Goal: Find specific page/section: Find specific page/section

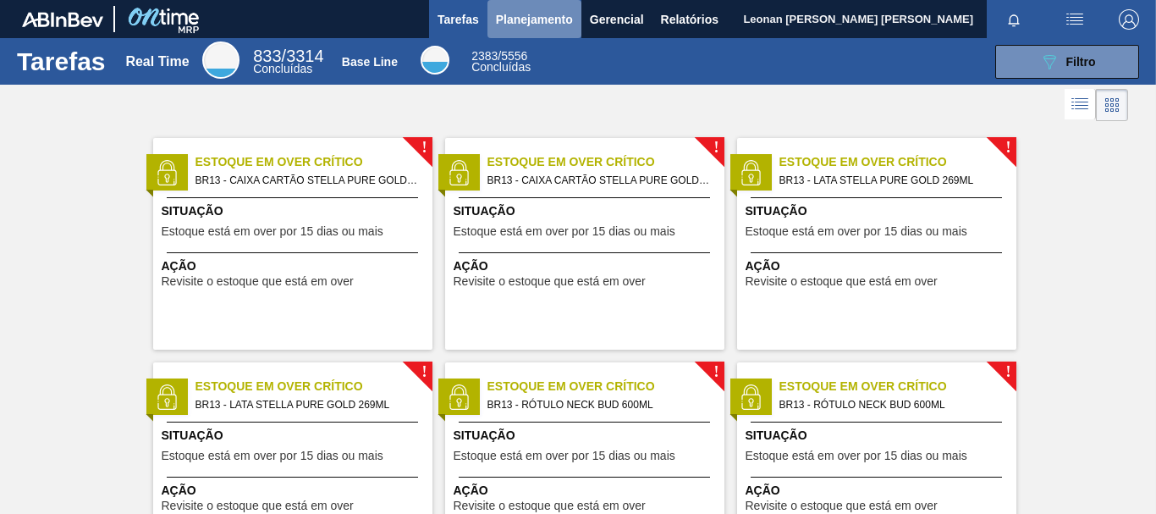
click at [558, 23] on span "Planejamento" at bounding box center [534, 19] width 77 height 20
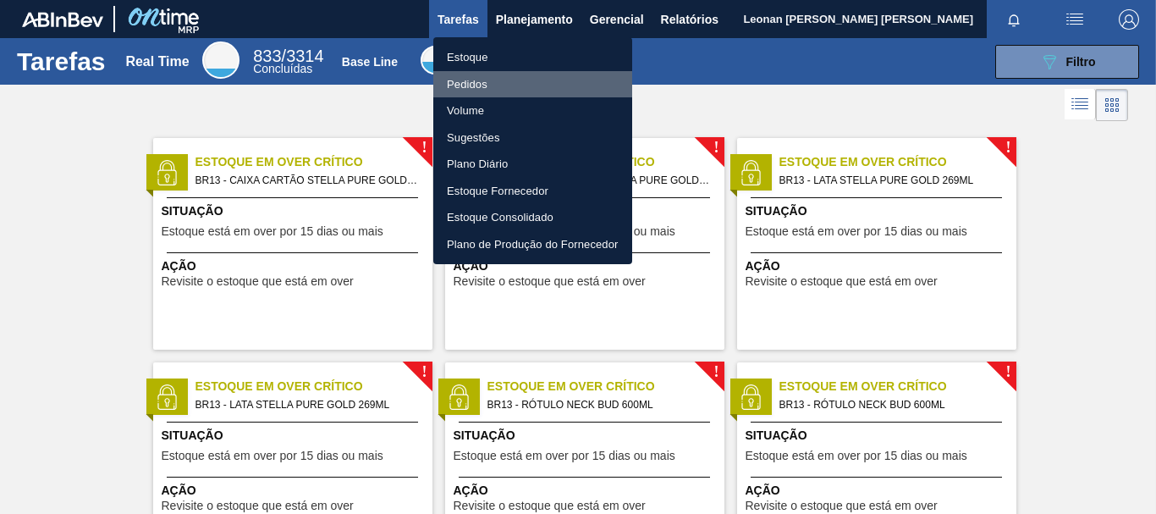
click at [481, 86] on li "Pedidos" at bounding box center [532, 84] width 199 height 27
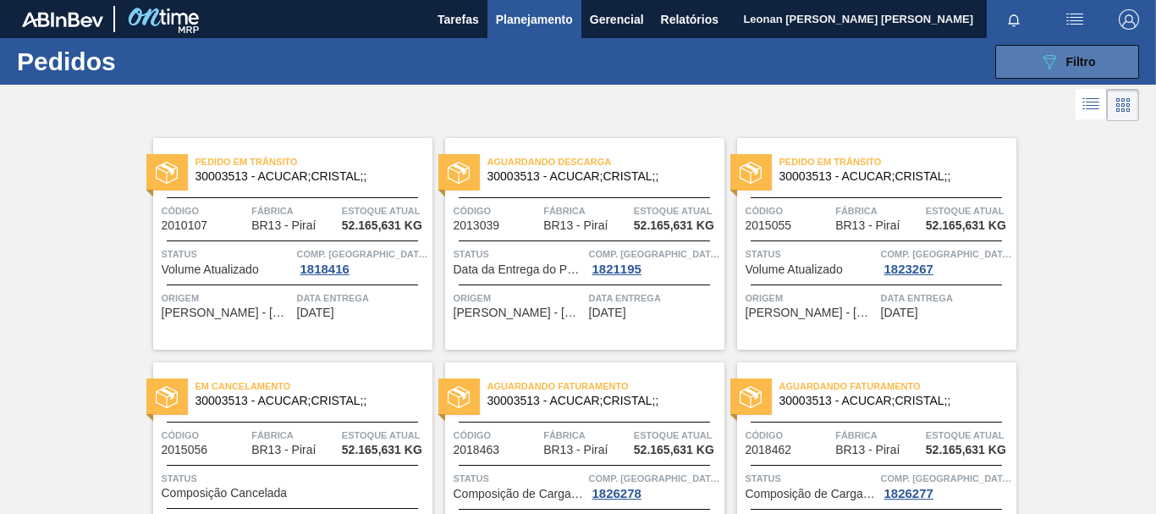
click at [1043, 68] on icon "089F7B8B-B2A5-4AFE-B5C0-19BA573D28AC" at bounding box center [1049, 62] width 20 height 20
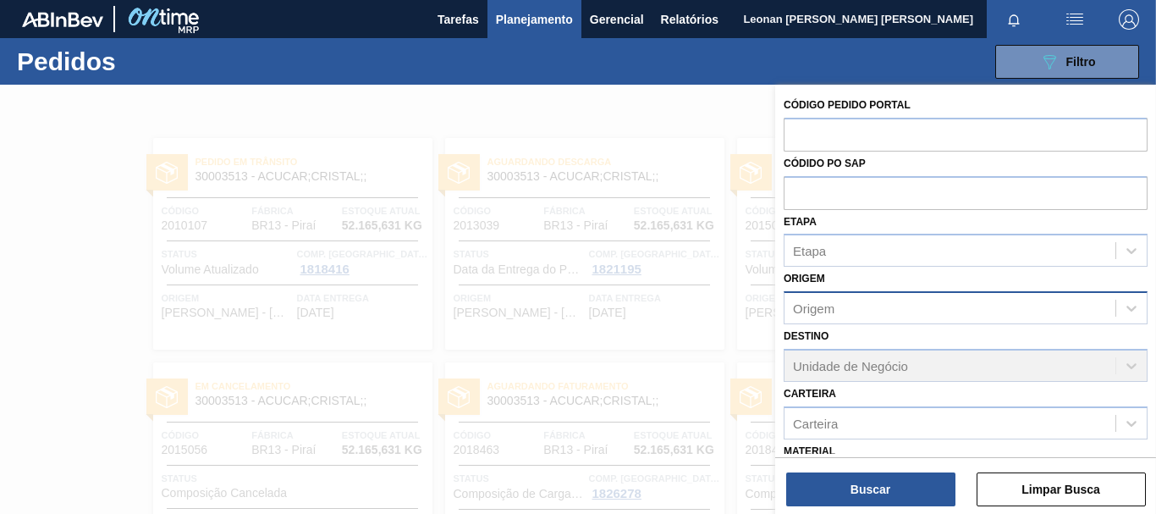
scroll to position [201, 0]
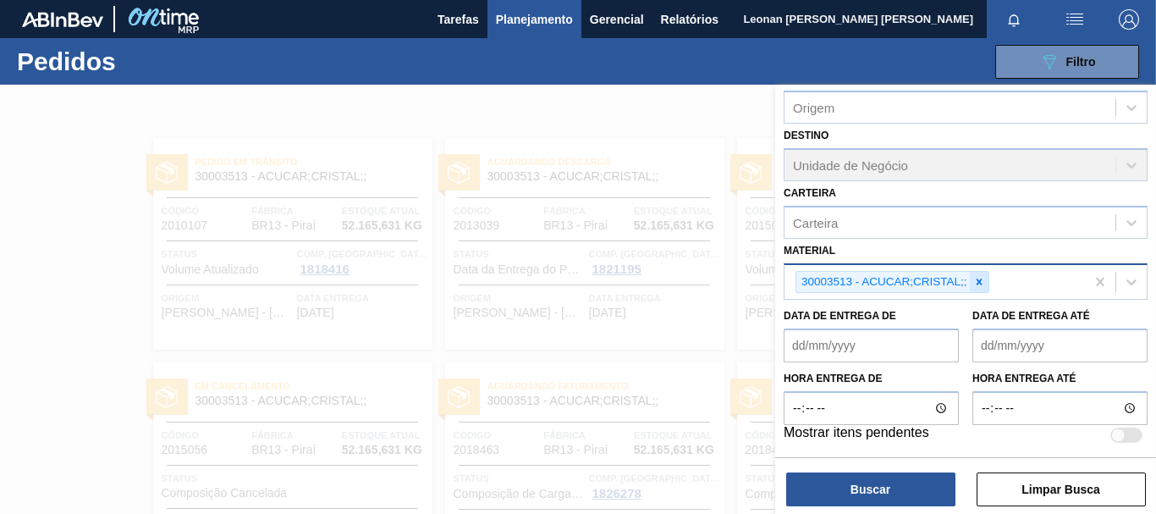
click at [976, 283] on icon at bounding box center [979, 282] width 12 height 12
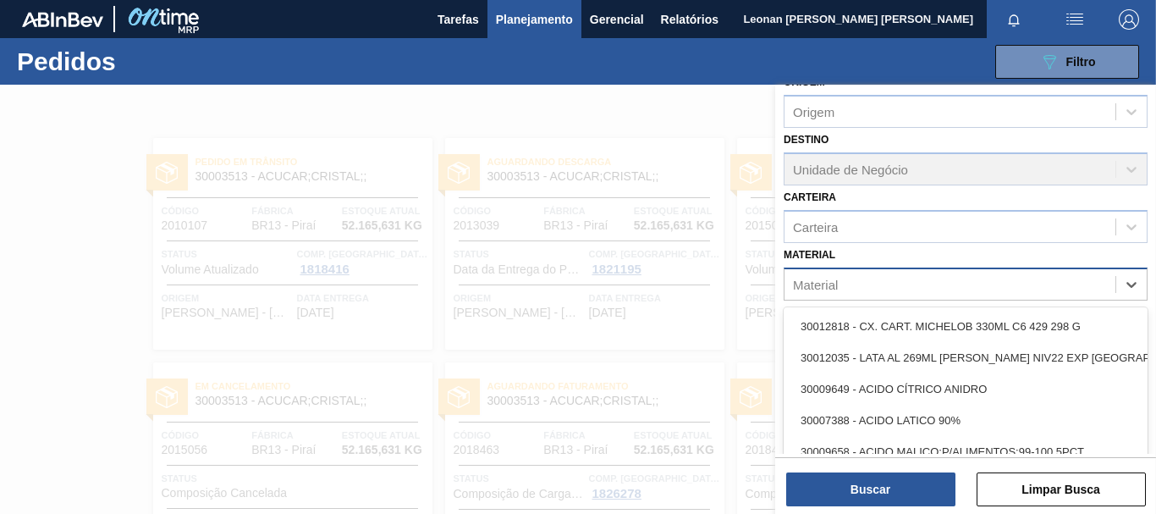
click at [976, 283] on div "Material" at bounding box center [949, 284] width 331 height 25
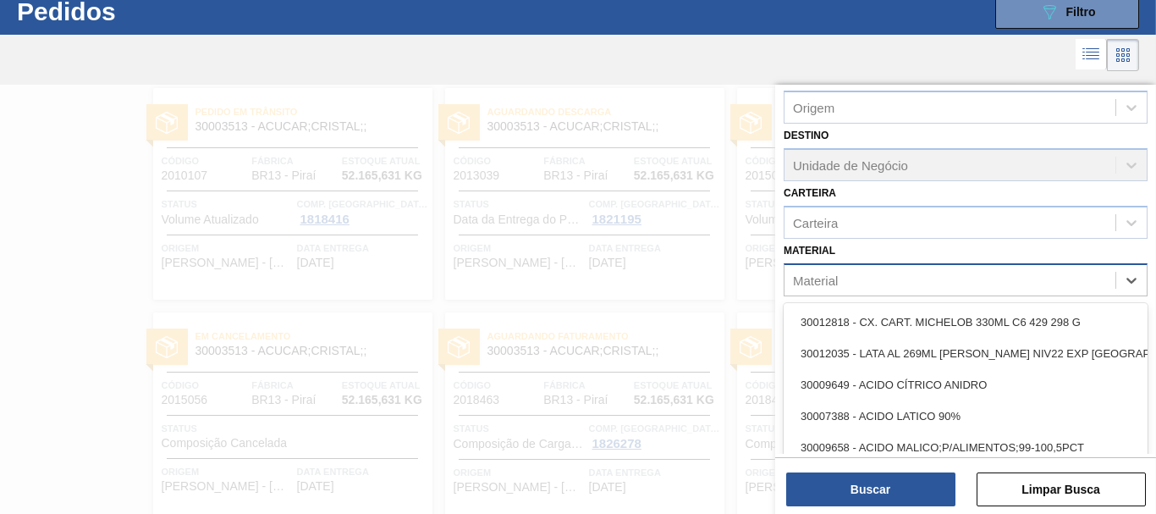
scroll to position [50, 0]
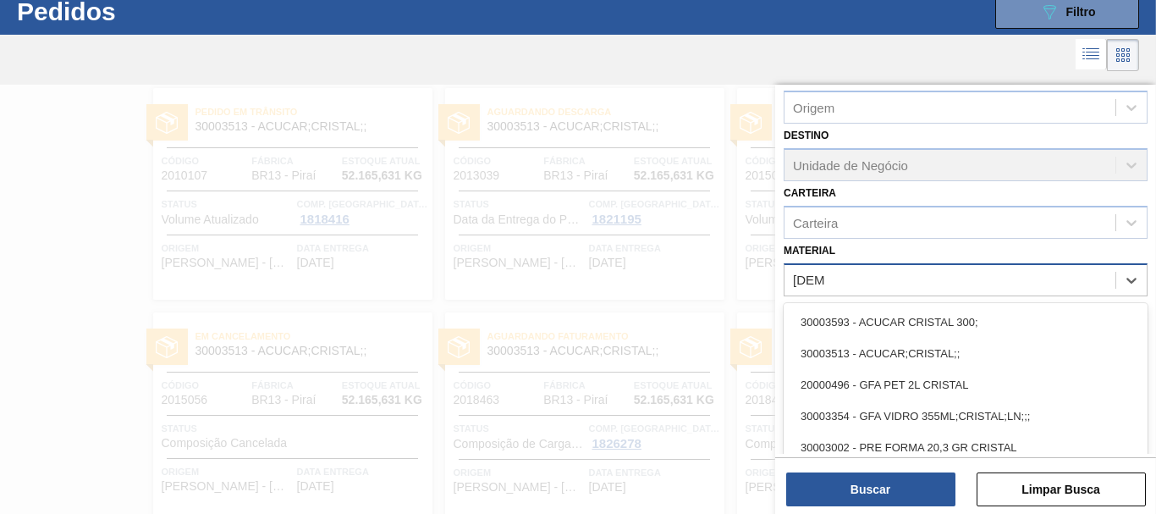
type input "cristal"
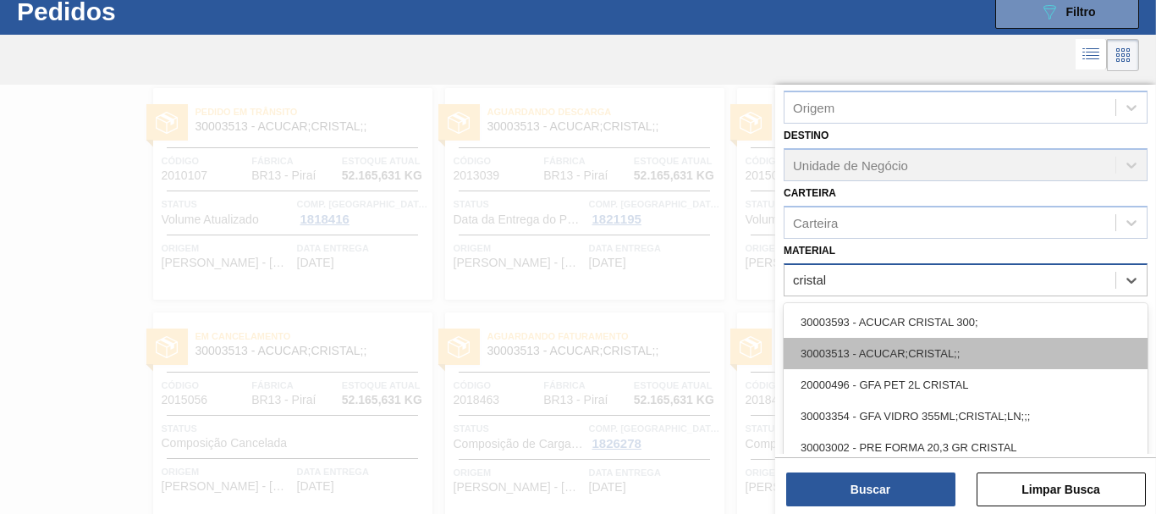
click at [909, 348] on div "30003513 - ACUCAR;CRISTAL;;" at bounding box center [965, 353] width 364 height 31
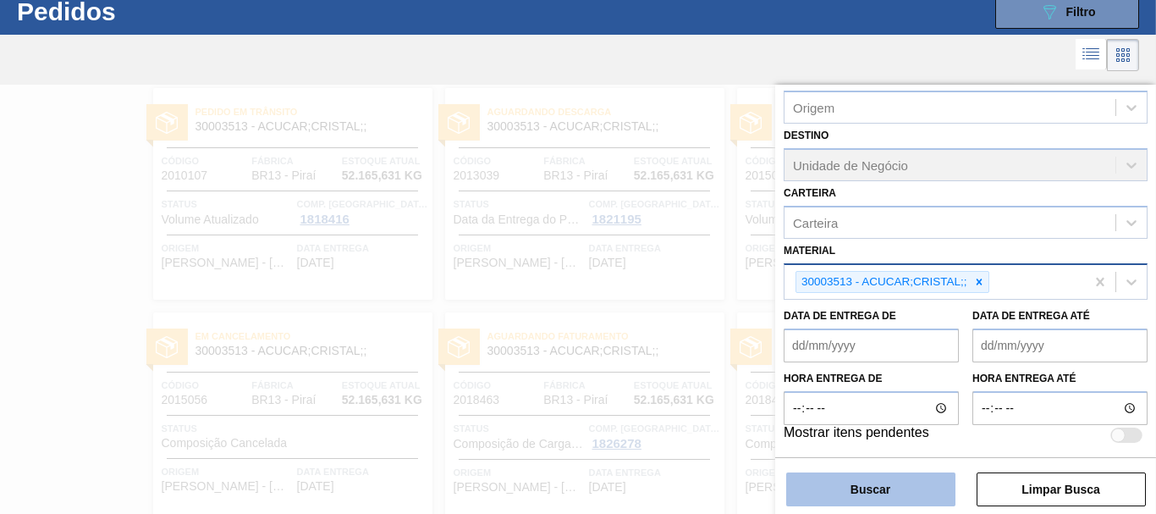
click at [869, 490] on button "Buscar" at bounding box center [870, 489] width 169 height 34
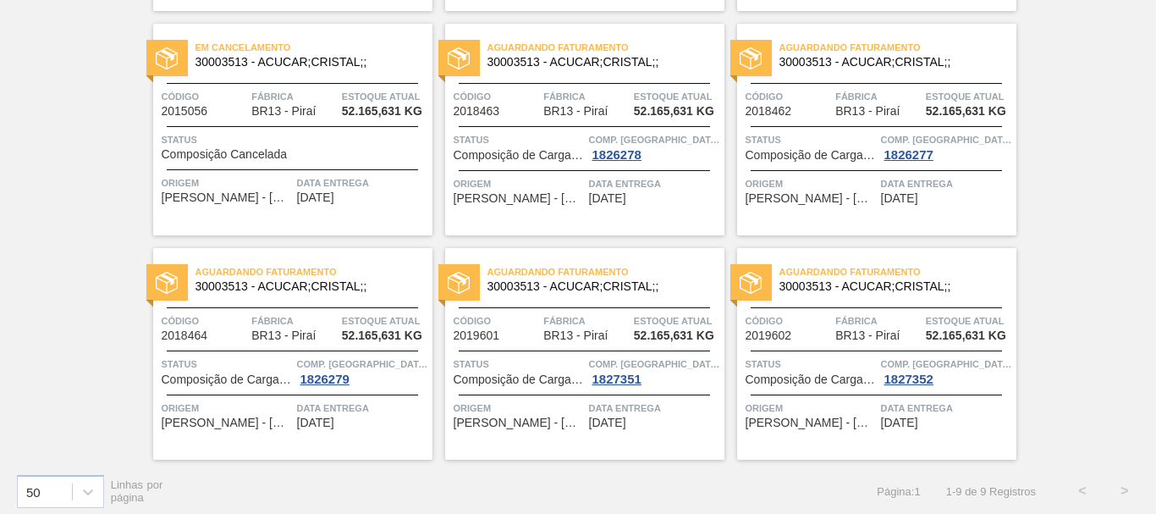
scroll to position [0, 0]
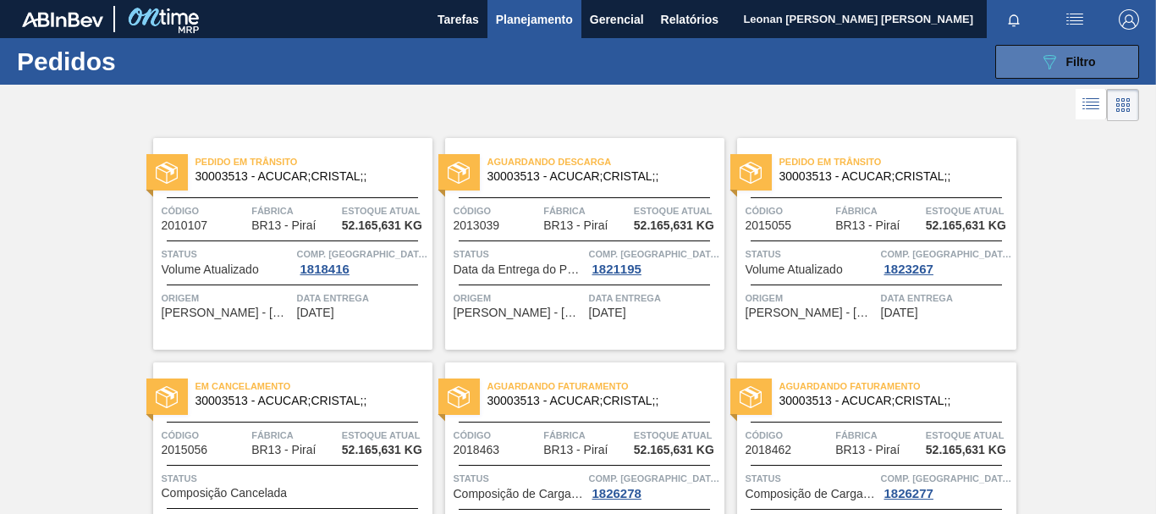
click at [1063, 53] on div "089F7B8B-B2A5-4AFE-B5C0-19BA573D28AC Filtro" at bounding box center [1067, 62] width 57 height 20
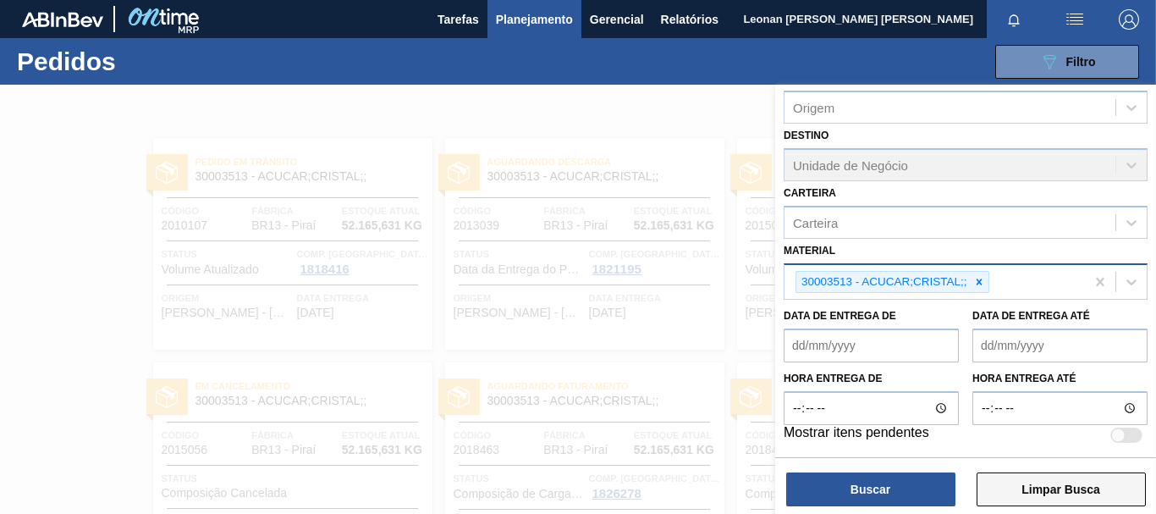
click at [1074, 476] on button "Limpar Busca" at bounding box center [1060, 489] width 169 height 34
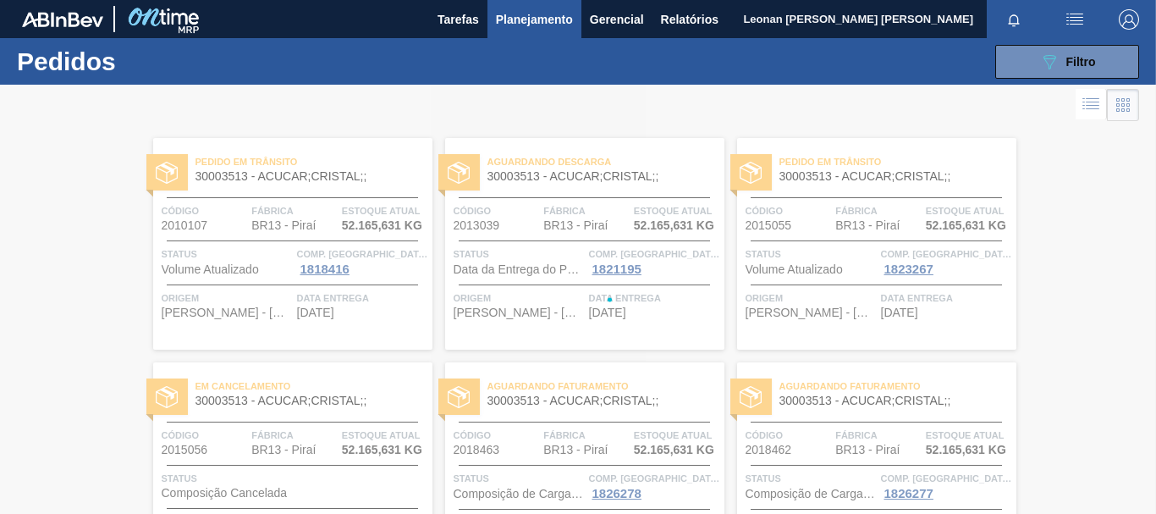
scroll to position [196, 0]
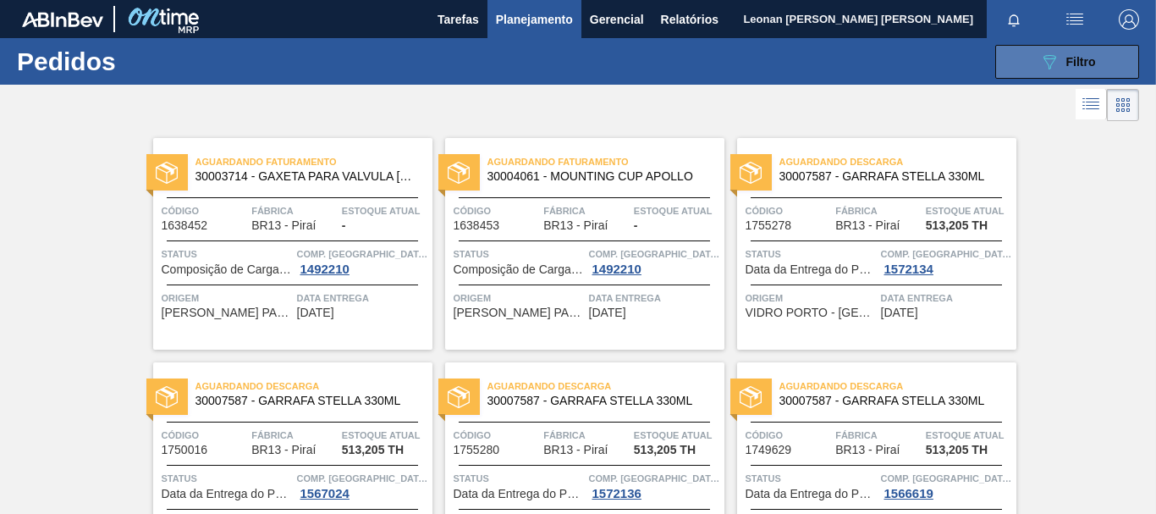
click at [1061, 66] on div "089F7B8B-B2A5-4AFE-B5C0-19BA573D28AC Filtro" at bounding box center [1067, 62] width 57 height 20
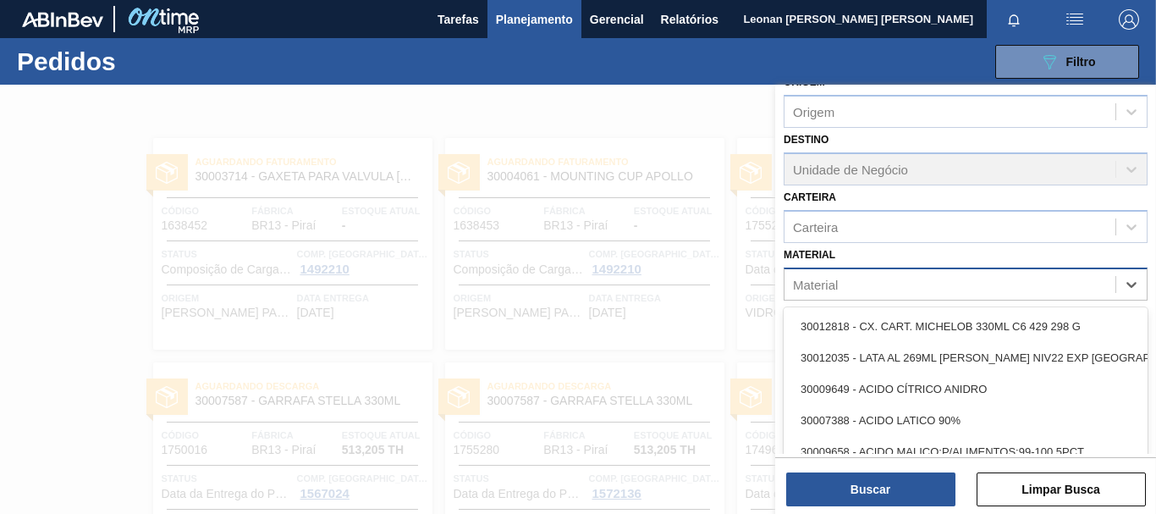
click at [1009, 287] on div "Material" at bounding box center [949, 284] width 331 height 25
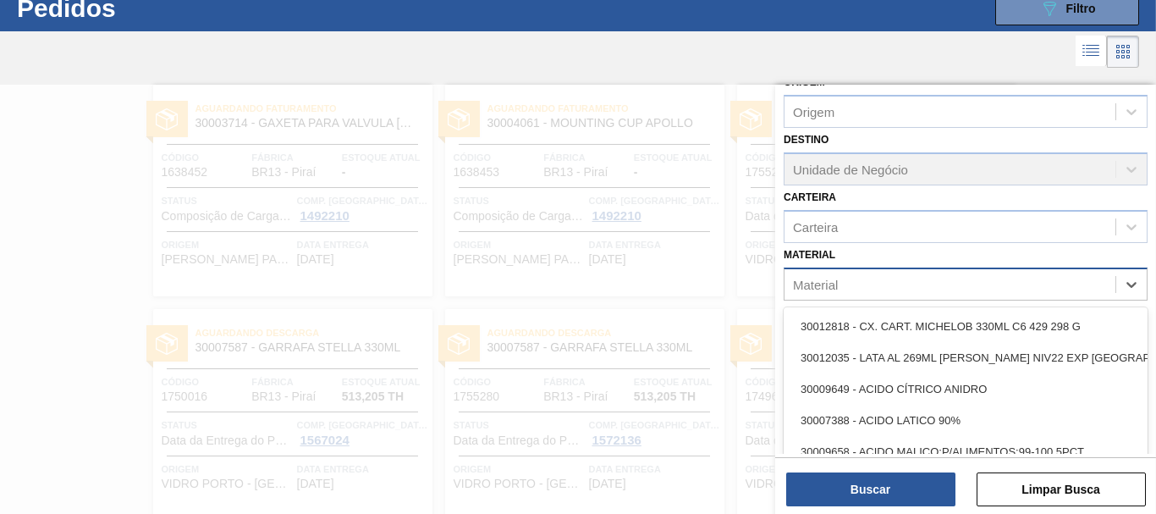
scroll to position [54, 0]
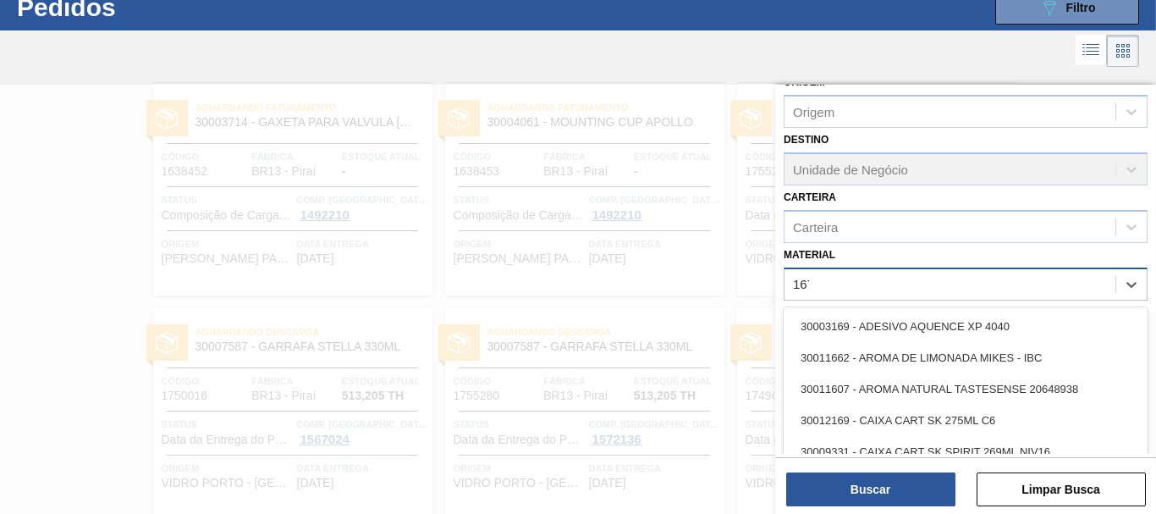
type input "1670"
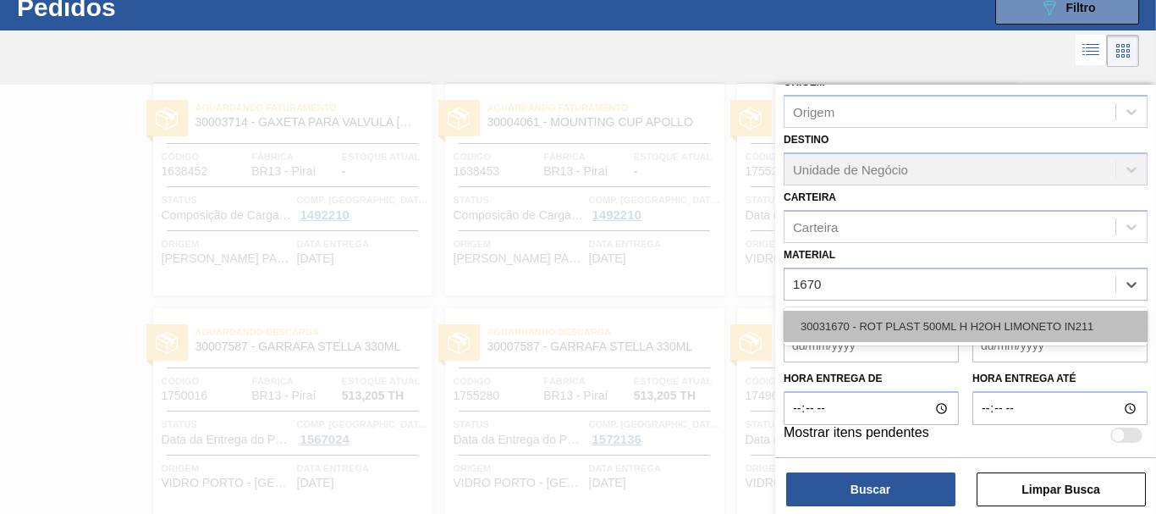
click at [941, 318] on div "30031670 - ROT PLAST 500ML H H2OH LIMONETO IN211" at bounding box center [965, 326] width 364 height 31
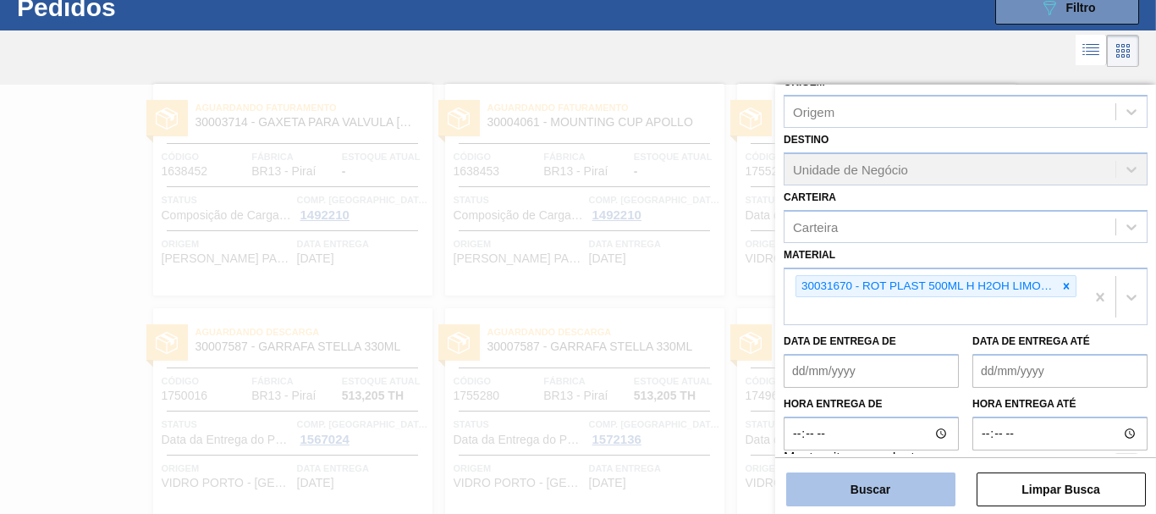
click at [913, 484] on button "Buscar" at bounding box center [870, 489] width 169 height 34
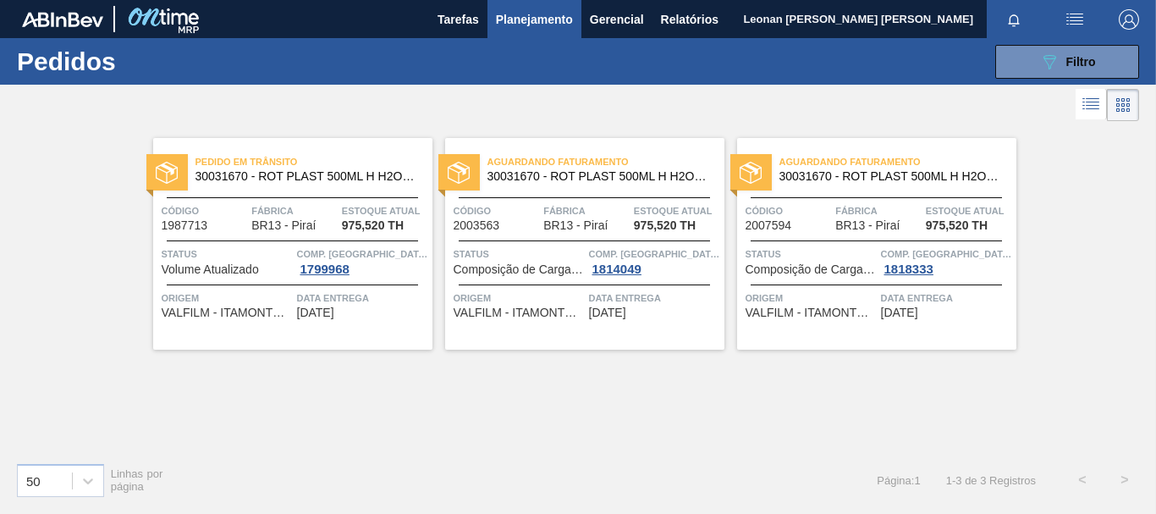
scroll to position [0, 0]
click at [1086, 55] on span "Filtro" at bounding box center [1081, 62] width 30 height 14
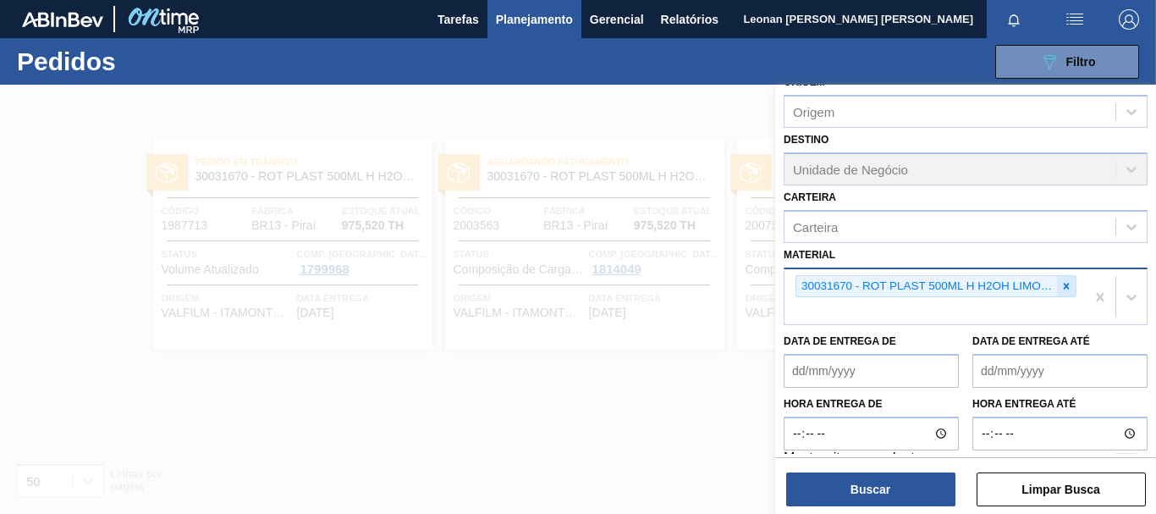
click at [1064, 286] on icon at bounding box center [1067, 286] width 6 height 6
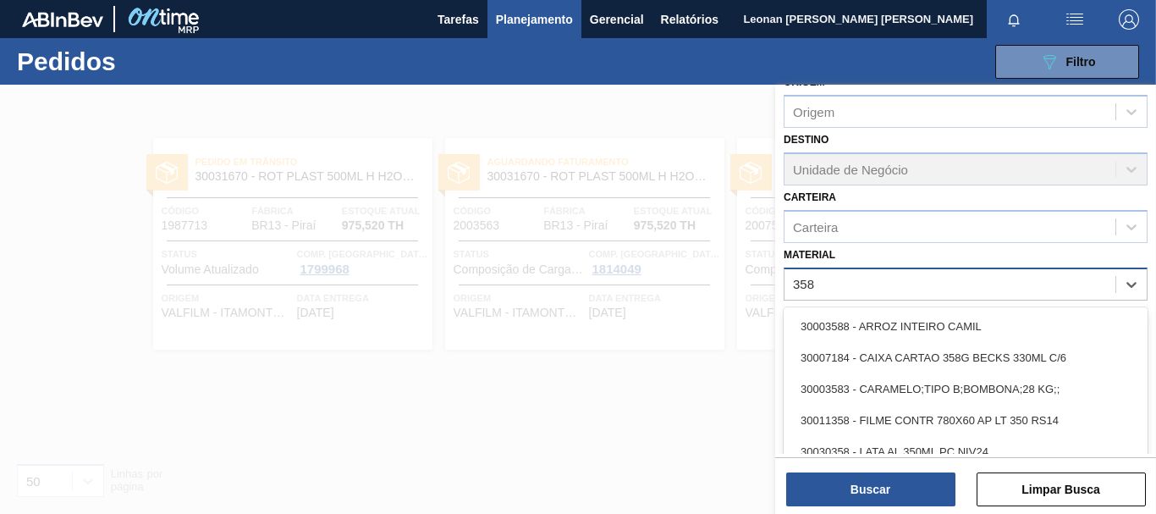
type input "3581"
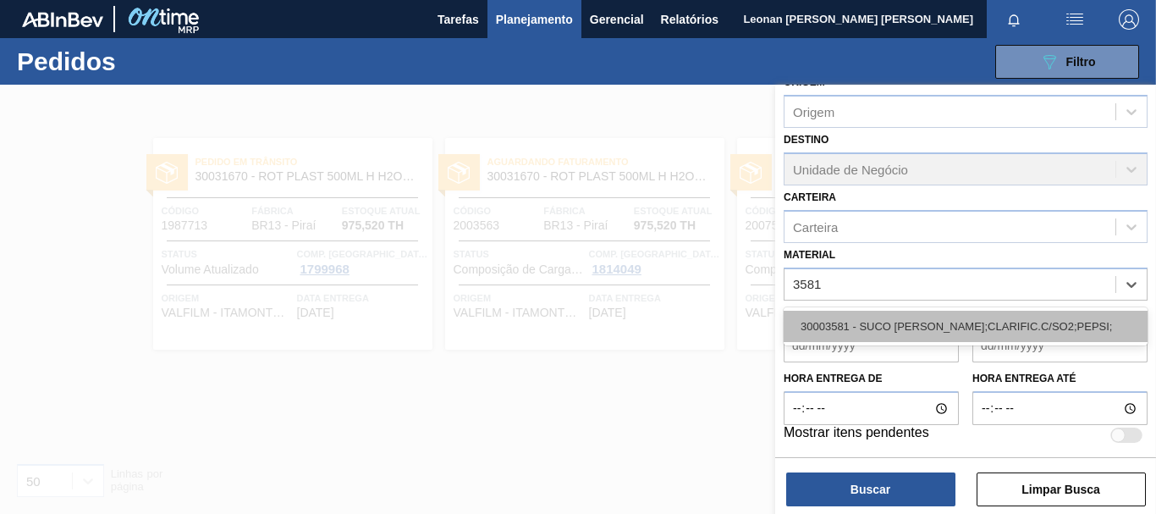
click at [997, 336] on div "30003581 - SUCO [PERSON_NAME];CLARIFIC.C/SO2;PEPSI;" at bounding box center [965, 326] width 364 height 31
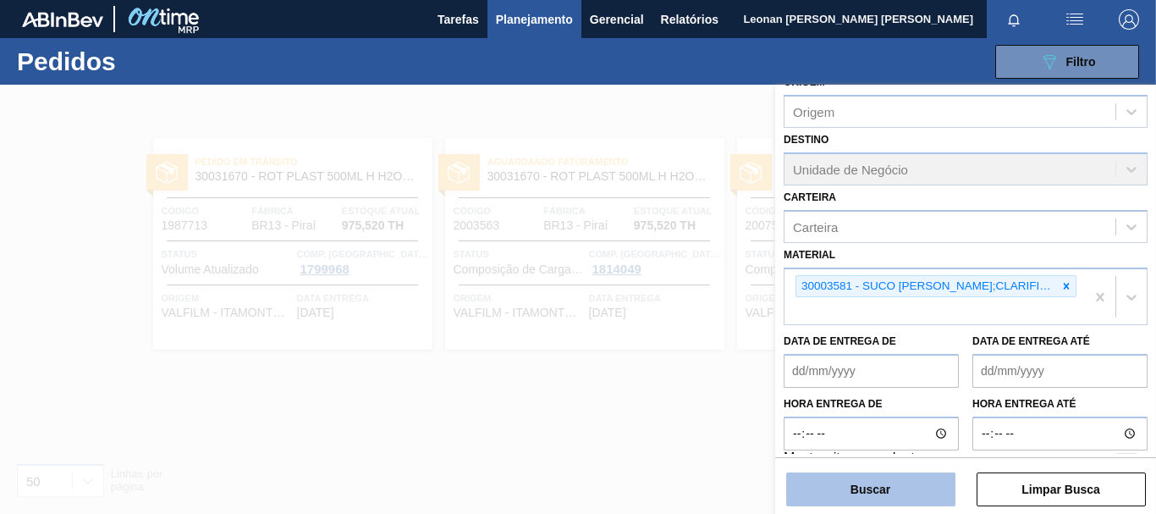
click at [927, 492] on button "Buscar" at bounding box center [870, 489] width 169 height 34
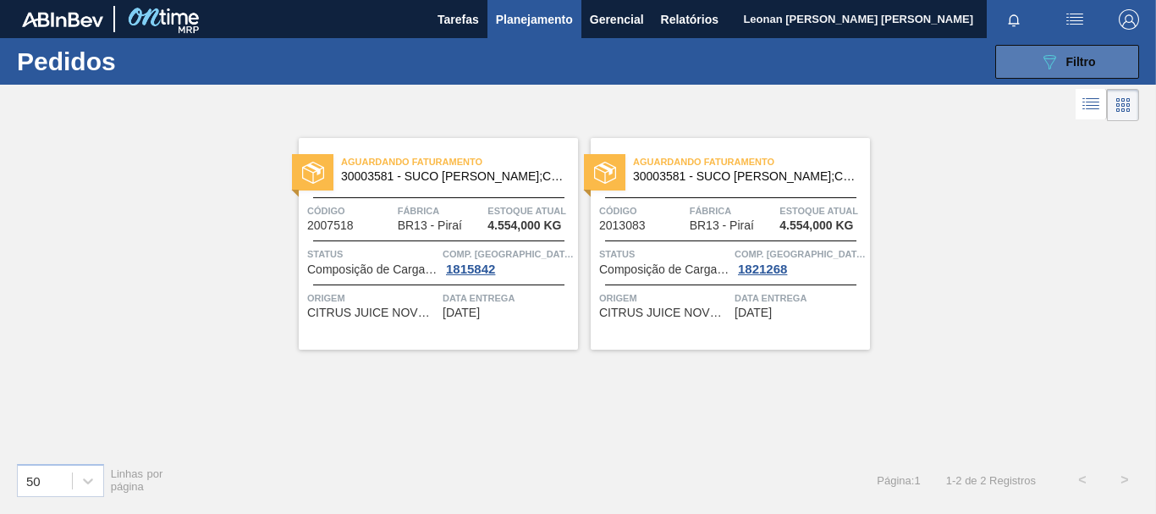
click at [1017, 62] on button "089F7B8B-B2A5-4AFE-B5C0-19BA573D28AC Filtro" at bounding box center [1067, 62] width 144 height 34
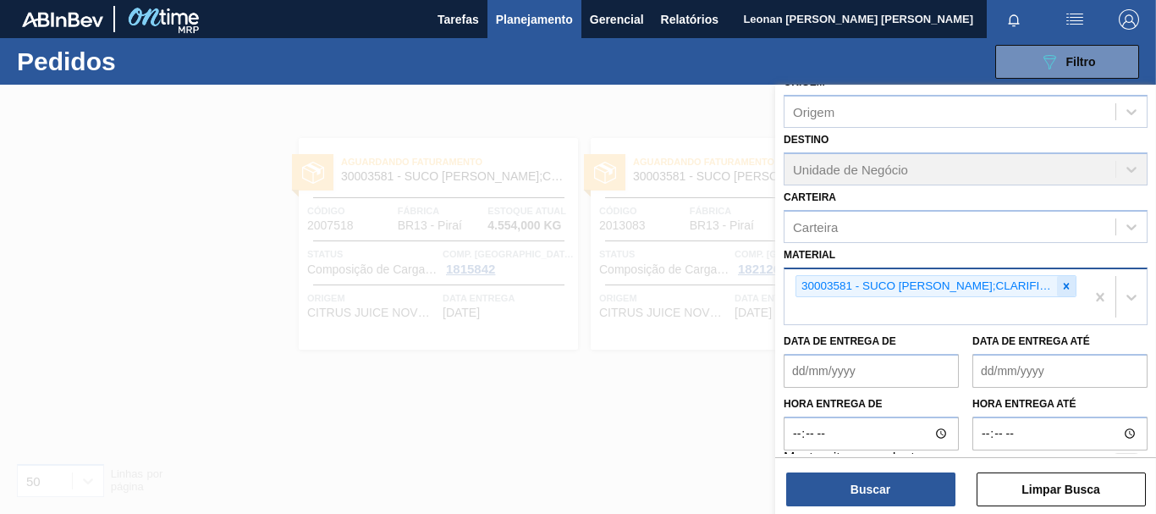
click at [1063, 281] on icon at bounding box center [1066, 286] width 12 height 12
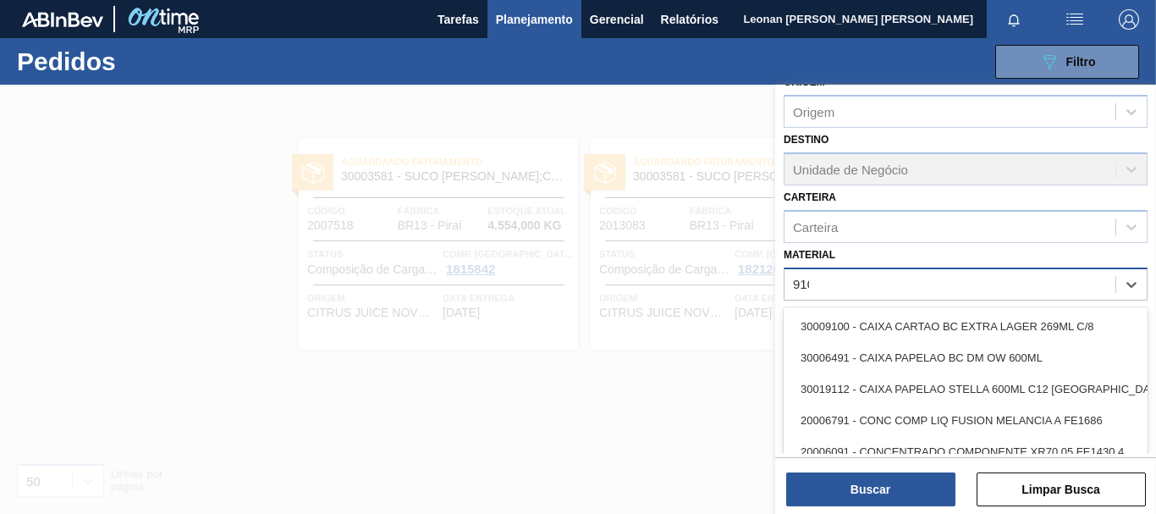
type input "9109"
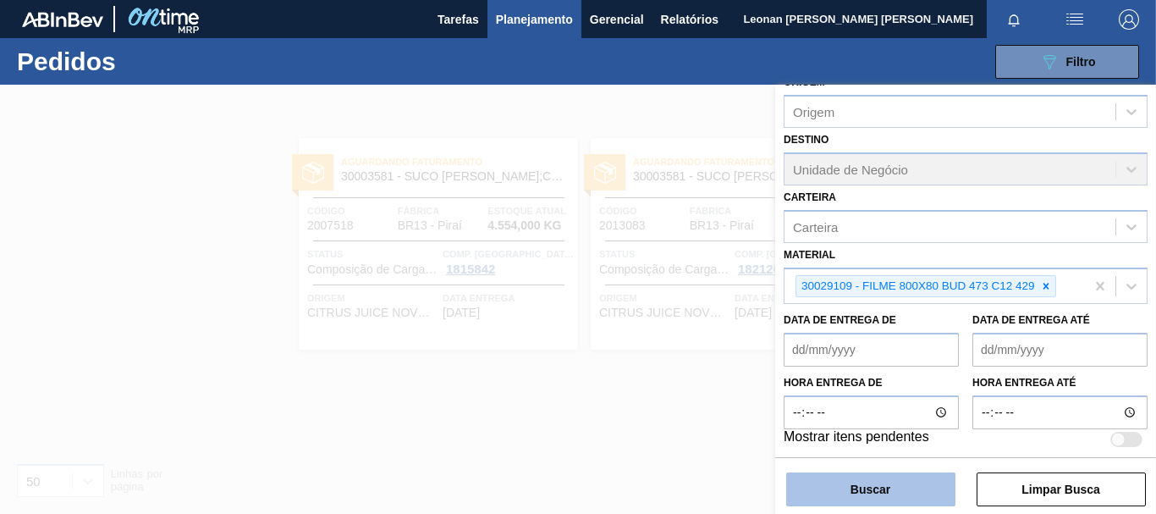
click at [903, 490] on button "Buscar" at bounding box center [870, 489] width 169 height 34
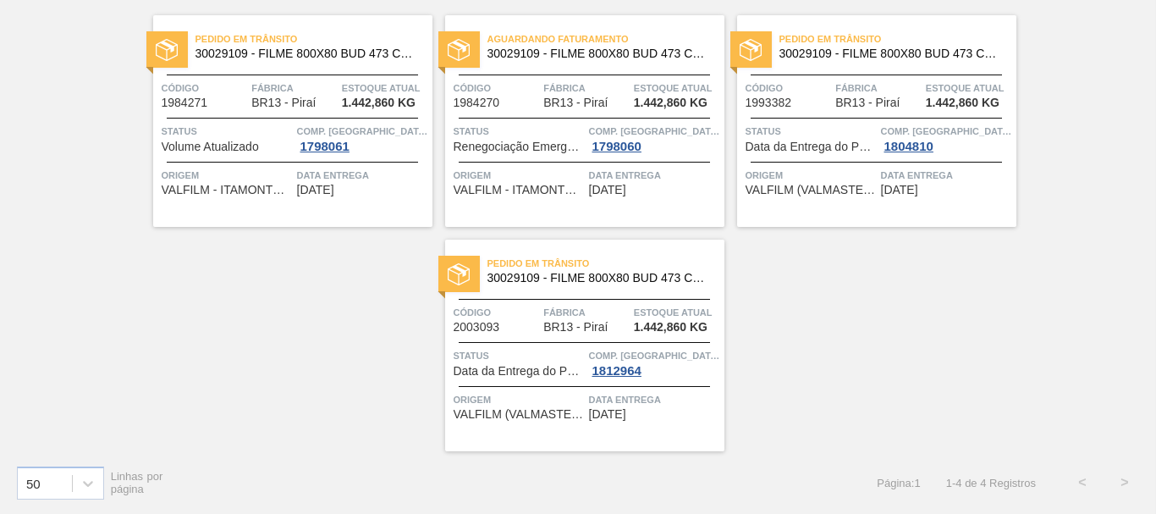
scroll to position [38, 0]
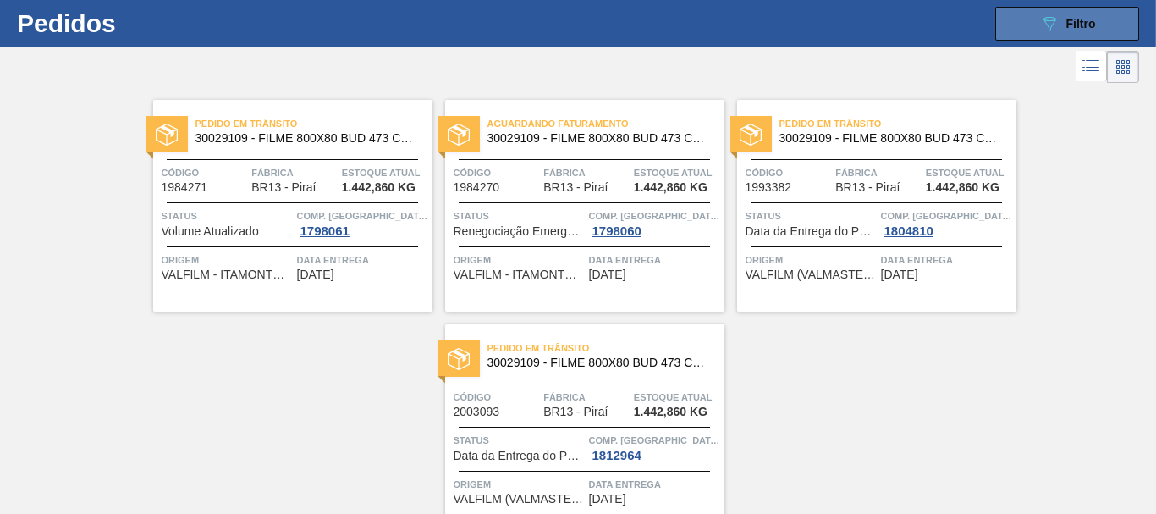
click at [1107, 25] on button "089F7B8B-B2A5-4AFE-B5C0-19BA573D28AC Filtro" at bounding box center [1067, 24] width 144 height 34
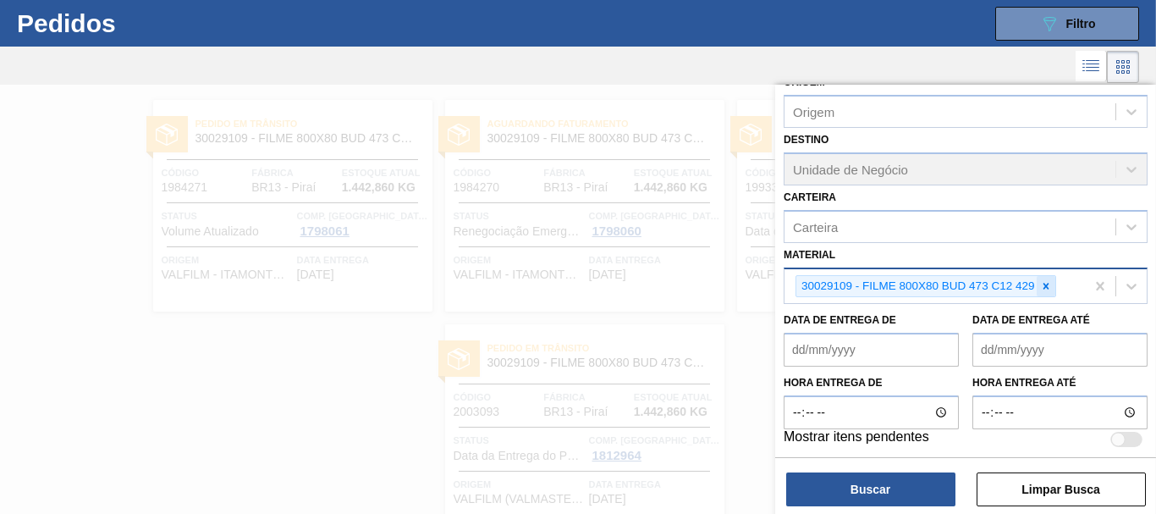
click at [1048, 284] on icon at bounding box center [1046, 286] width 6 height 6
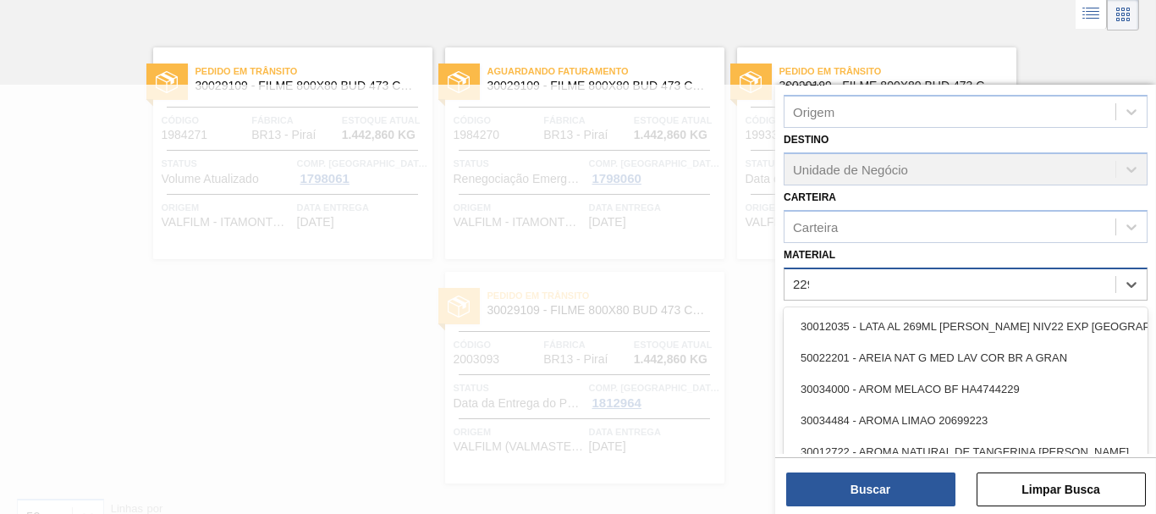
scroll to position [92, 0]
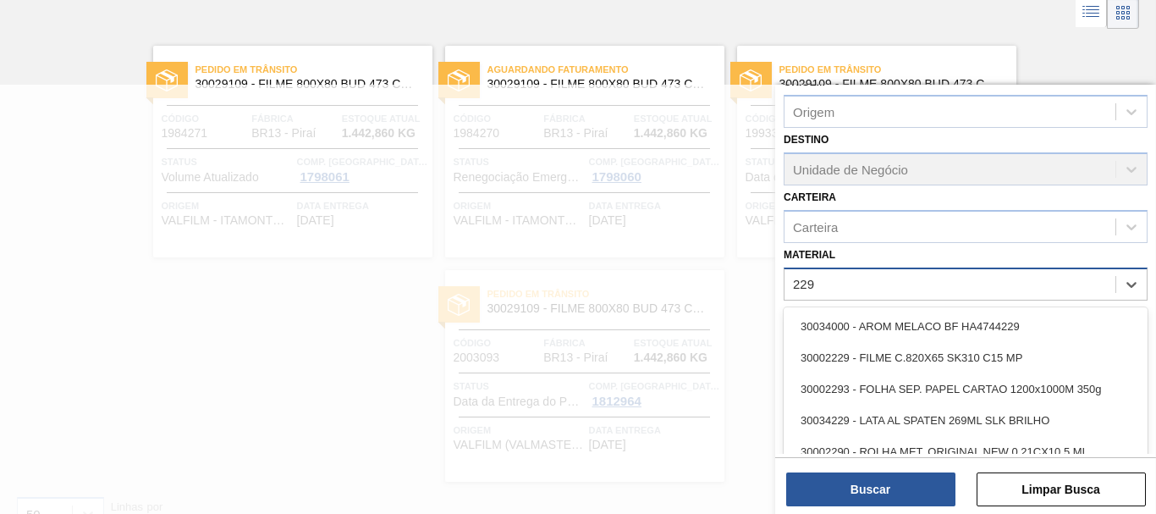
type input "2293"
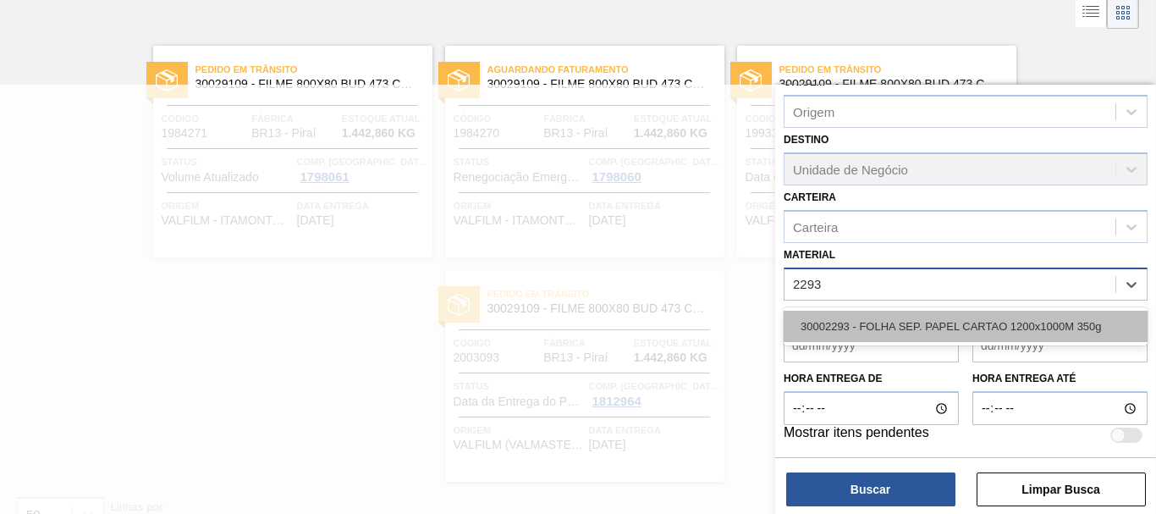
click at [1032, 316] on div "30002293 - FOLHA SEP. PAPEL CARTAO 1200x1000M 350g" at bounding box center [965, 326] width 364 height 31
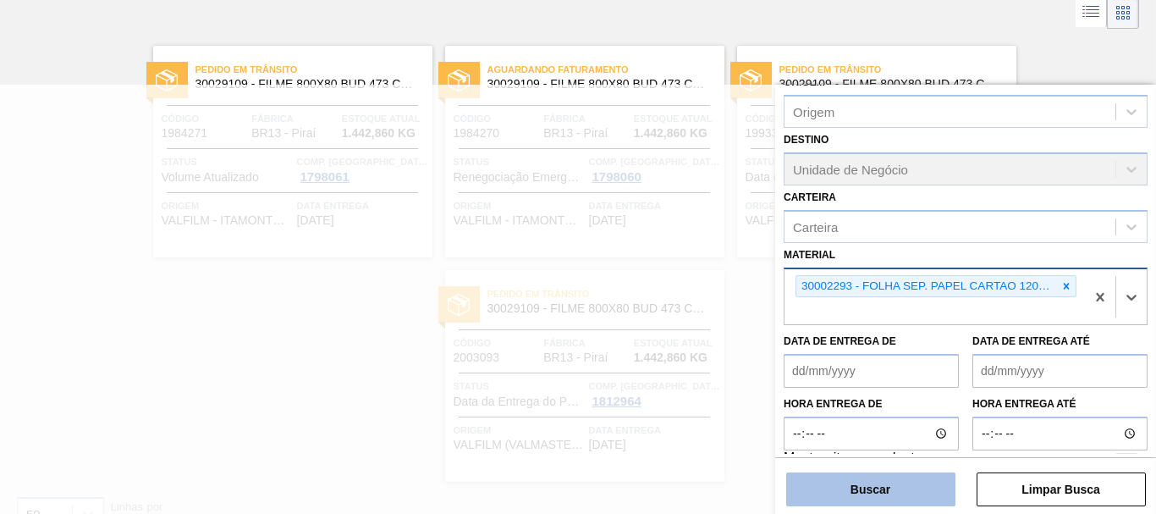
click at [893, 483] on button "Buscar" at bounding box center [870, 489] width 169 height 34
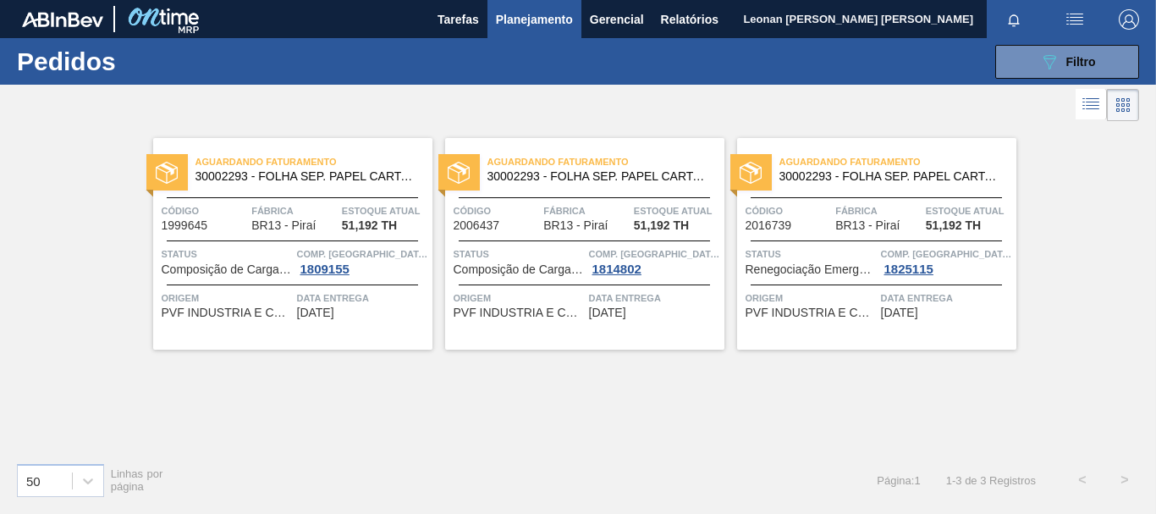
scroll to position [0, 0]
click at [1101, 70] on button "089F7B8B-B2A5-4AFE-B5C0-19BA573D28AC Filtro" at bounding box center [1067, 62] width 144 height 34
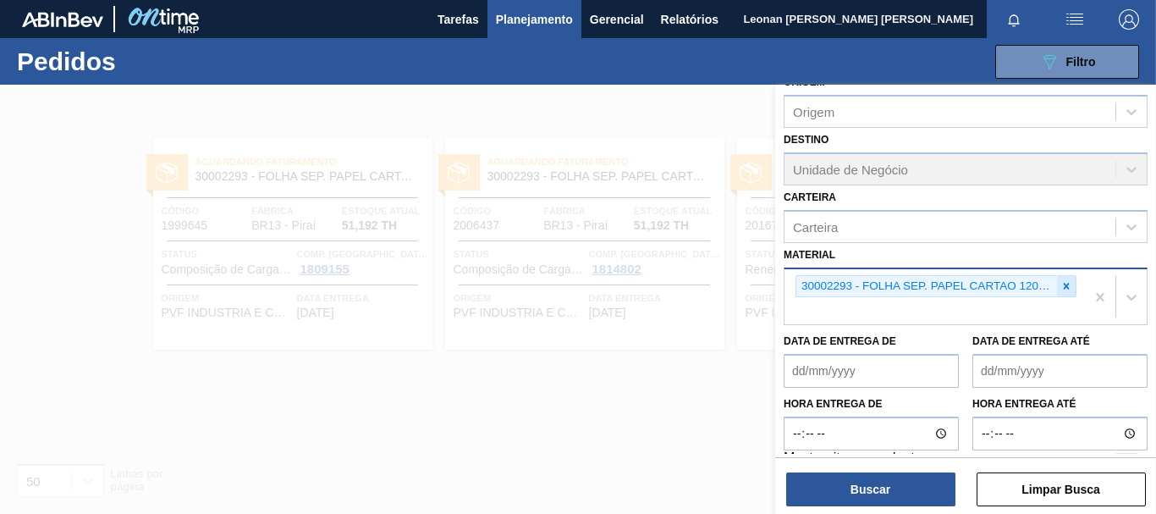
click at [1065, 283] on icon at bounding box center [1067, 286] width 6 height 6
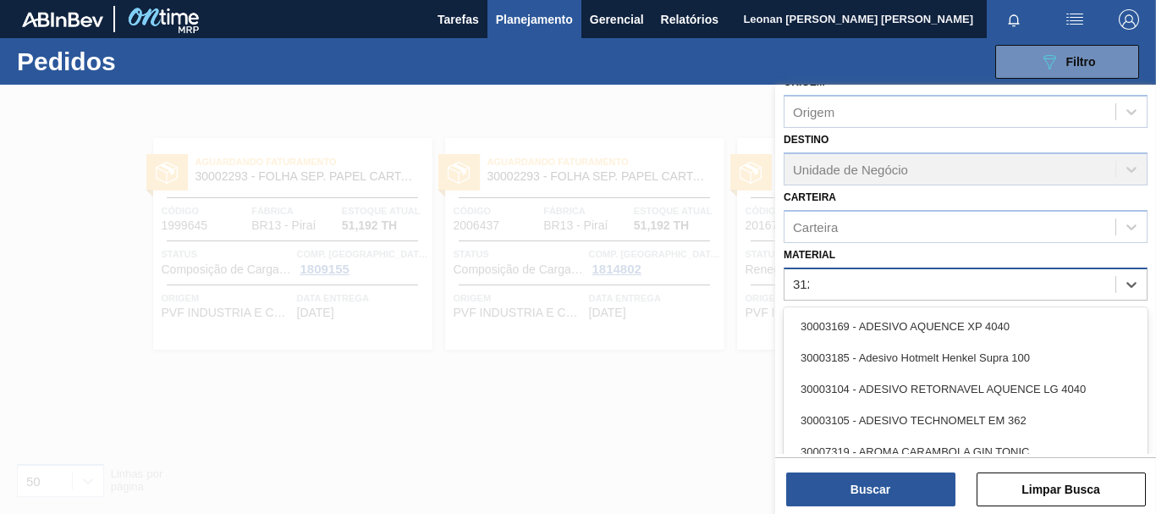
type input "3127"
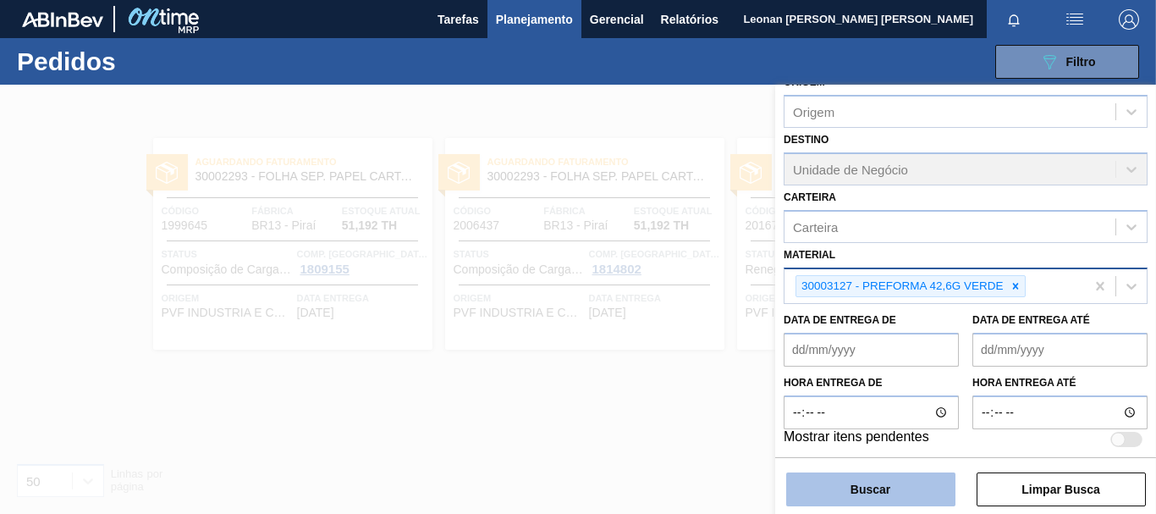
click at [903, 495] on button "Buscar" at bounding box center [870, 489] width 169 height 34
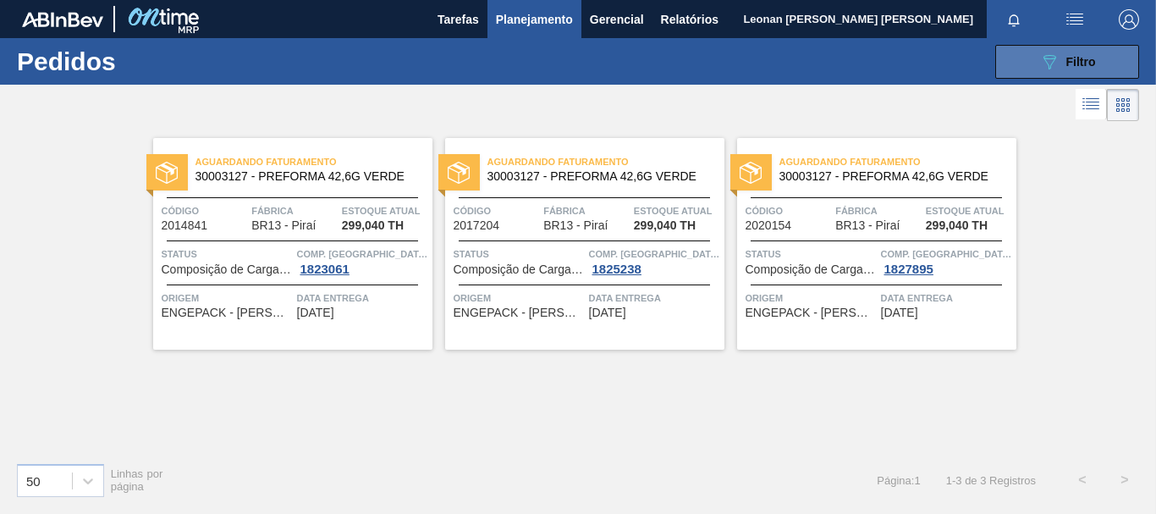
click at [1026, 69] on button "089F7B8B-B2A5-4AFE-B5C0-19BA573D28AC Filtro" at bounding box center [1067, 62] width 144 height 34
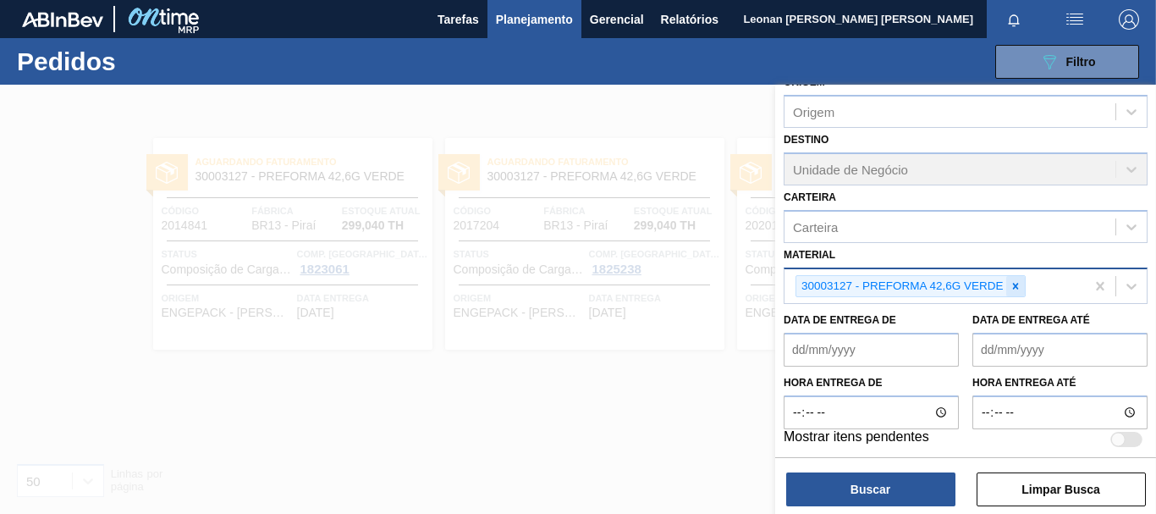
click at [1020, 289] on icon at bounding box center [1015, 286] width 12 height 12
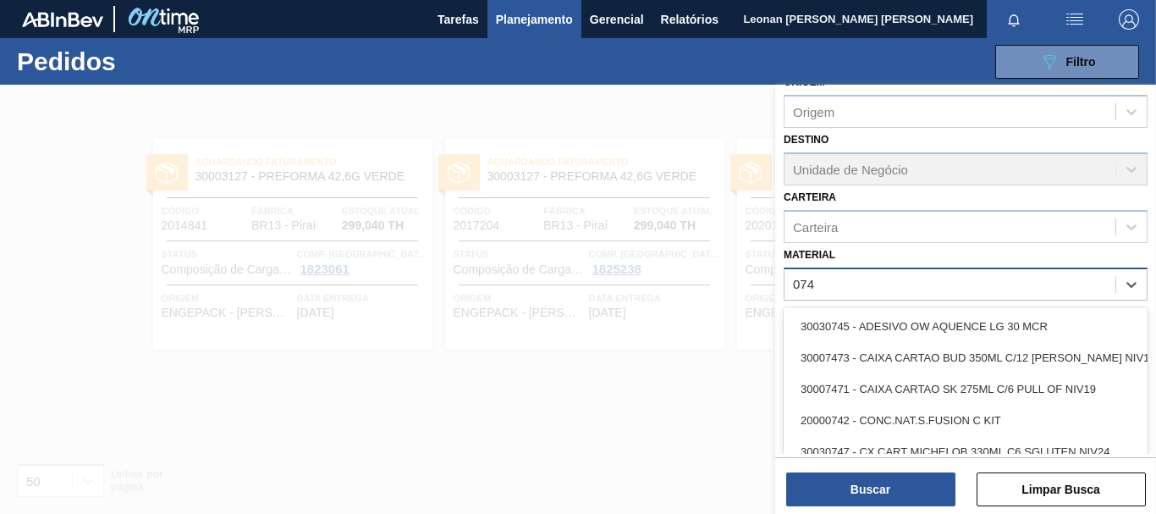
type input "0745"
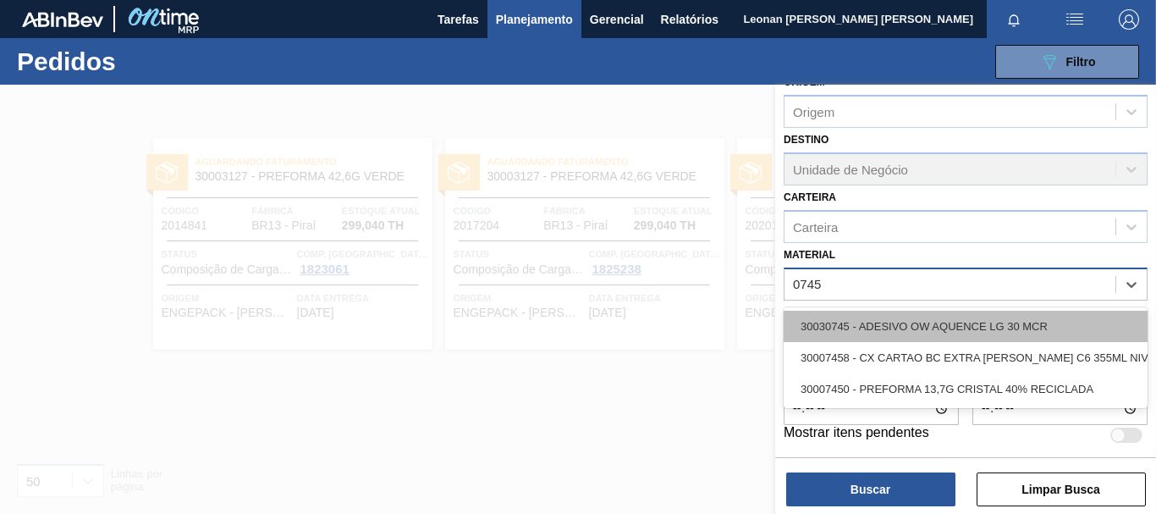
click at [1000, 328] on div "30030745 - ADESIVO OW AQUENCE LG 30 MCR" at bounding box center [965, 326] width 364 height 31
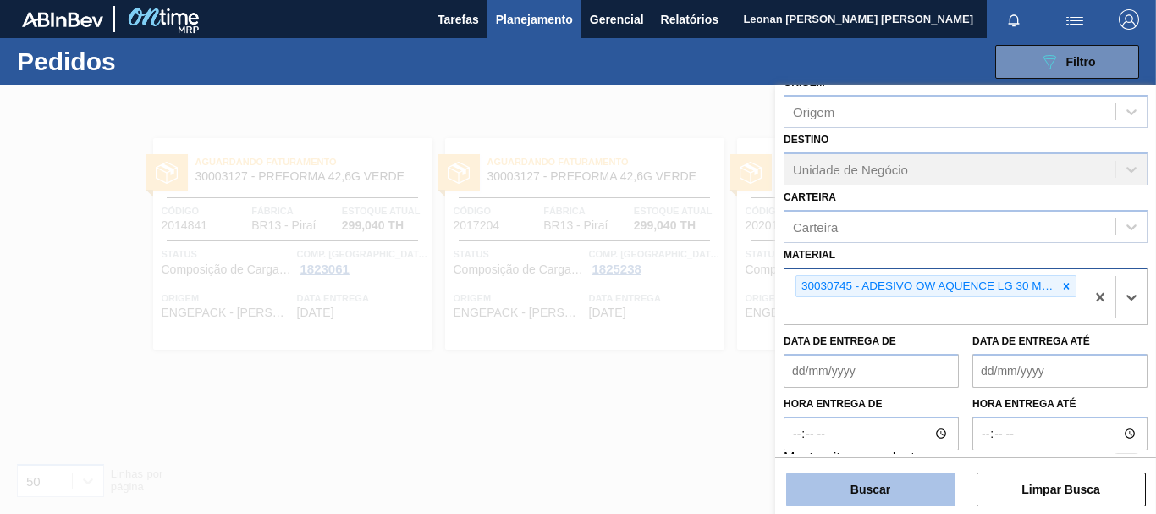
click at [904, 497] on button "Buscar" at bounding box center [870, 489] width 169 height 34
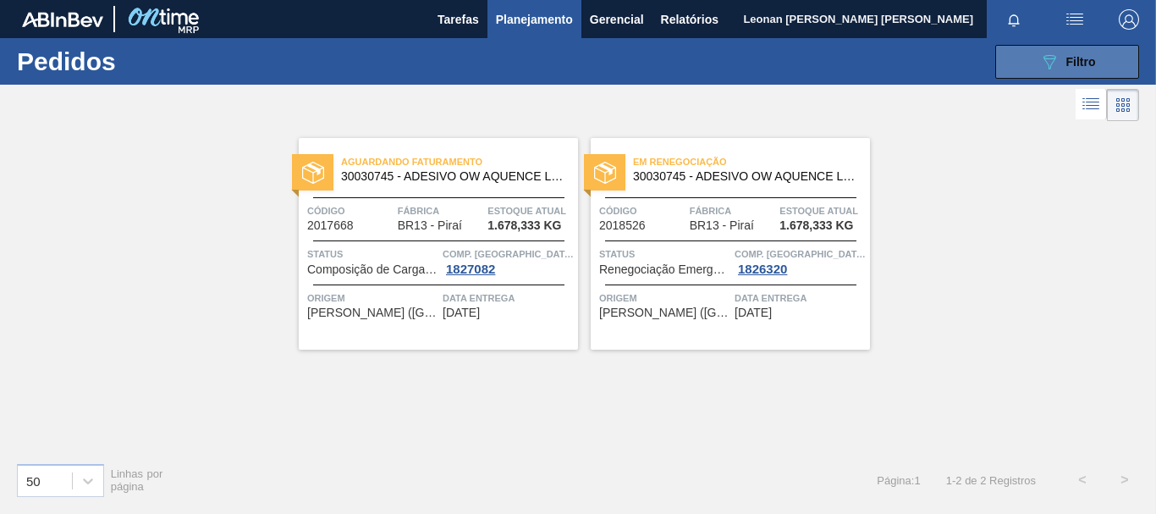
click at [1056, 55] on icon "089F7B8B-B2A5-4AFE-B5C0-19BA573D28AC" at bounding box center [1049, 62] width 20 height 20
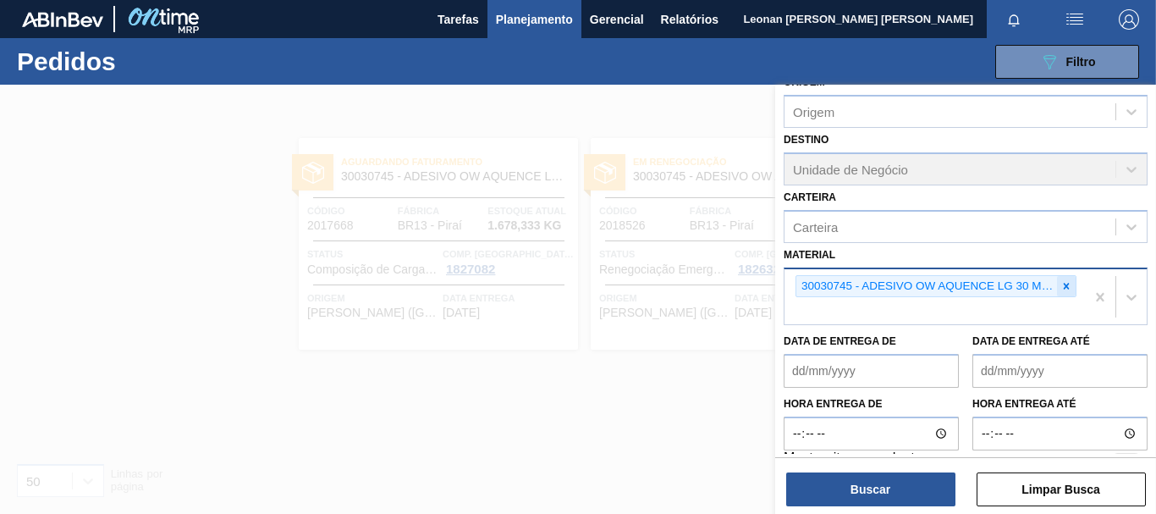
click at [1067, 285] on icon at bounding box center [1066, 286] width 12 height 12
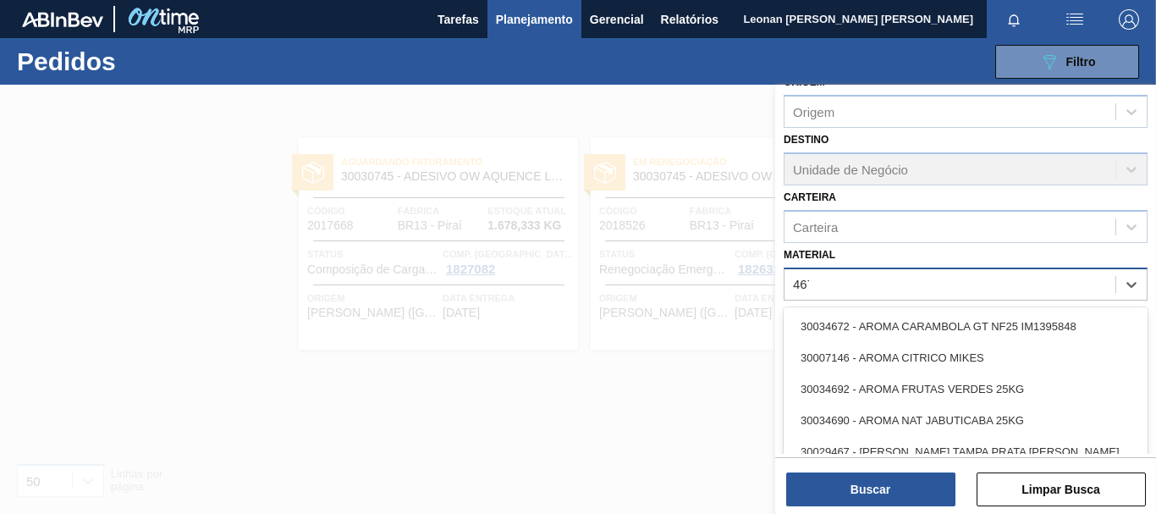
type input "4674"
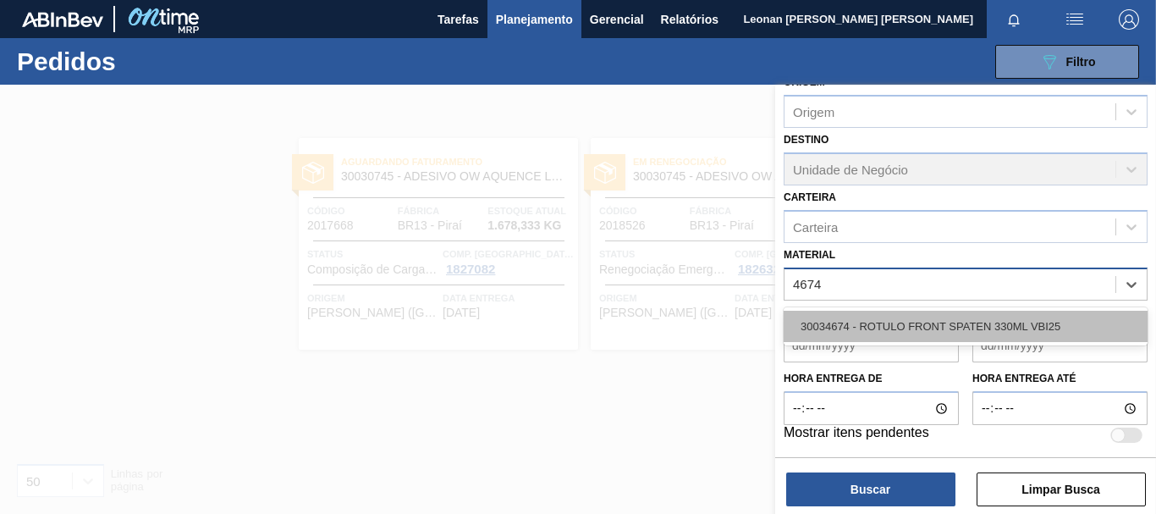
click at [1014, 329] on div "30034674 - ROTULO FRONT SPATEN 330ML VBI25" at bounding box center [965, 326] width 364 height 31
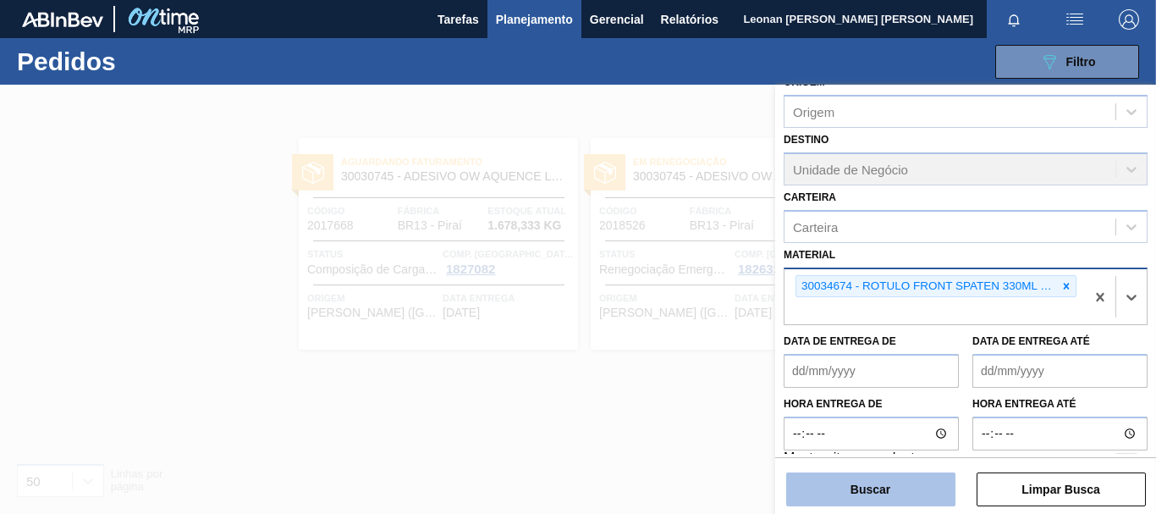
click at [926, 477] on button "Buscar" at bounding box center [870, 489] width 169 height 34
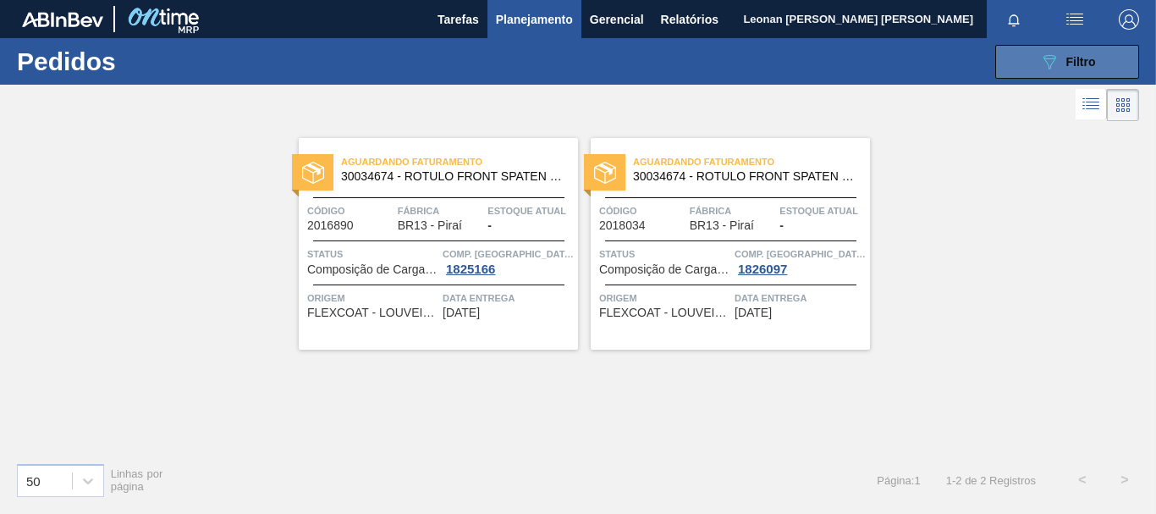
click at [1031, 58] on button "089F7B8B-B2A5-4AFE-B5C0-19BA573D28AC Filtro" at bounding box center [1067, 62] width 144 height 34
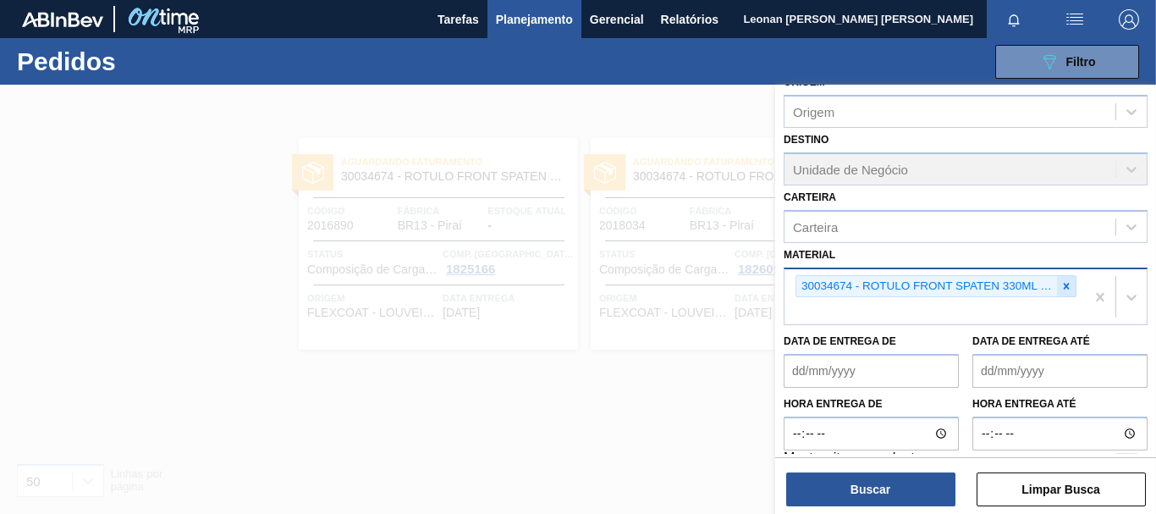
click at [1066, 283] on icon at bounding box center [1067, 286] width 6 height 6
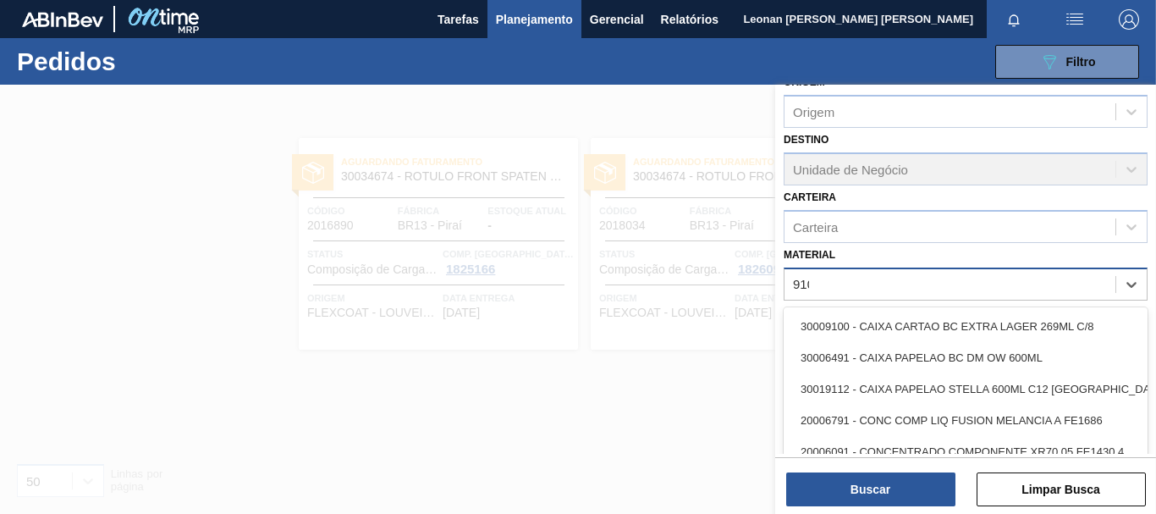
type input "9109"
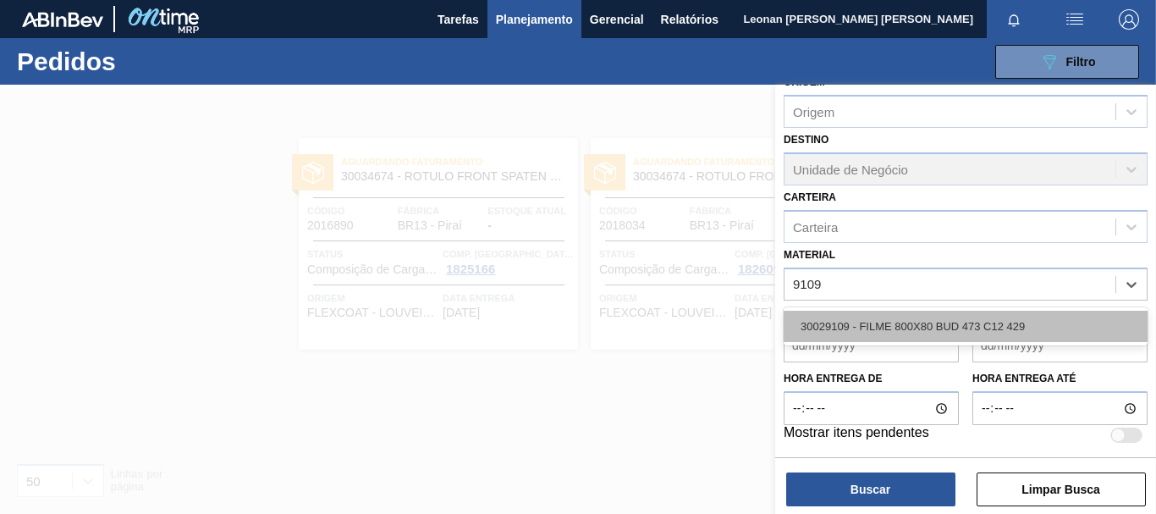
click at [1014, 319] on div "30029109 - FILME 800X80 BUD 473 C12 429" at bounding box center [965, 326] width 364 height 31
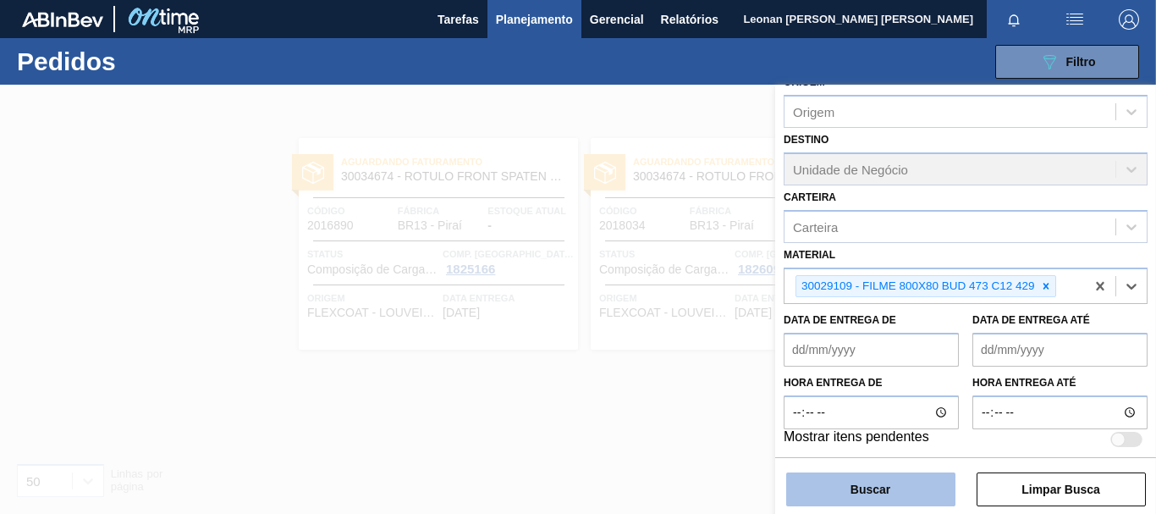
click at [908, 481] on button "Buscar" at bounding box center [870, 489] width 169 height 34
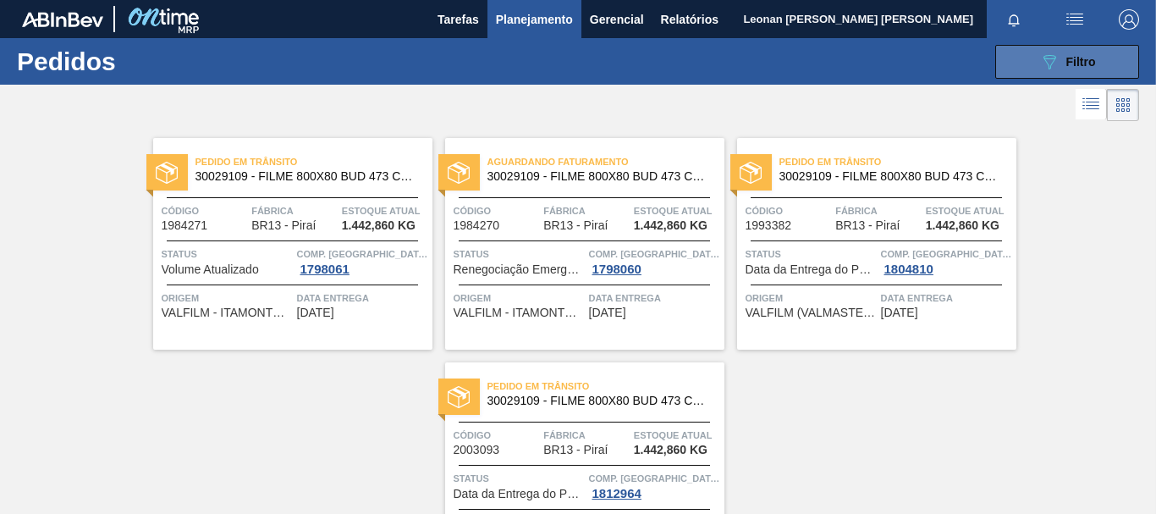
click at [1020, 64] on button "089F7B8B-B2A5-4AFE-B5C0-19BA573D28AC Filtro" at bounding box center [1067, 62] width 144 height 34
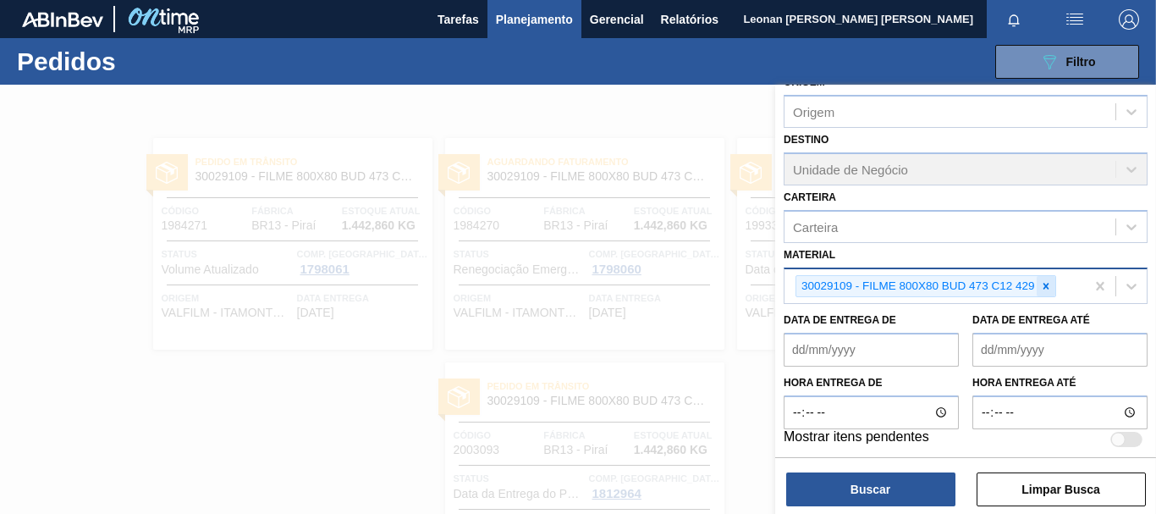
click at [1050, 282] on icon at bounding box center [1046, 286] width 12 height 12
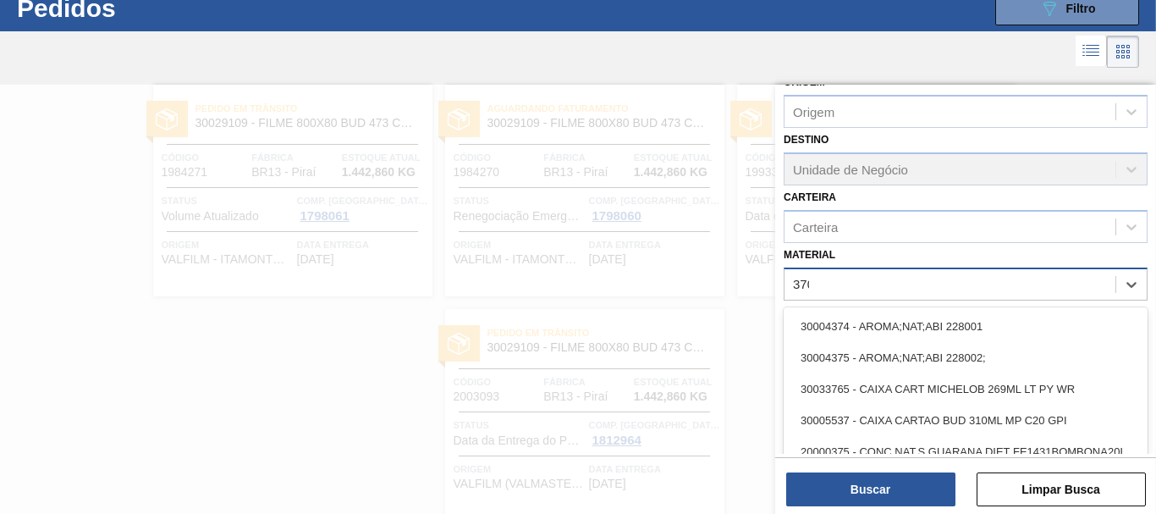
scroll to position [54, 0]
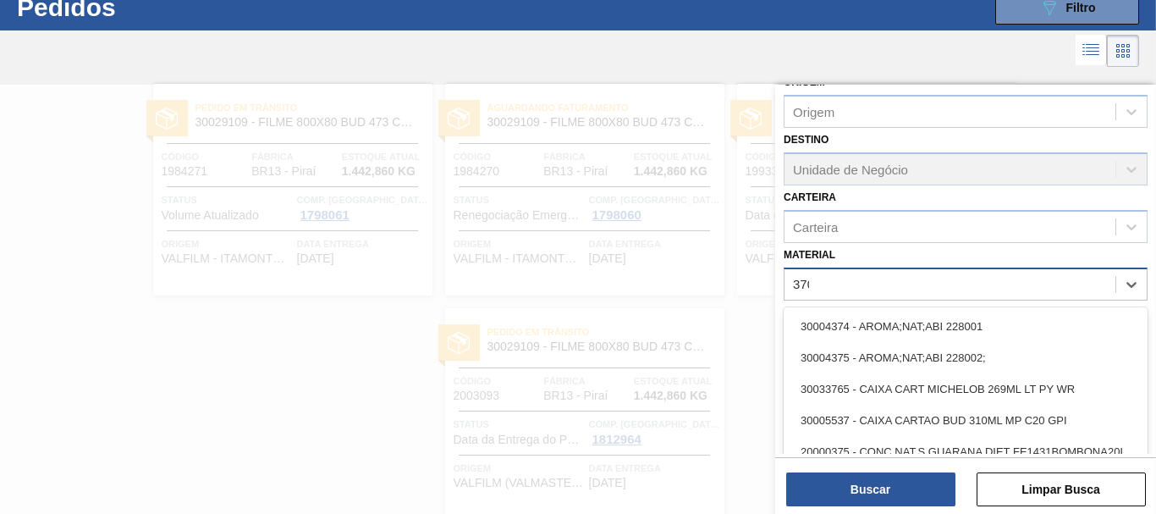
type input "3702"
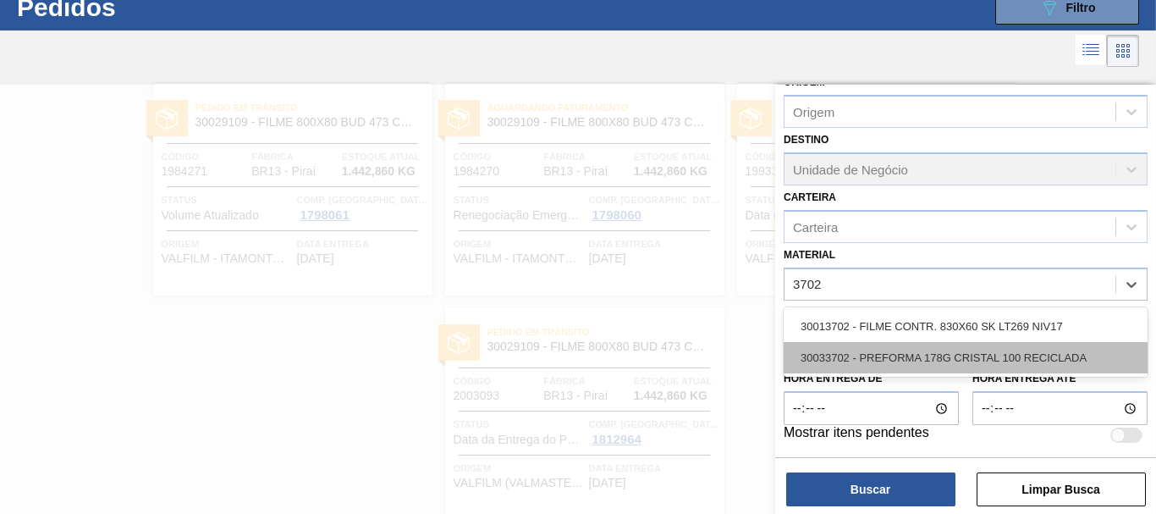
click at [926, 357] on div "30033702 - PREFORMA 178G CRISTAL 100 RECICLADA" at bounding box center [965, 357] width 364 height 31
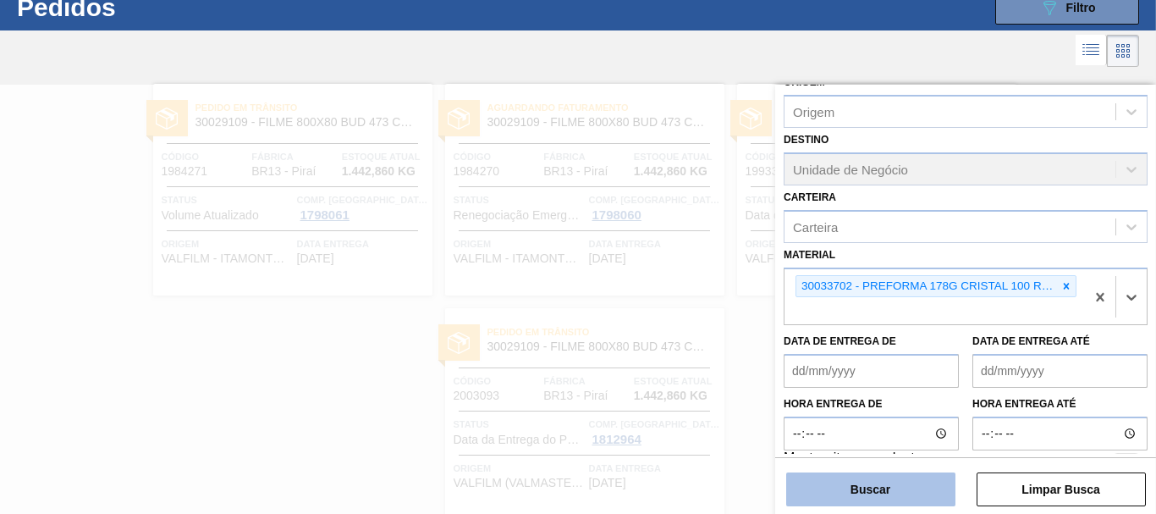
click at [899, 474] on button "Buscar" at bounding box center [870, 489] width 169 height 34
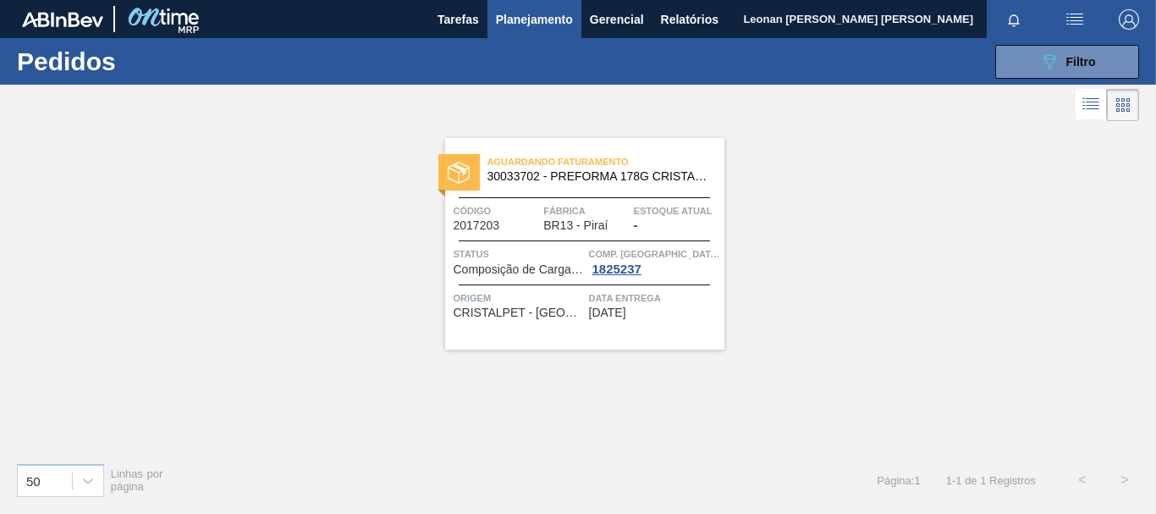
scroll to position [0, 0]
click at [1102, 57] on button "089F7B8B-B2A5-4AFE-B5C0-19BA573D28AC Filtro" at bounding box center [1067, 62] width 144 height 34
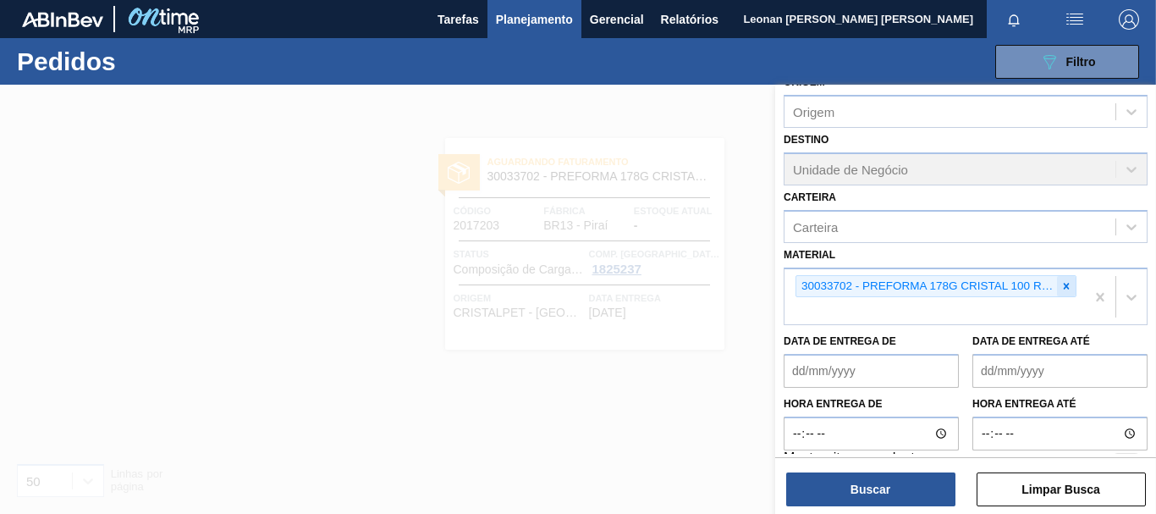
click at [1064, 287] on icon at bounding box center [1067, 286] width 6 height 6
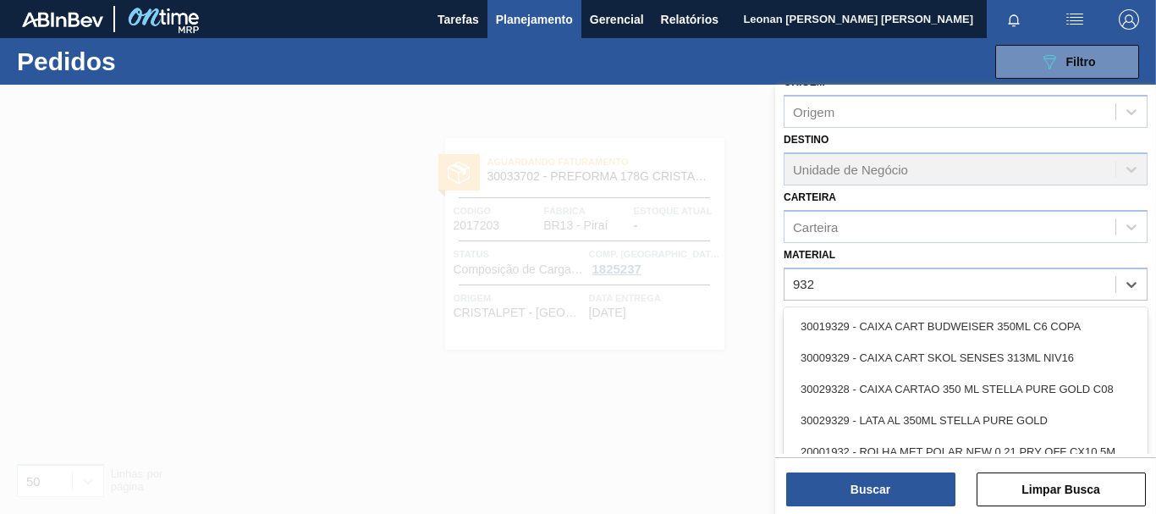
type input "9328"
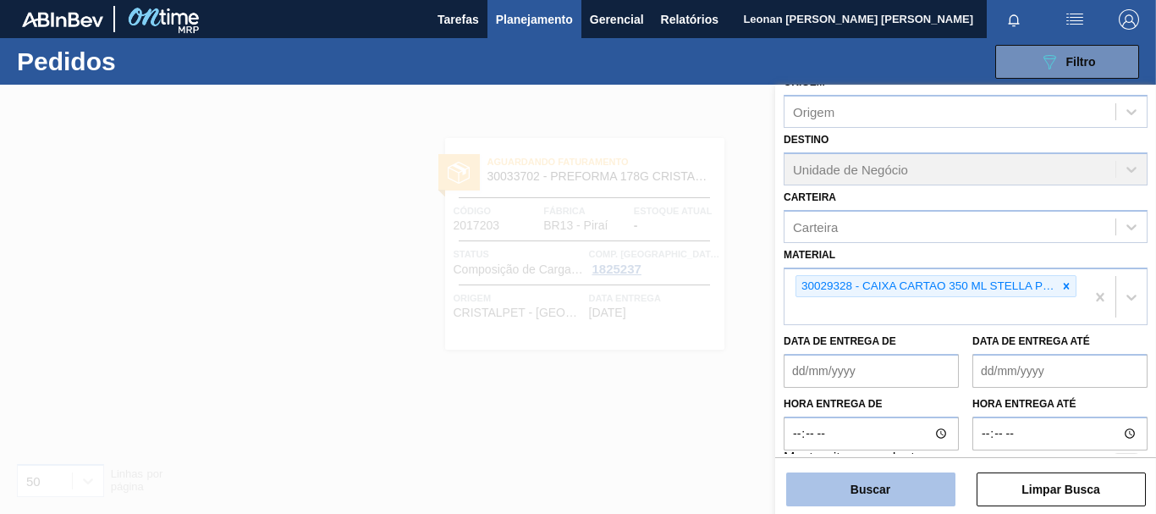
click at [910, 491] on button "Buscar" at bounding box center [870, 489] width 169 height 34
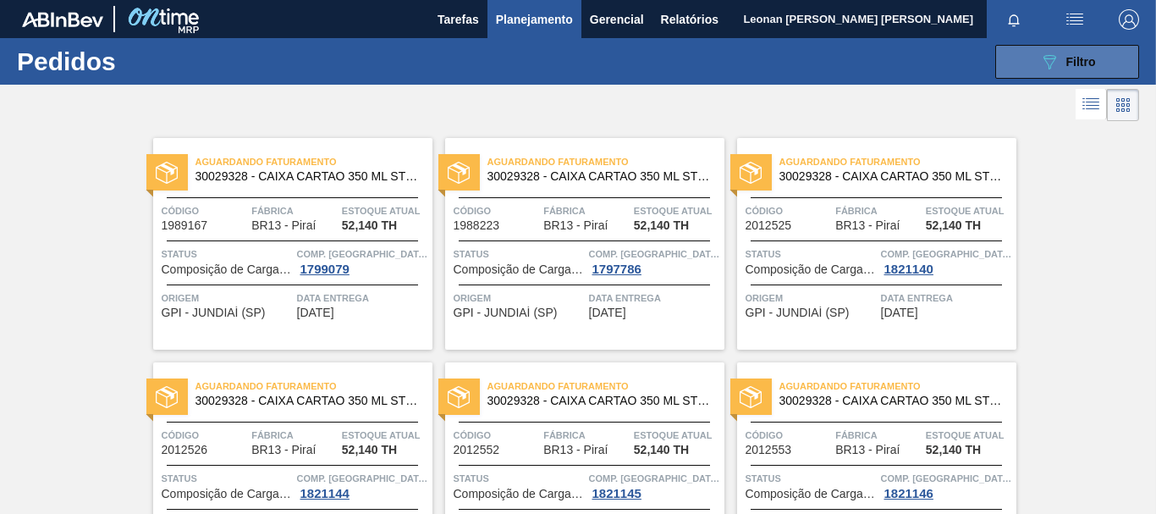
click at [1080, 52] on div "089F7B8B-B2A5-4AFE-B5C0-19BA573D28AC Filtro" at bounding box center [1067, 62] width 57 height 20
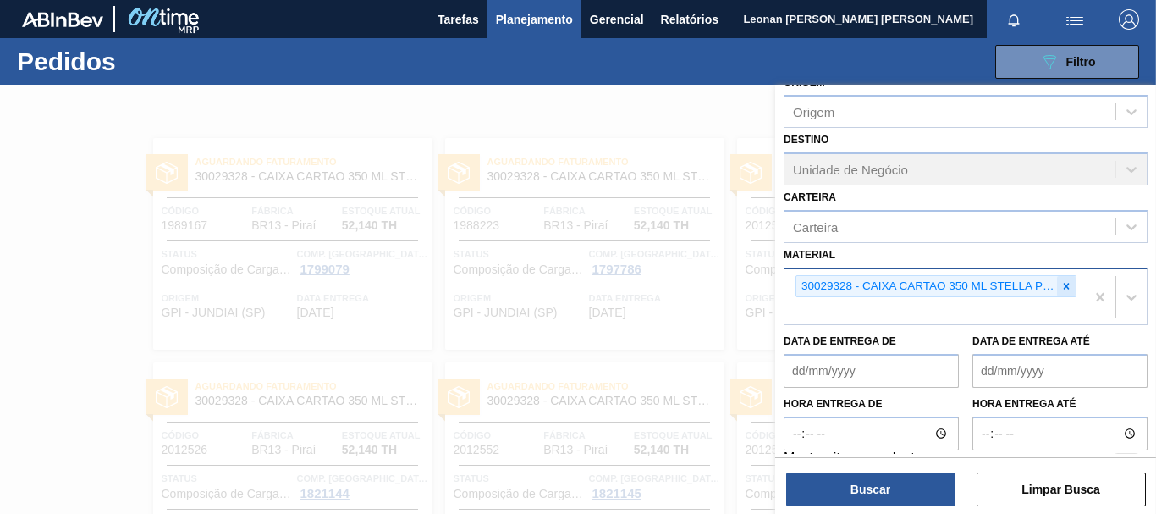
click at [1069, 285] on icon at bounding box center [1066, 286] width 12 height 12
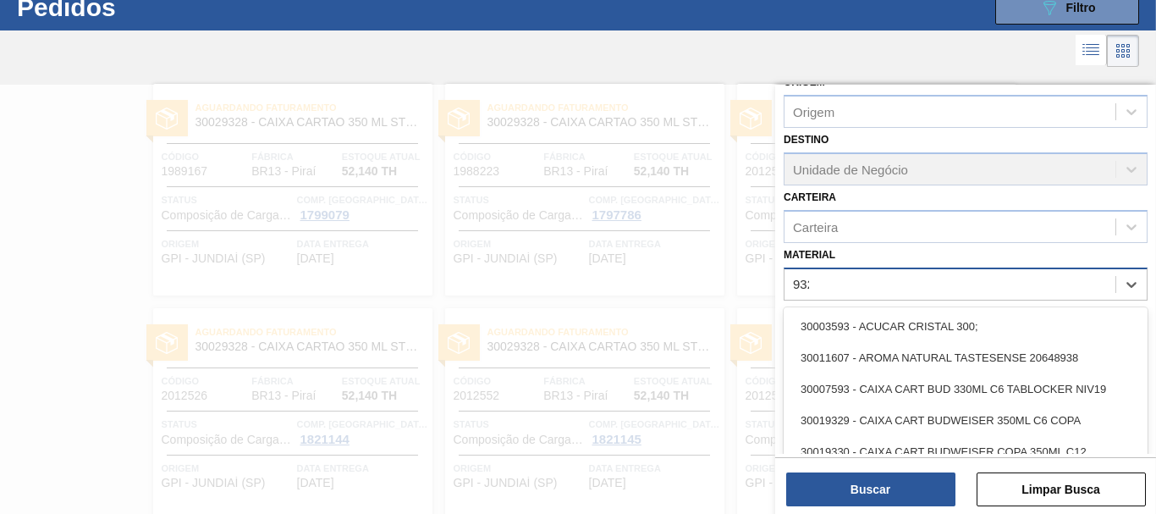
scroll to position [54, 0]
type input "9328"
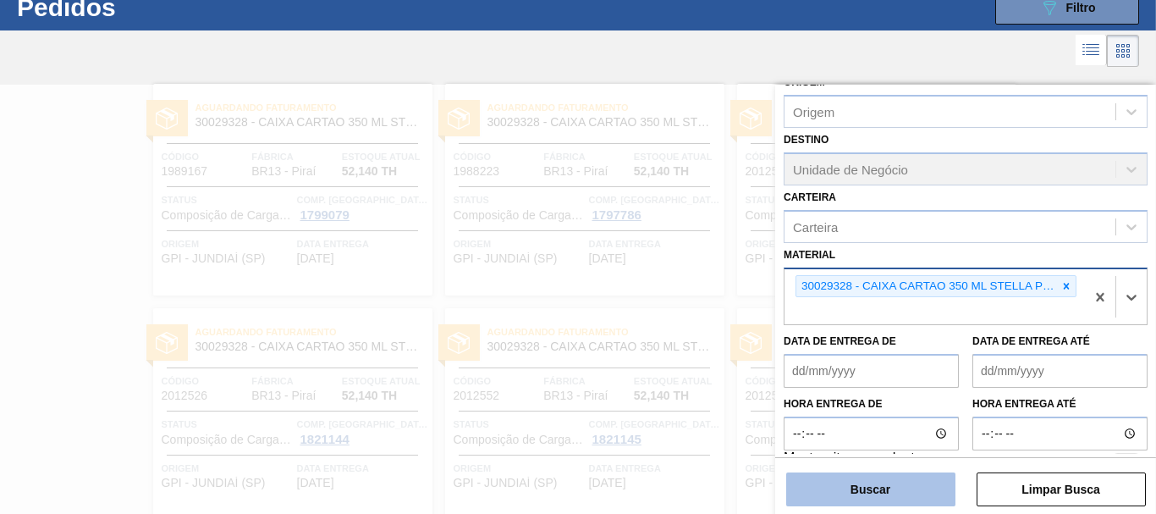
click at [893, 496] on button "Buscar" at bounding box center [870, 489] width 169 height 34
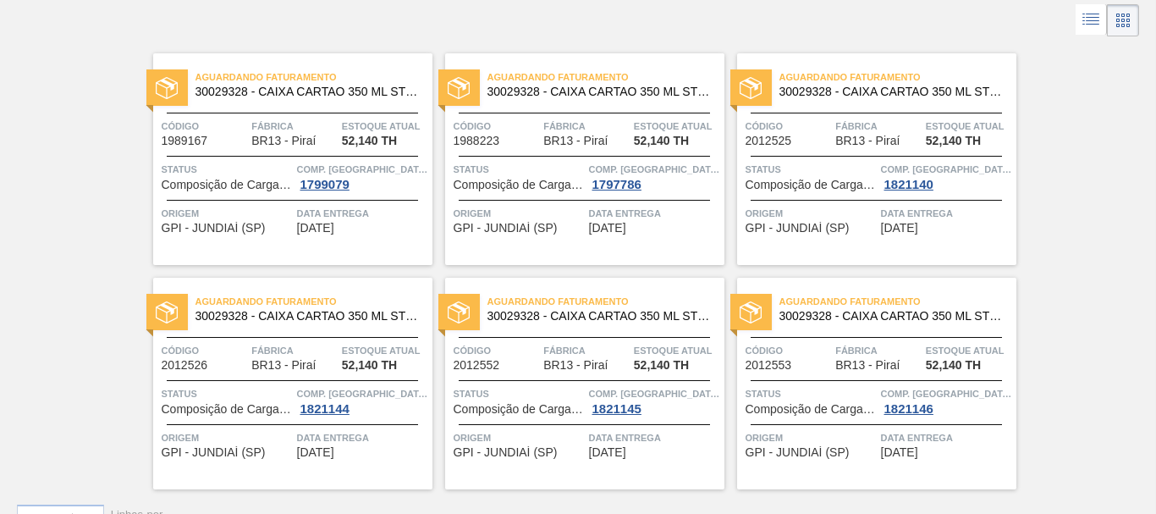
scroll to position [0, 0]
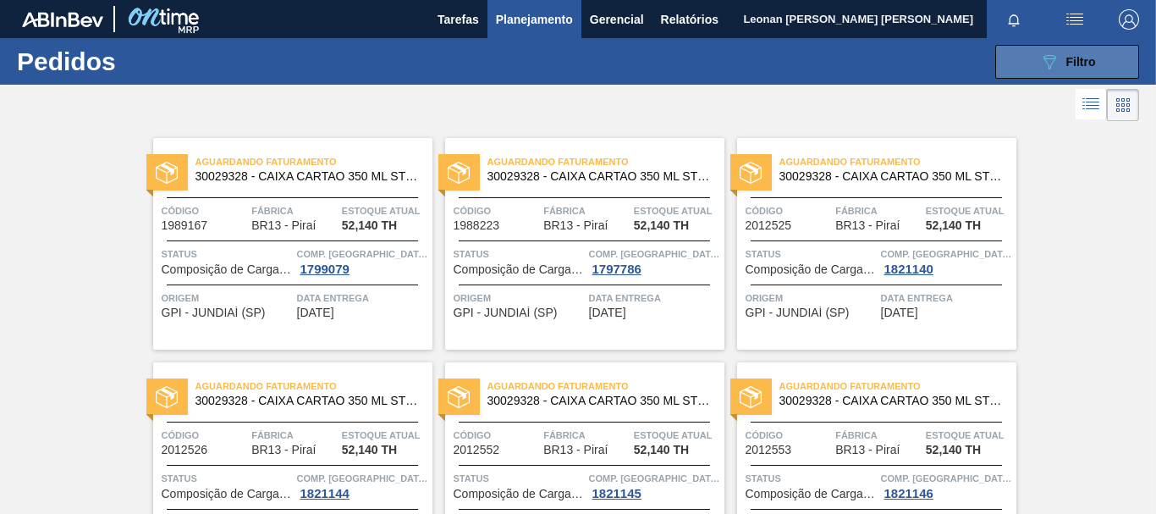
click at [1025, 70] on button "089F7B8B-B2A5-4AFE-B5C0-19BA573D28AC Filtro" at bounding box center [1067, 62] width 144 height 34
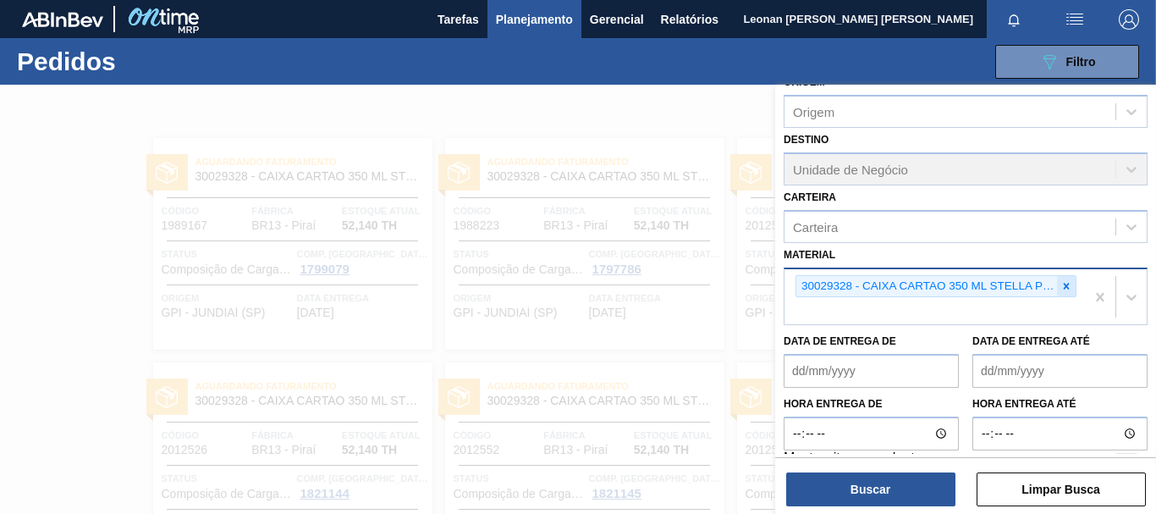
click at [1064, 283] on icon at bounding box center [1066, 286] width 12 height 12
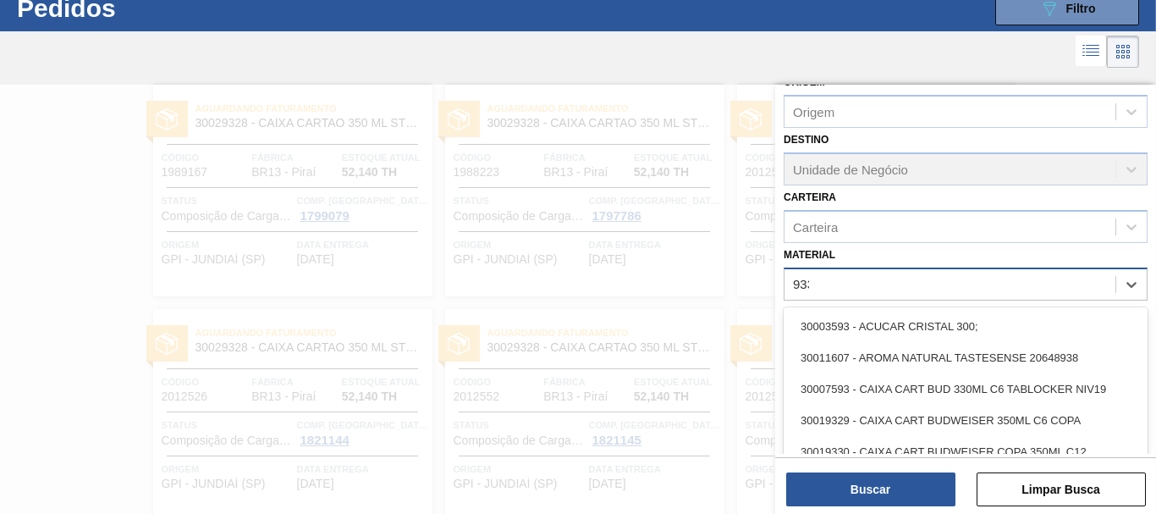
scroll to position [54, 0]
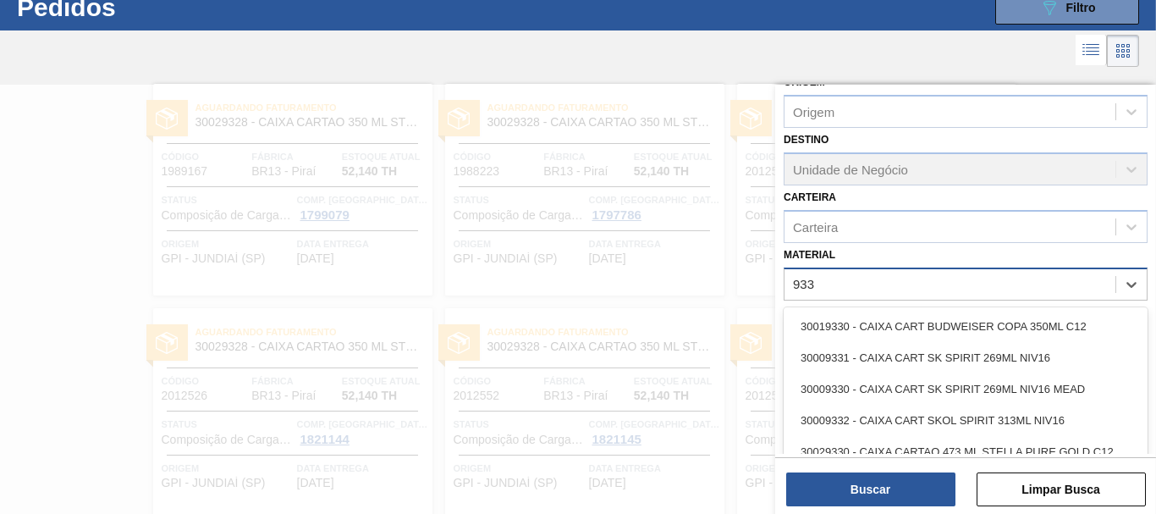
type input "9330"
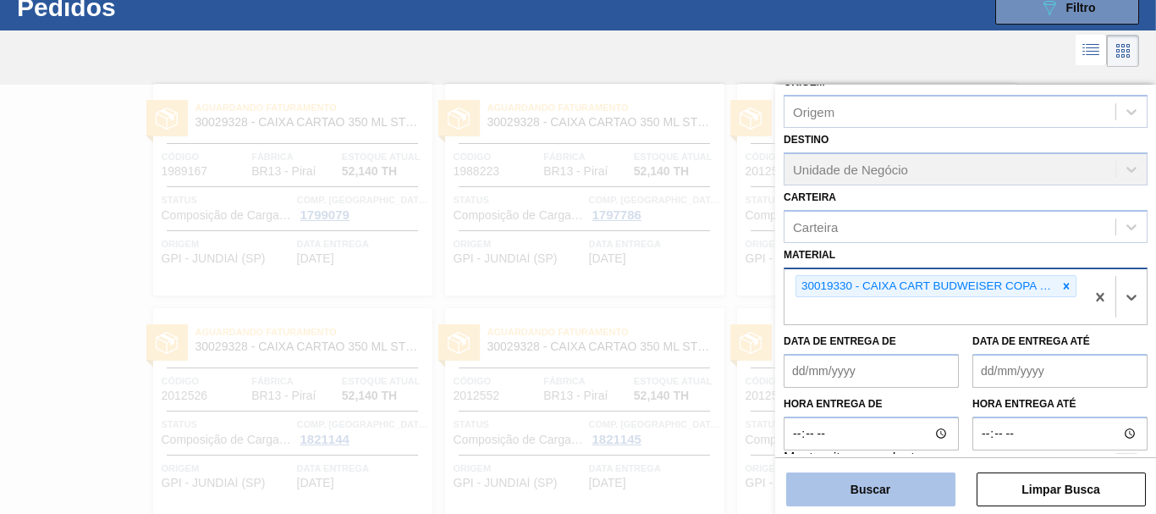
click at [923, 486] on button "Buscar" at bounding box center [870, 489] width 169 height 34
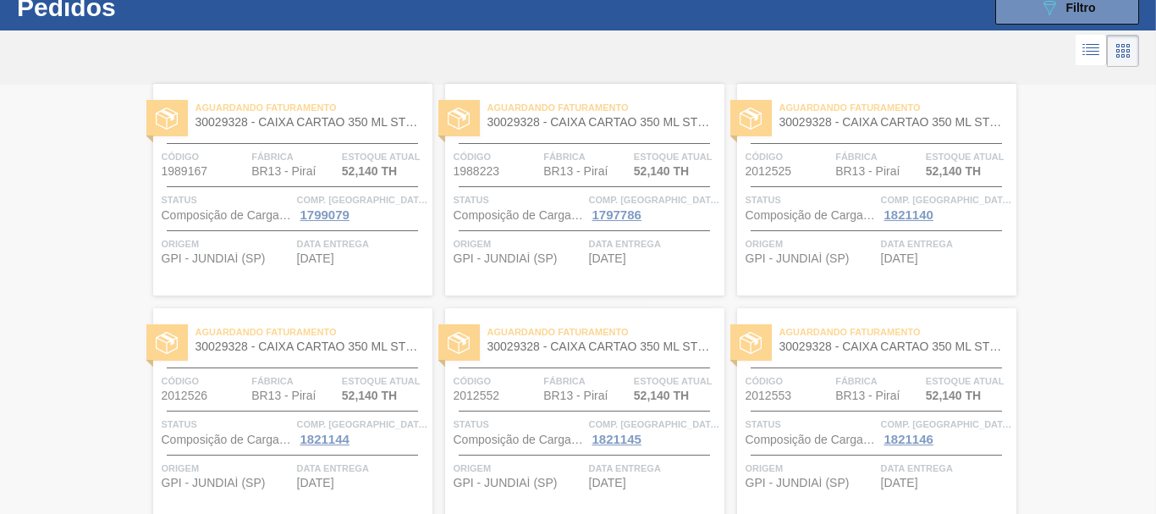
scroll to position [0, 0]
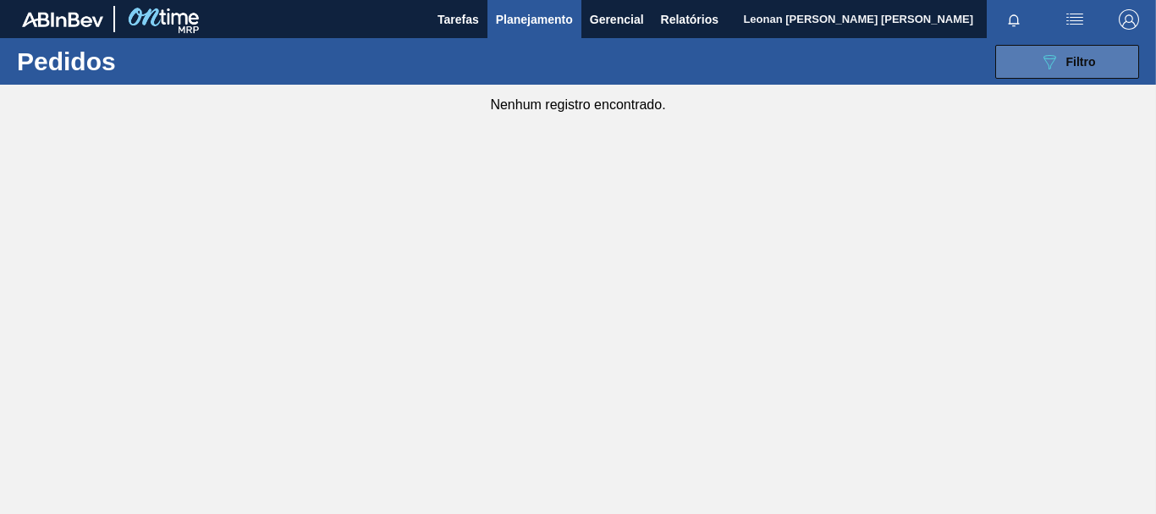
click at [1047, 54] on icon "089F7B8B-B2A5-4AFE-B5C0-19BA573D28AC" at bounding box center [1049, 62] width 20 height 20
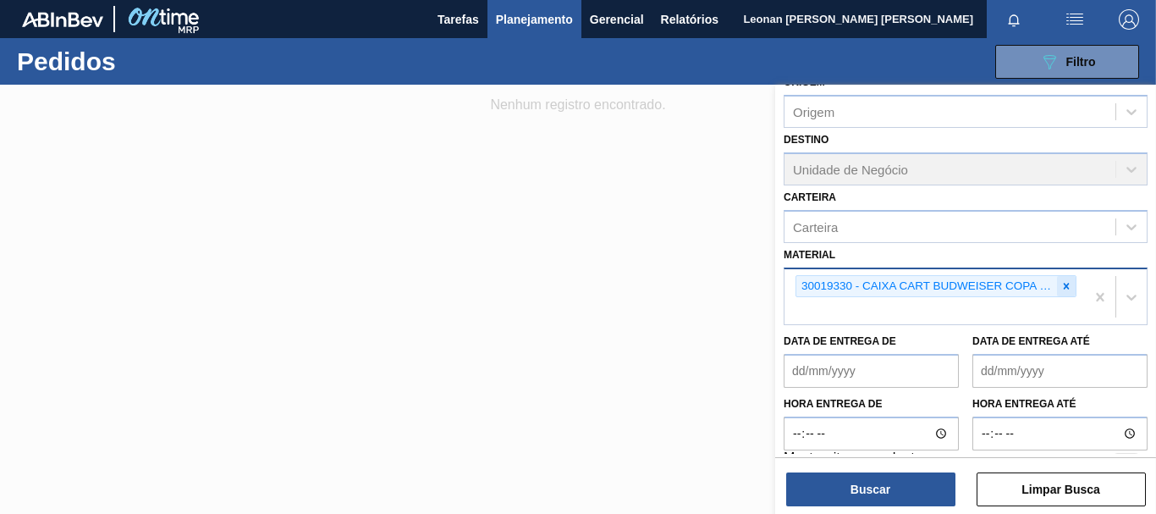
click at [1064, 288] on icon at bounding box center [1067, 286] width 6 height 6
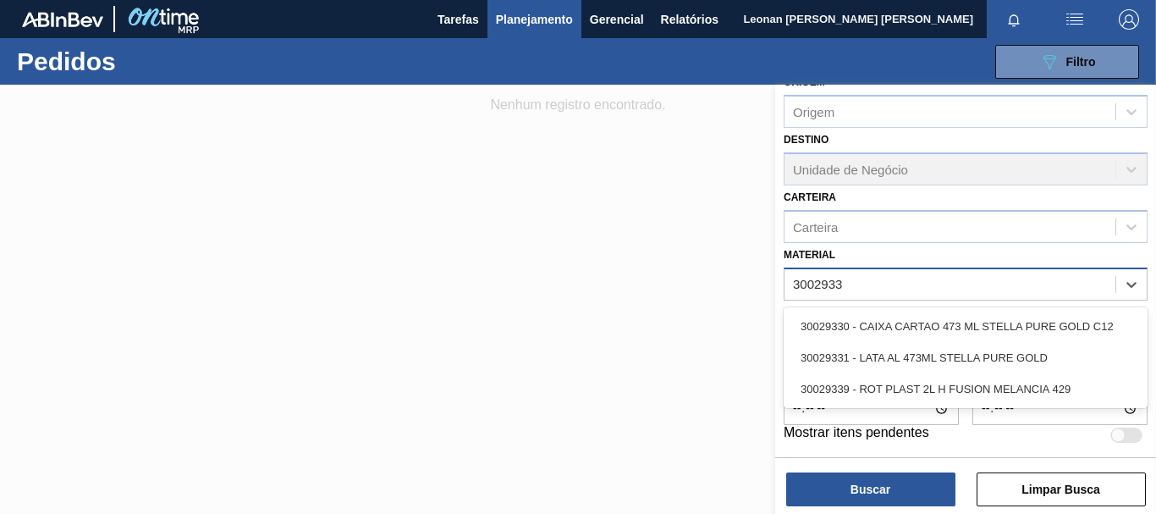
type input "30029330"
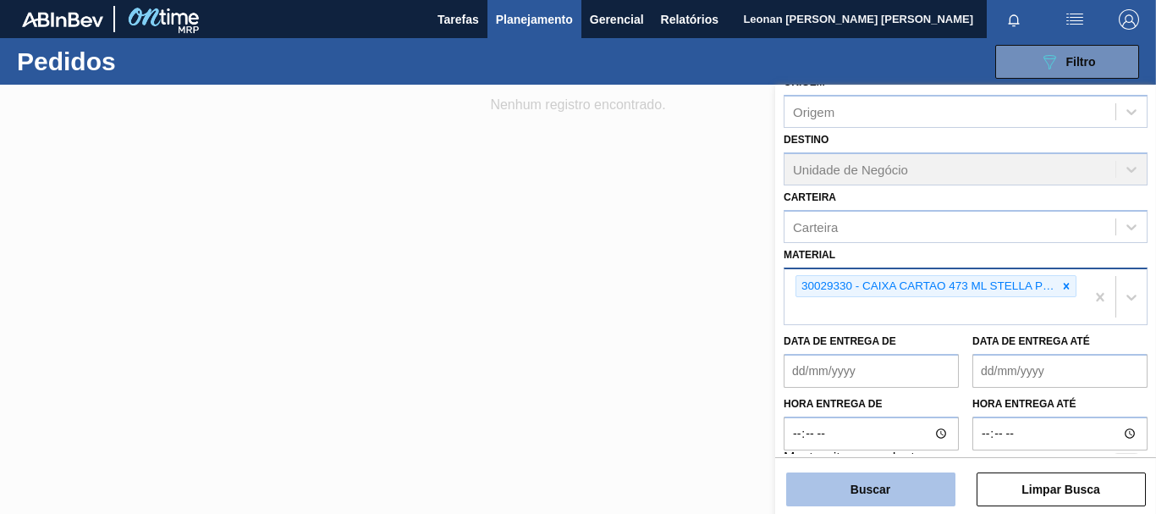
click at [866, 492] on button "Buscar" at bounding box center [870, 489] width 169 height 34
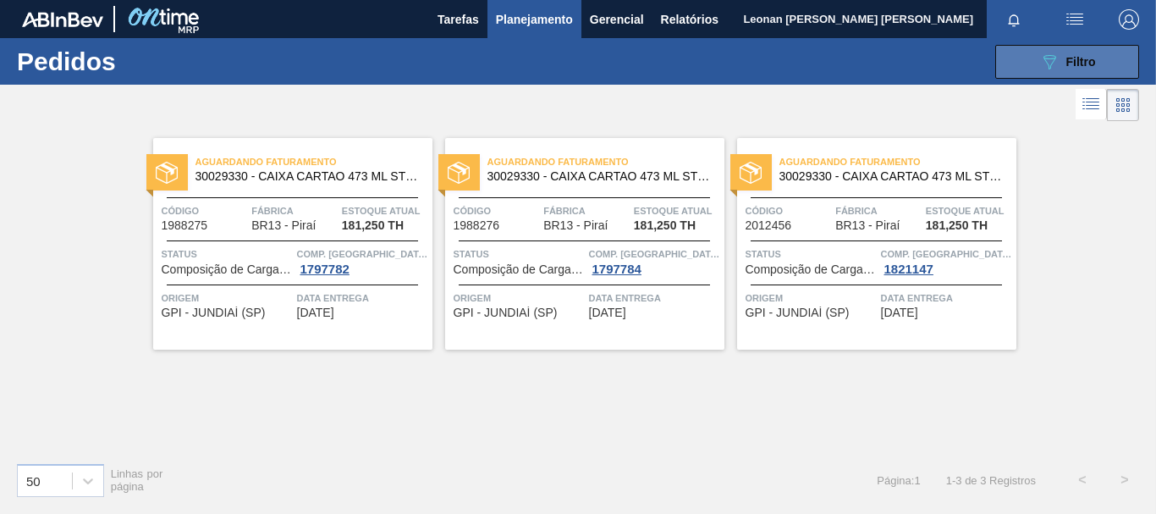
click at [1099, 68] on button "089F7B8B-B2A5-4AFE-B5C0-19BA573D28AC Filtro" at bounding box center [1067, 62] width 144 height 34
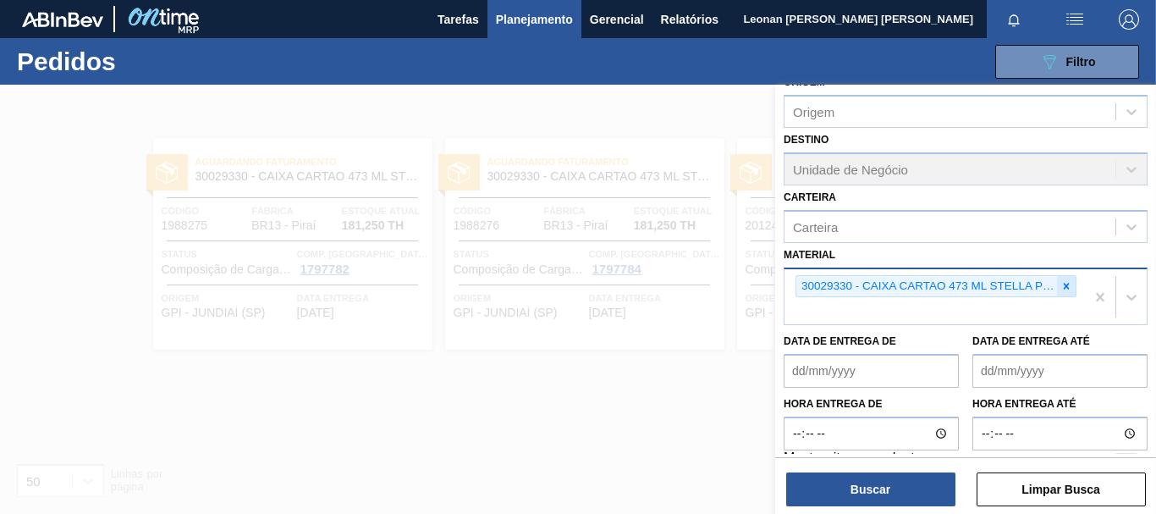
click at [1064, 287] on icon at bounding box center [1067, 286] width 6 height 6
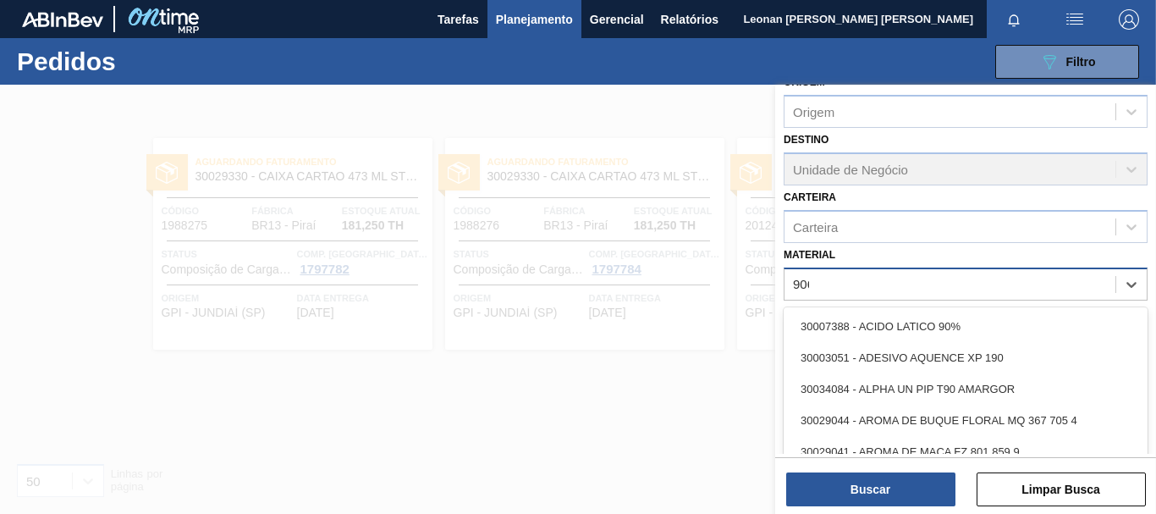
type input "9068"
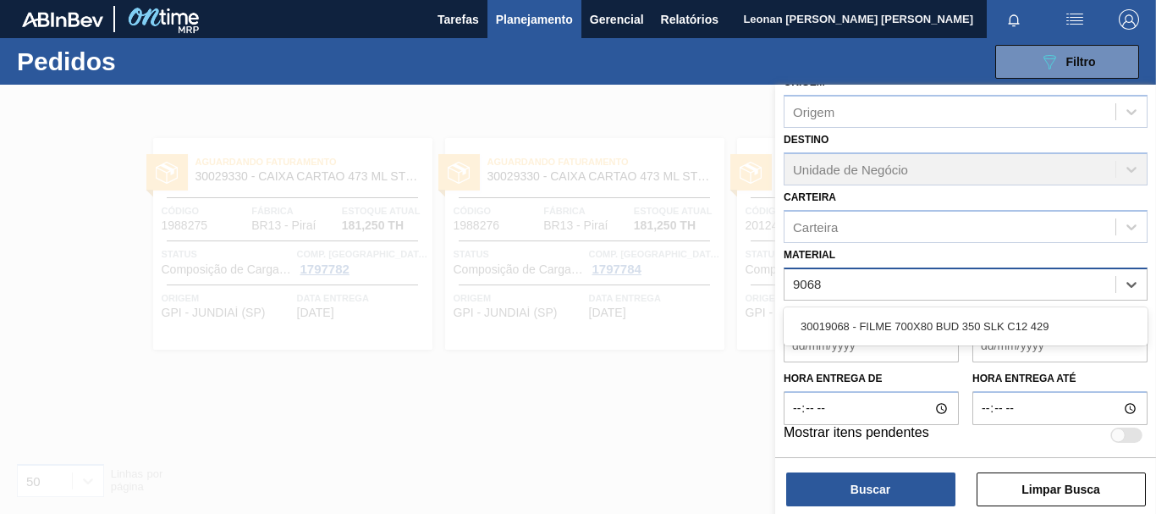
drag, startPoint x: 995, startPoint y: 325, endPoint x: 981, endPoint y: 345, distance: 24.9
click at [996, 324] on div "30019068 - FILME 700X80 BUD 350 SLK C12 429" at bounding box center [965, 326] width 364 height 31
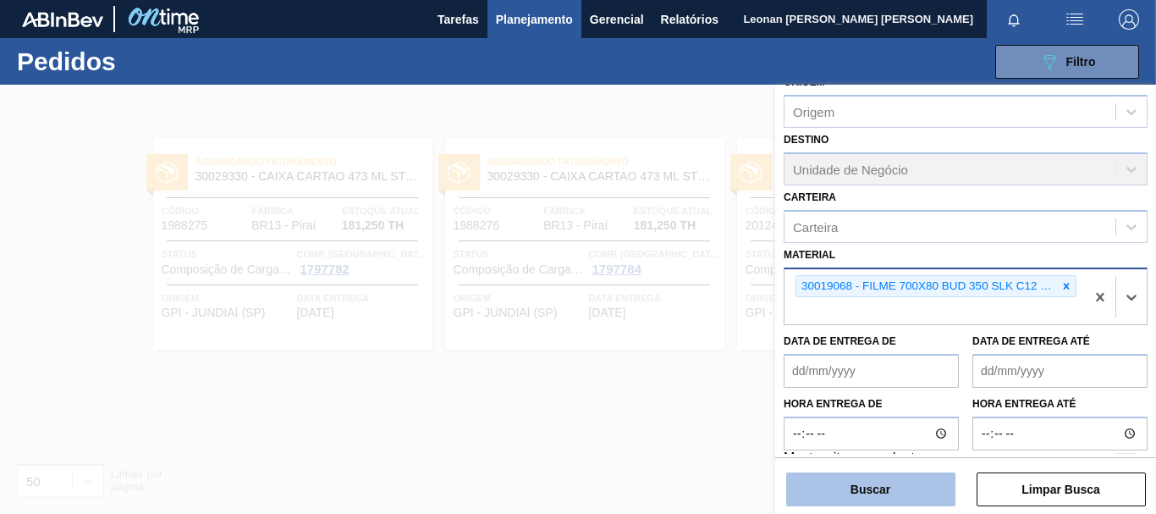
click at [876, 491] on button "Buscar" at bounding box center [870, 489] width 169 height 34
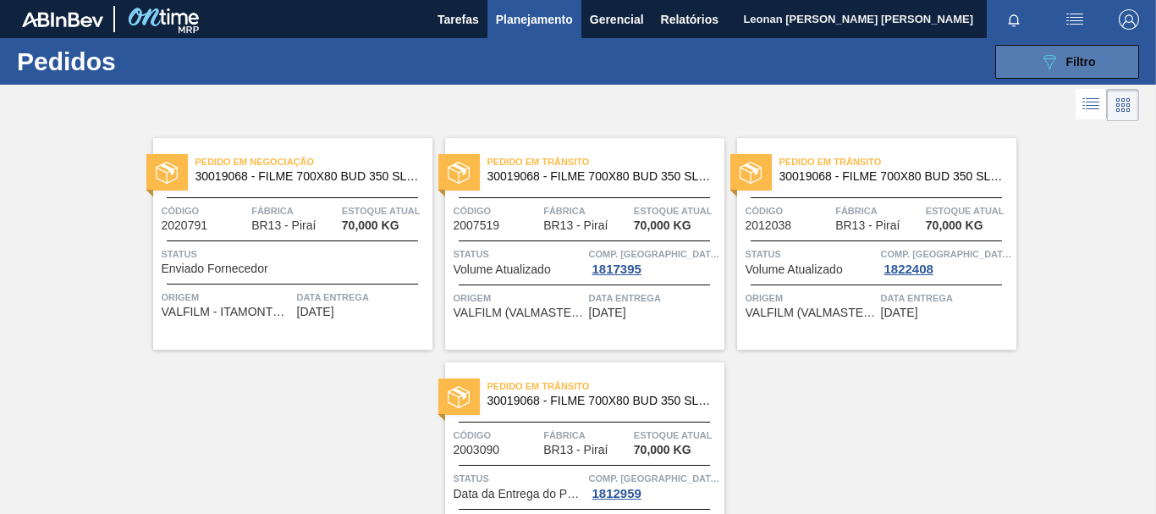
click at [1005, 60] on button "089F7B8B-B2A5-4AFE-B5C0-19BA573D28AC Filtro" at bounding box center [1067, 62] width 144 height 34
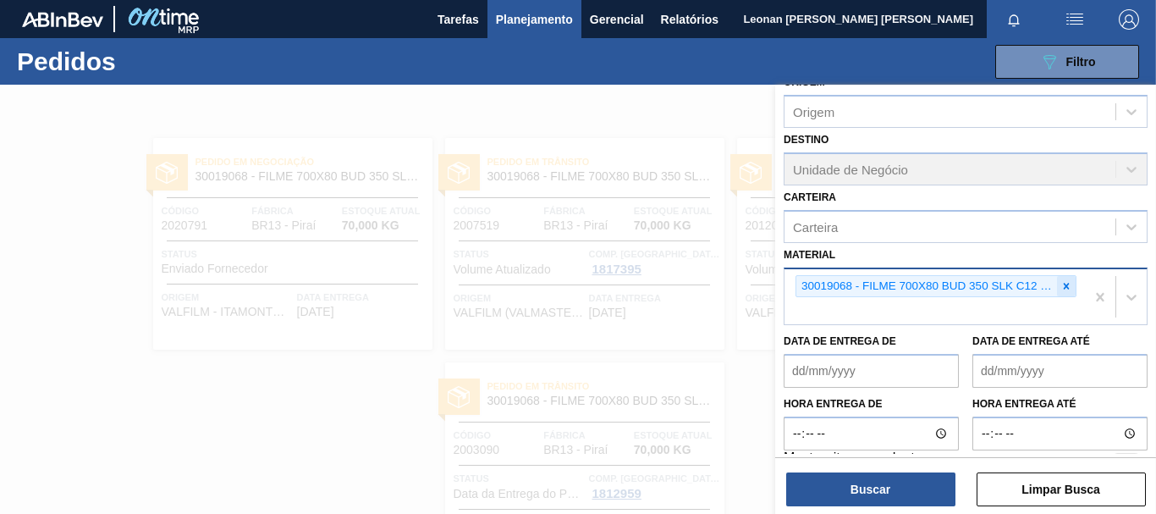
click at [1069, 288] on icon at bounding box center [1066, 286] width 12 height 12
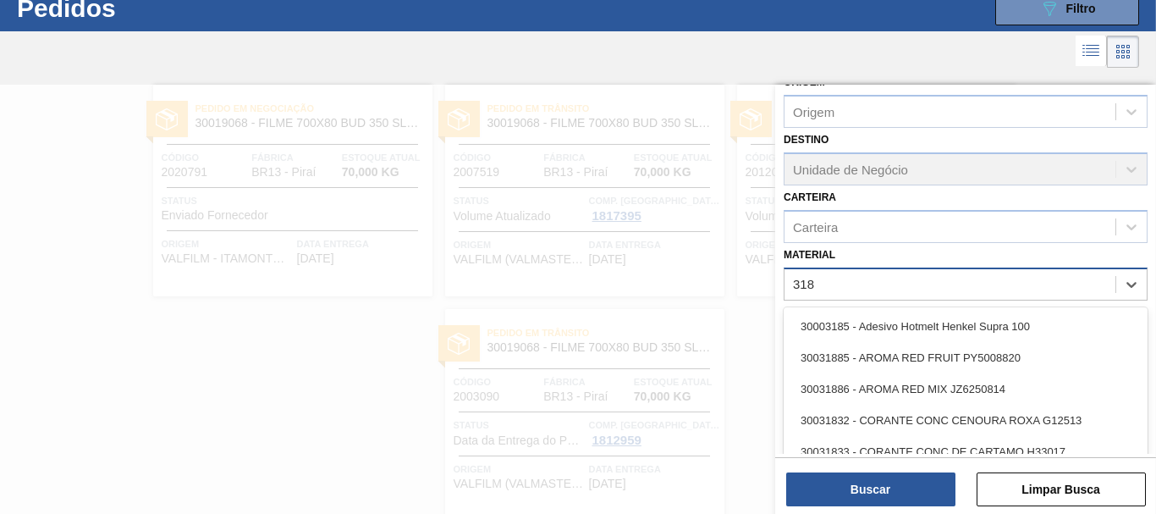
scroll to position [54, 0]
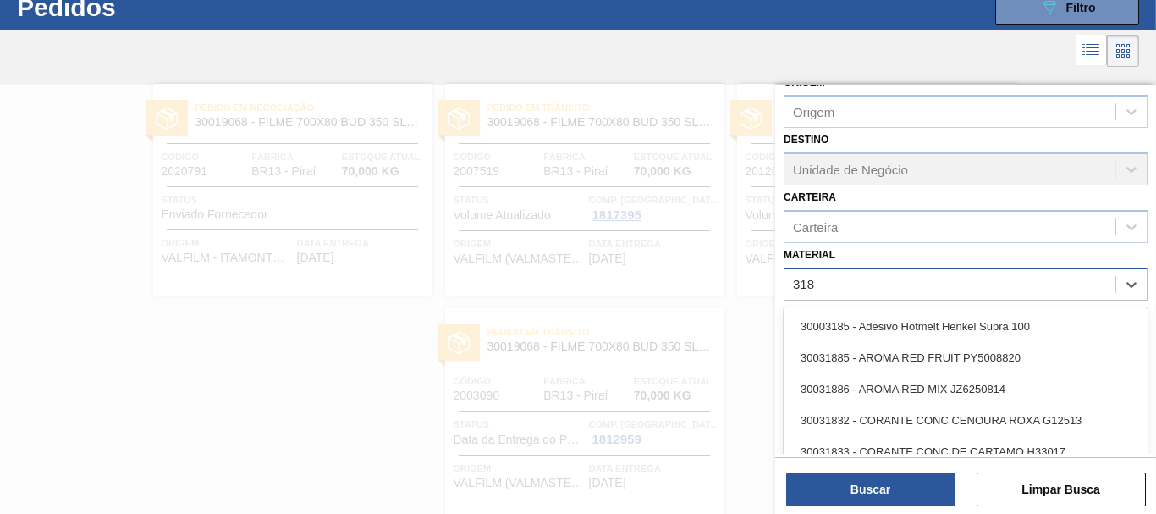
type input "3188"
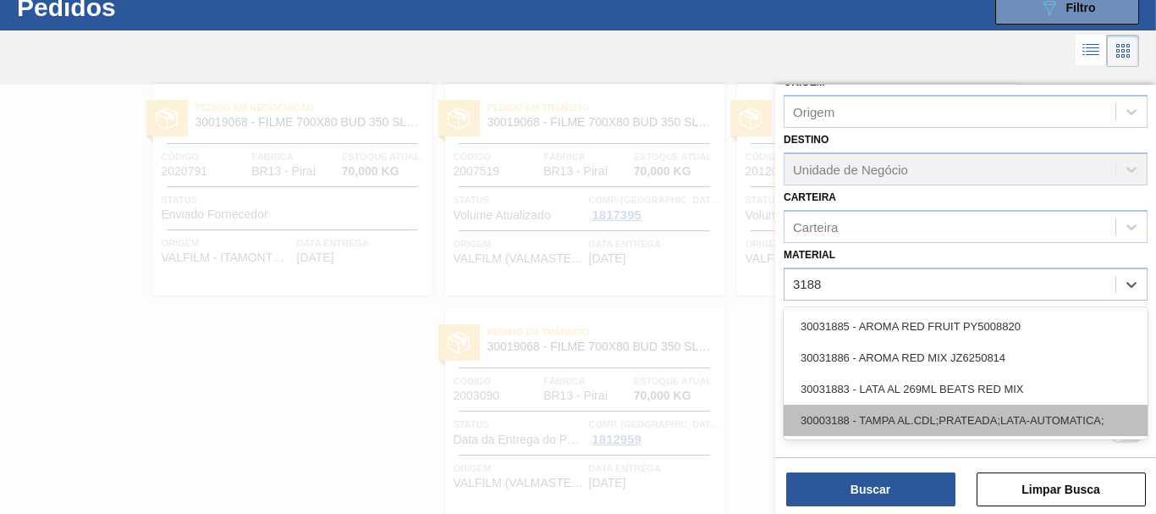
click at [958, 406] on div "30003188 - TAMPA AL.CDL;PRATEADA;LATA-AUTOMATICA;" at bounding box center [965, 419] width 364 height 31
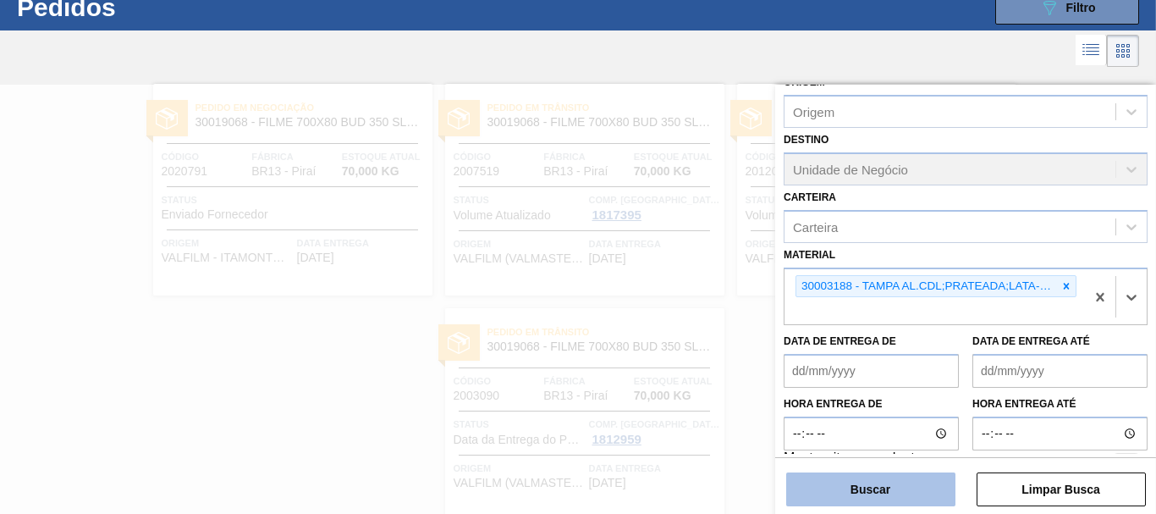
click at [911, 492] on button "Buscar" at bounding box center [870, 489] width 169 height 34
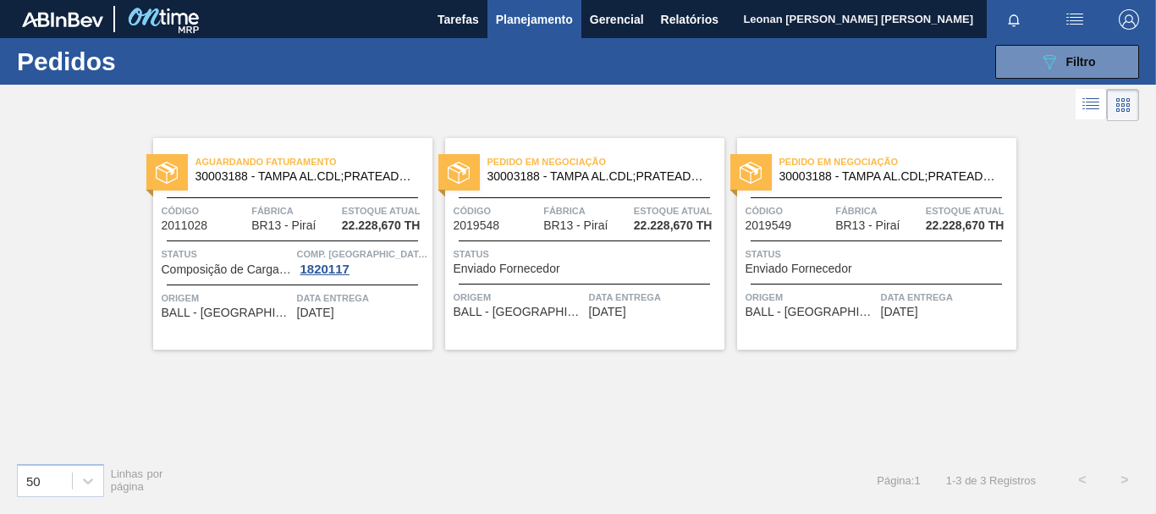
scroll to position [0, 0]
click at [1035, 67] on button "089F7B8B-B2A5-4AFE-B5C0-19BA573D28AC Filtro" at bounding box center [1067, 62] width 144 height 34
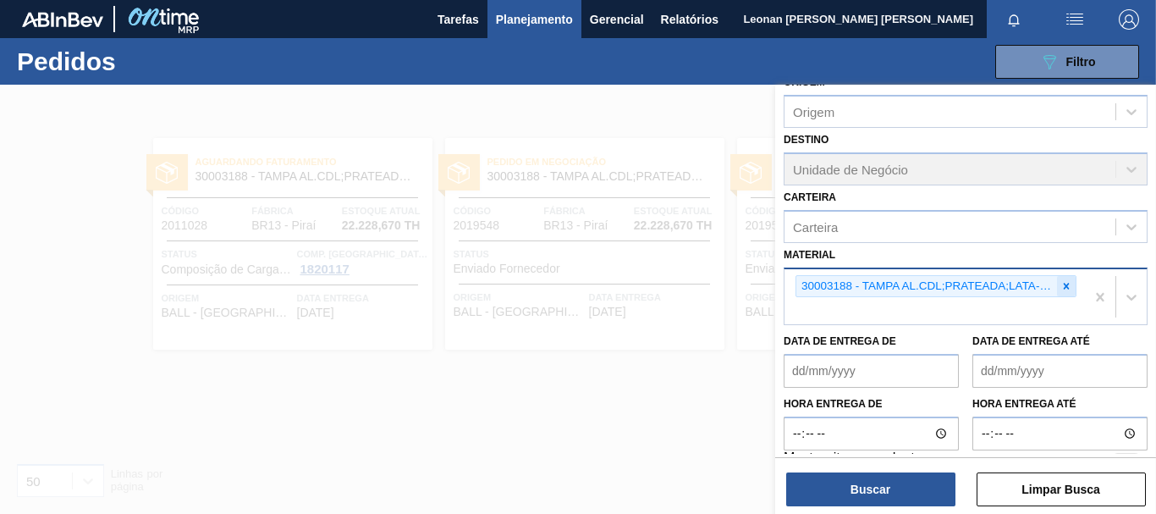
click at [1071, 284] on div at bounding box center [1066, 286] width 19 height 21
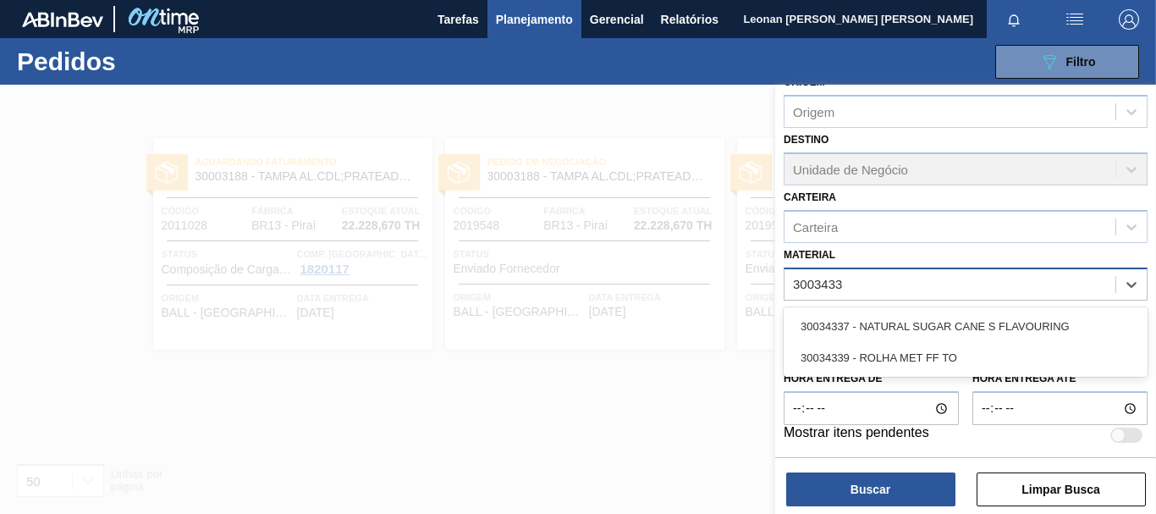
type input "30034339"
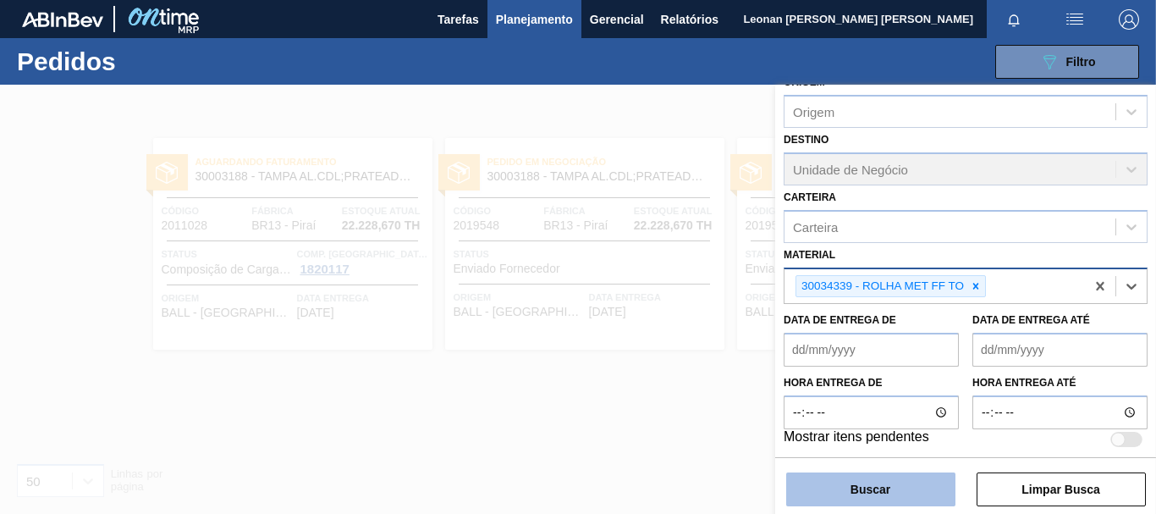
click at [901, 486] on button "Buscar" at bounding box center [870, 489] width 169 height 34
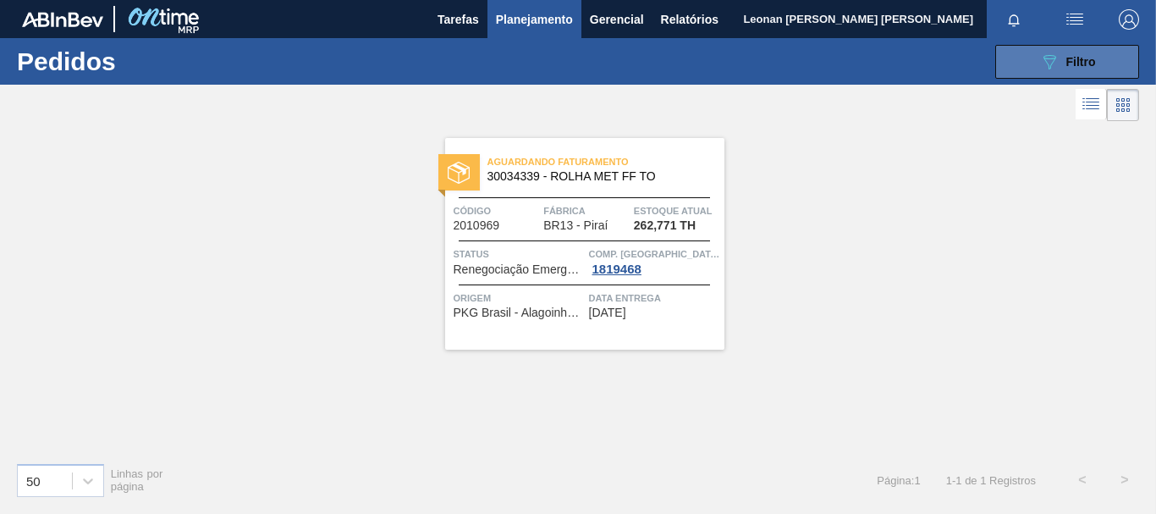
click at [1047, 59] on icon "089F7B8B-B2A5-4AFE-B5C0-19BA573D28AC" at bounding box center [1049, 62] width 20 height 20
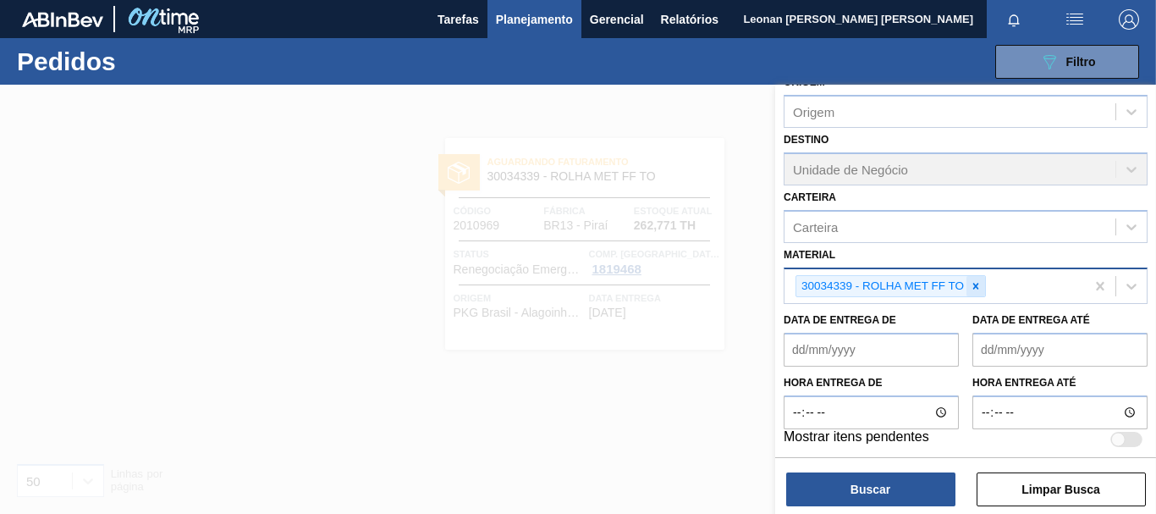
click at [977, 286] on icon at bounding box center [976, 286] width 12 height 12
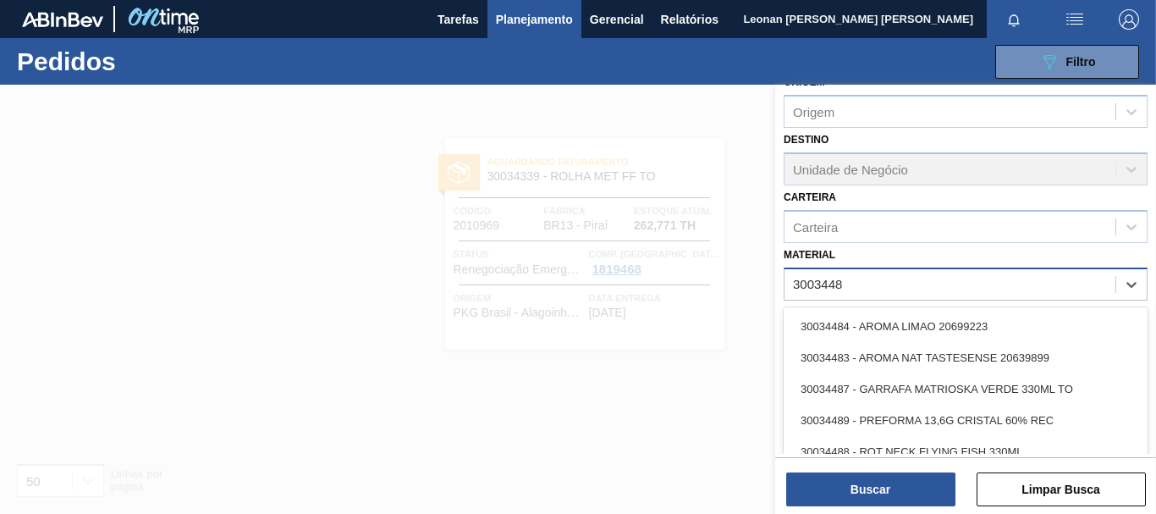
type input "30034486"
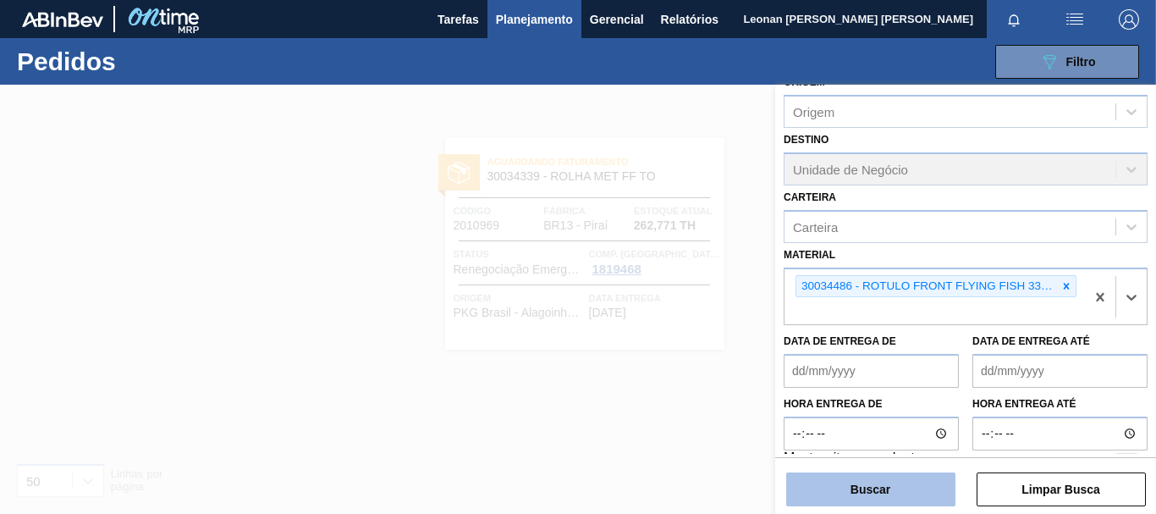
click at [933, 497] on button "Buscar" at bounding box center [870, 489] width 169 height 34
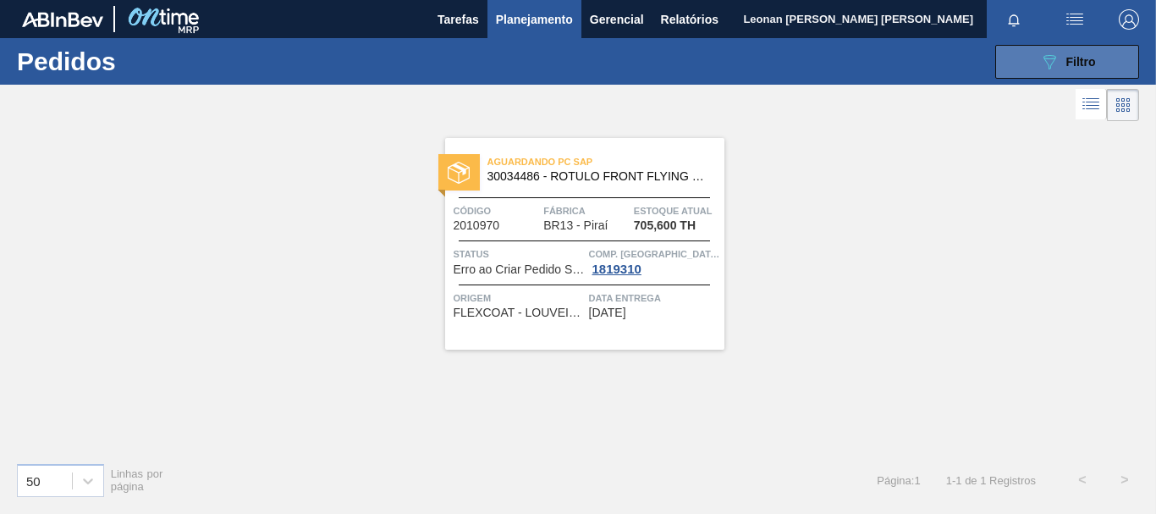
click at [1053, 53] on icon "089F7B8B-B2A5-4AFE-B5C0-19BA573D28AC" at bounding box center [1049, 62] width 20 height 20
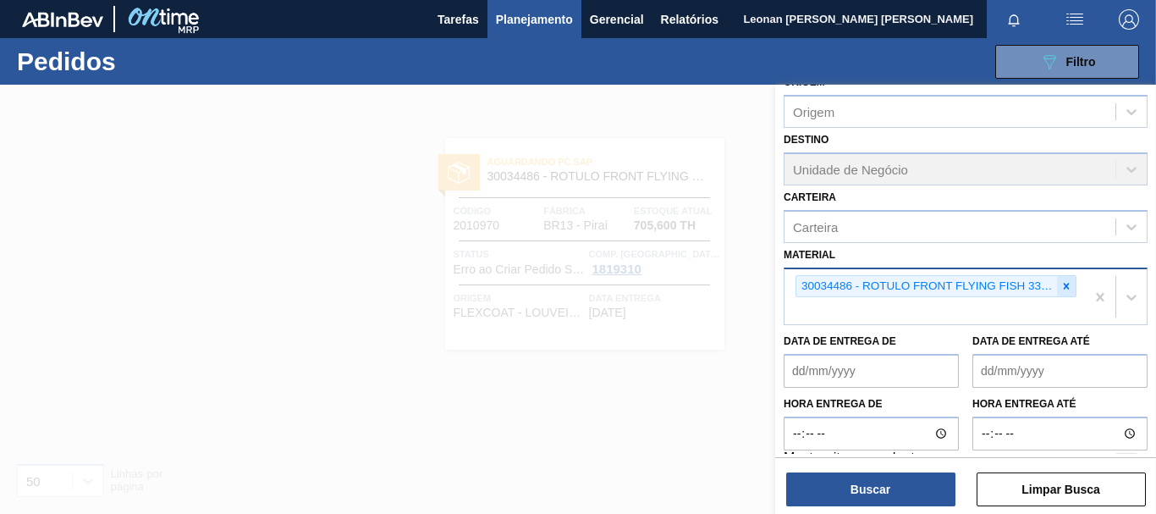
click at [1065, 286] on icon at bounding box center [1066, 286] width 12 height 12
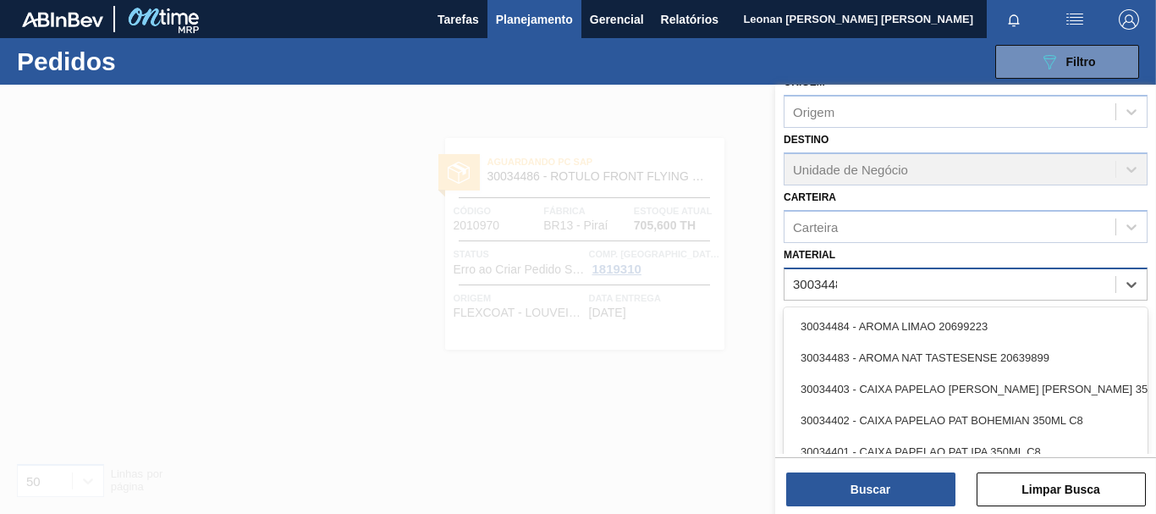
type input "30034488"
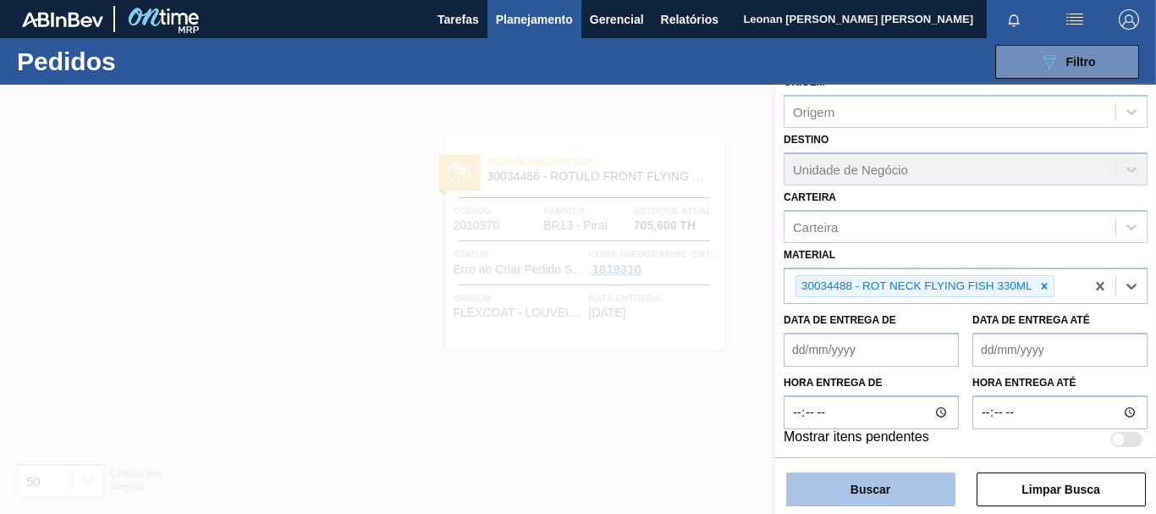
click at [943, 480] on button "Buscar" at bounding box center [870, 489] width 169 height 34
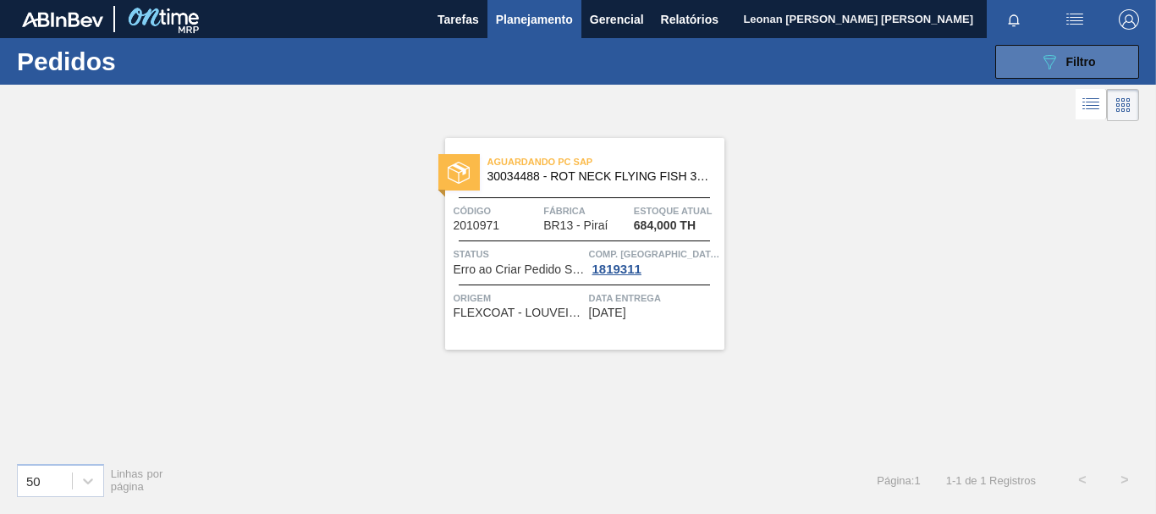
click at [1034, 64] on button "089F7B8B-B2A5-4AFE-B5C0-19BA573D28AC Filtro" at bounding box center [1067, 62] width 144 height 34
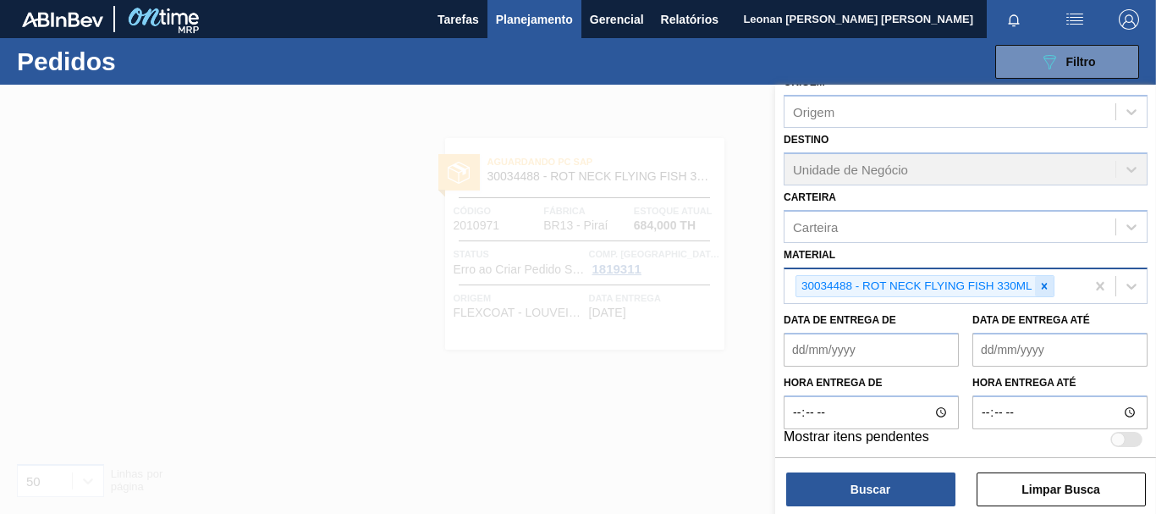
click at [1043, 286] on icon at bounding box center [1044, 286] width 6 height 6
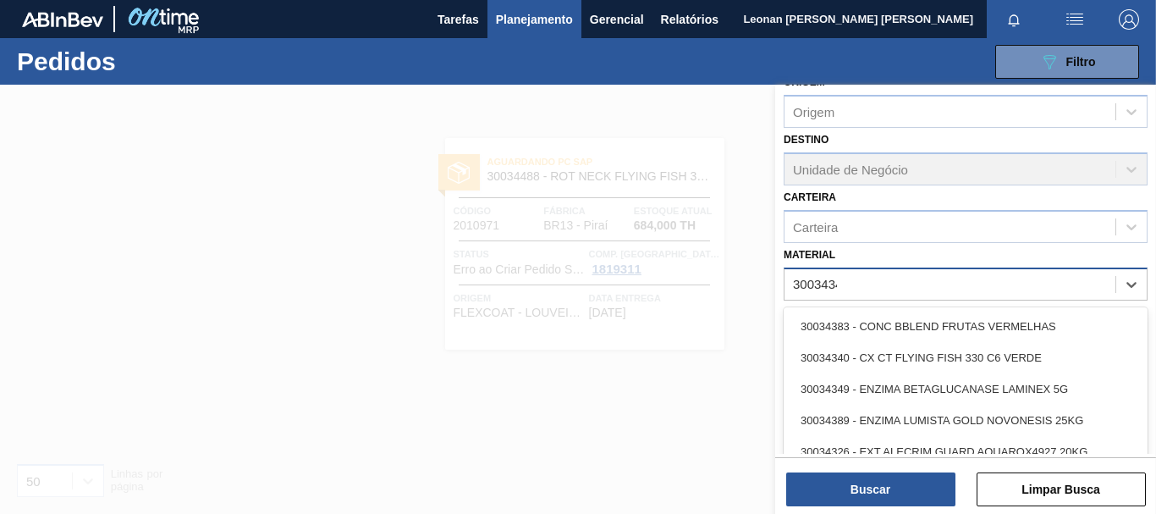
type input "30034340"
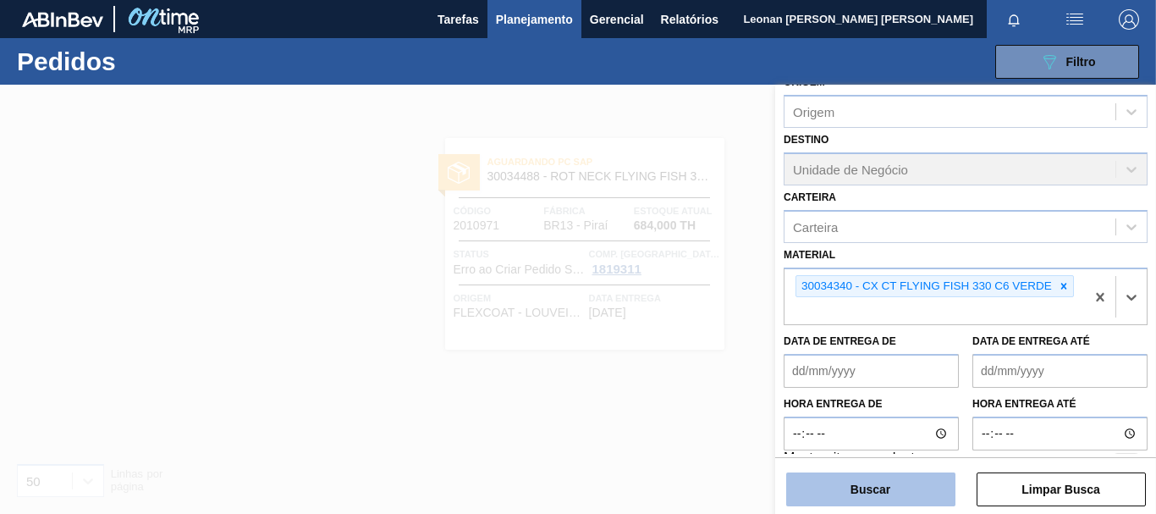
click at [926, 490] on button "Buscar" at bounding box center [870, 489] width 169 height 34
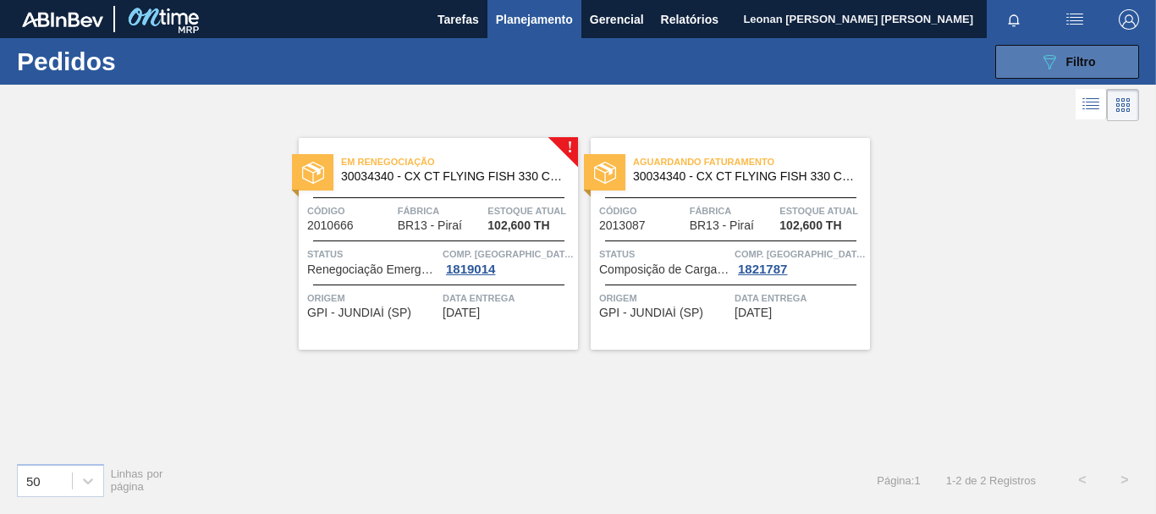
click at [1067, 66] on span "Filtro" at bounding box center [1081, 62] width 30 height 14
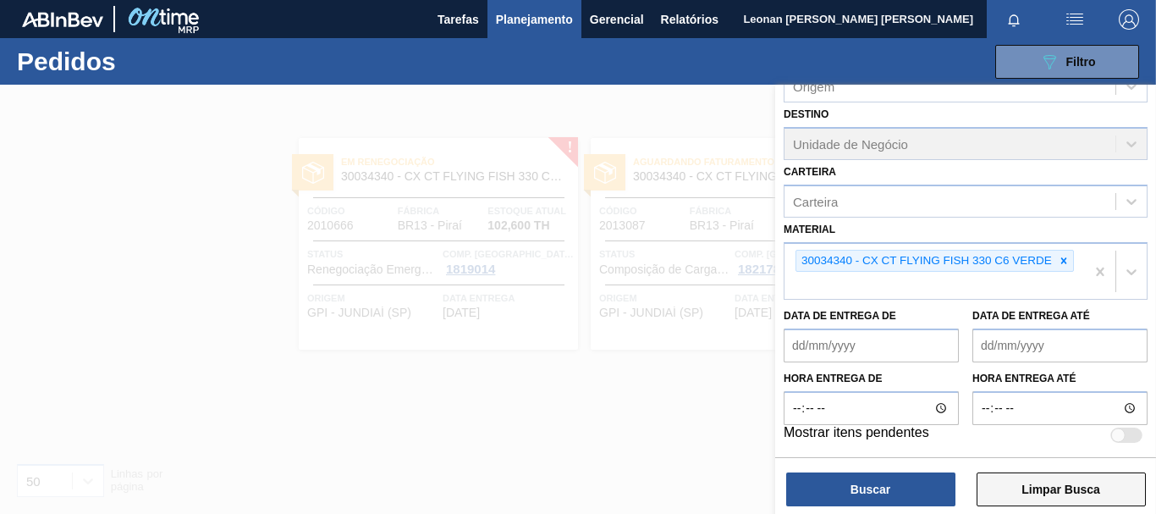
click at [1091, 492] on button "Limpar Busca" at bounding box center [1060, 489] width 169 height 34
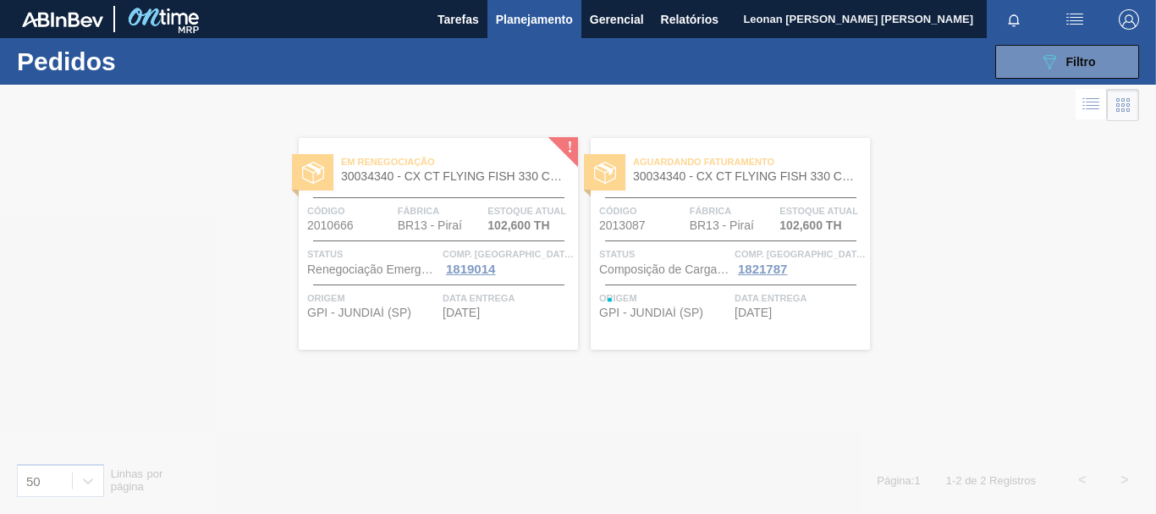
scroll to position [196, 0]
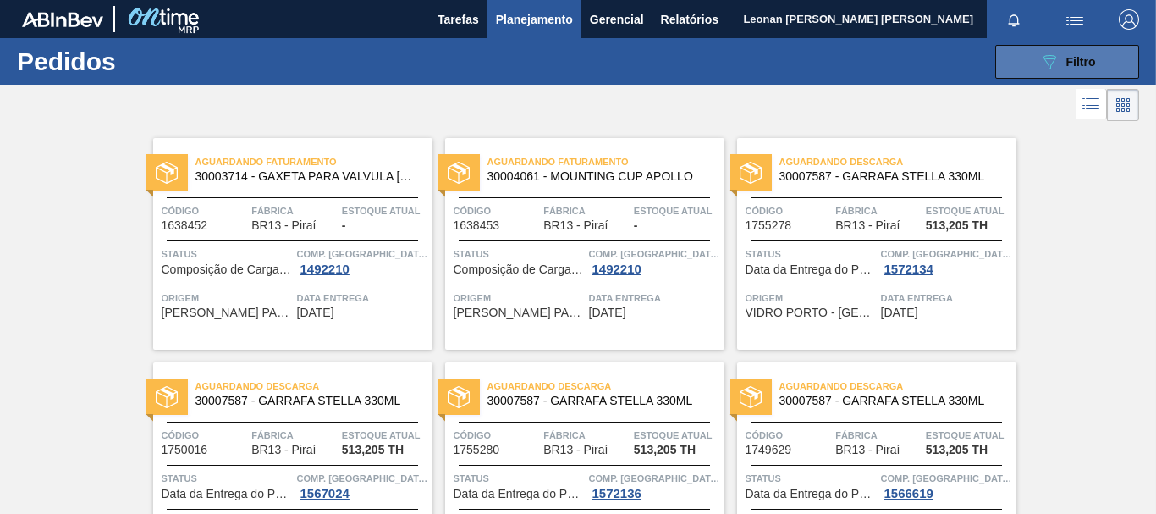
click at [1044, 63] on icon "089F7B8B-B2A5-4AFE-B5C0-19BA573D28AC" at bounding box center [1049, 62] width 20 height 20
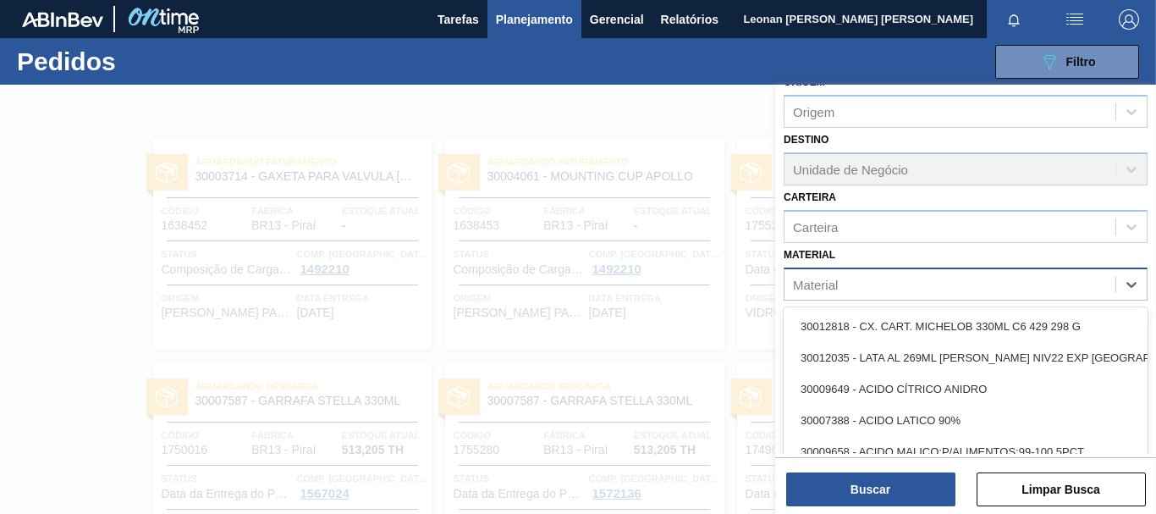
click at [911, 283] on div "Material" at bounding box center [949, 284] width 331 height 25
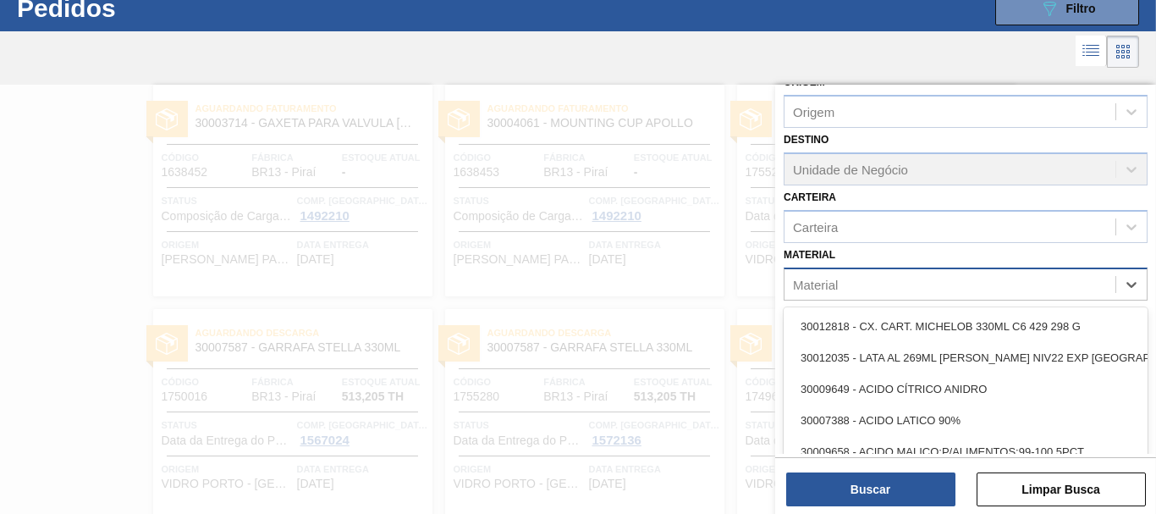
scroll to position [54, 0]
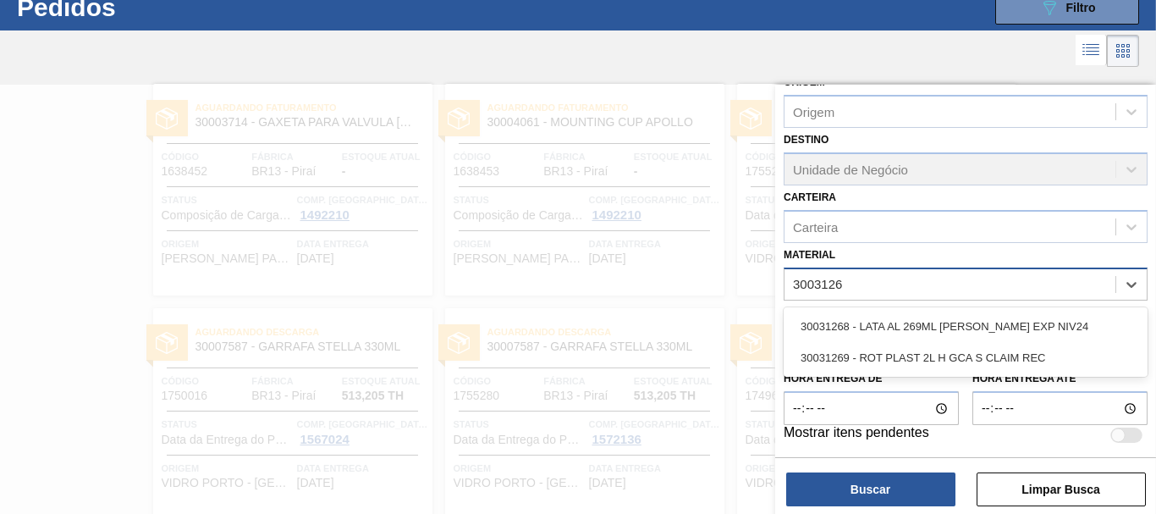
type input "30031269"
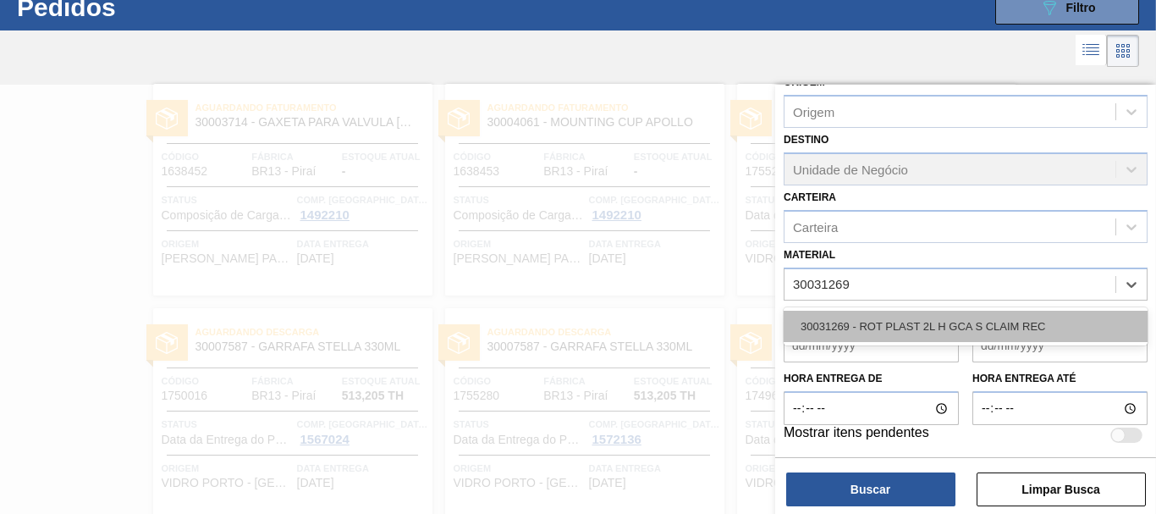
click at [910, 335] on div "30031269 - ROT PLAST 2L H GCA S CLAIM REC" at bounding box center [965, 326] width 364 height 31
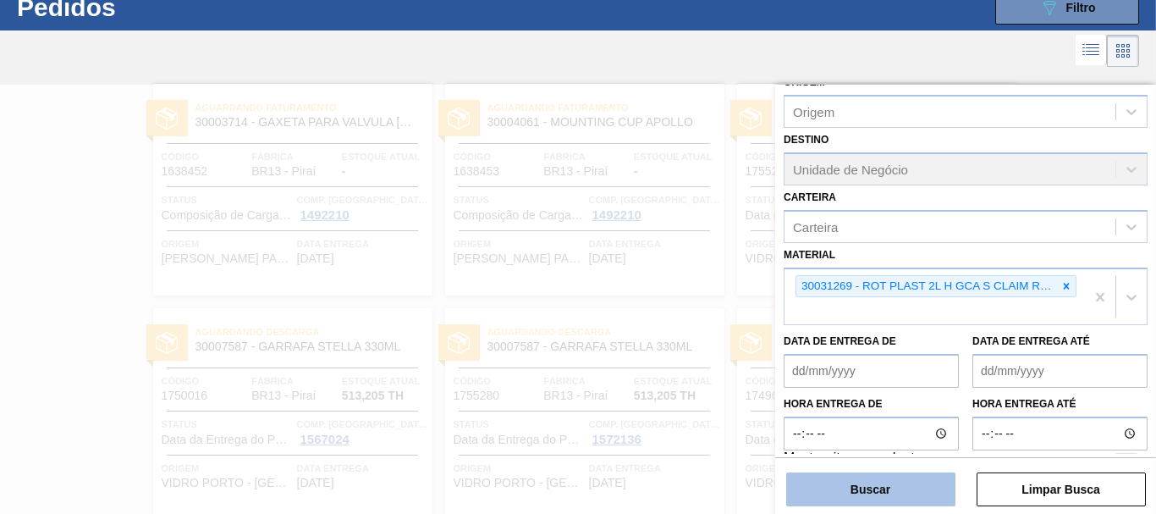
click at [912, 487] on button "Buscar" at bounding box center [870, 489] width 169 height 34
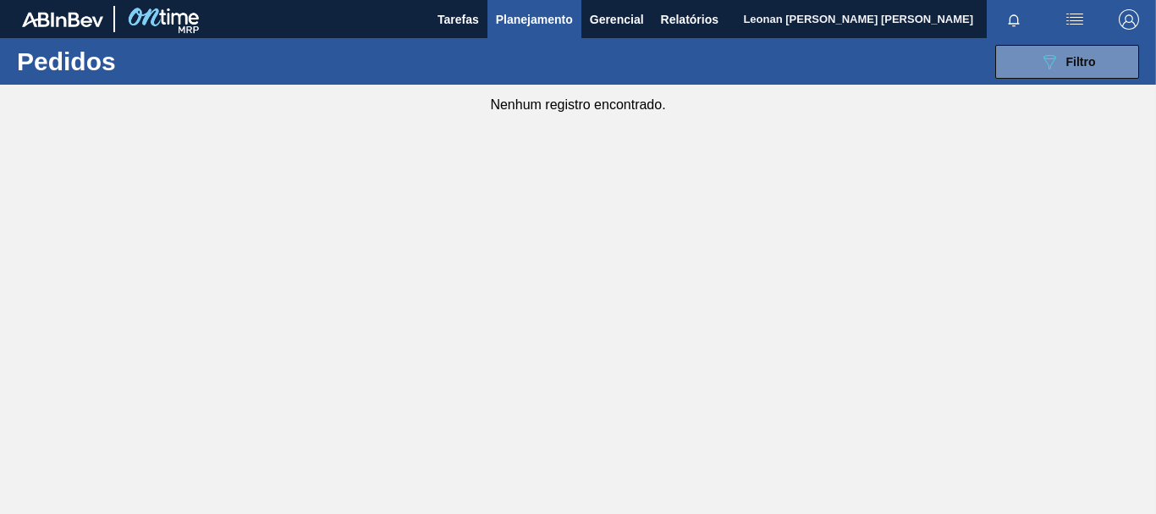
scroll to position [0, 0]
click at [1032, 59] on button "089F7B8B-B2A5-4AFE-B5C0-19BA573D28AC Filtro" at bounding box center [1067, 62] width 144 height 34
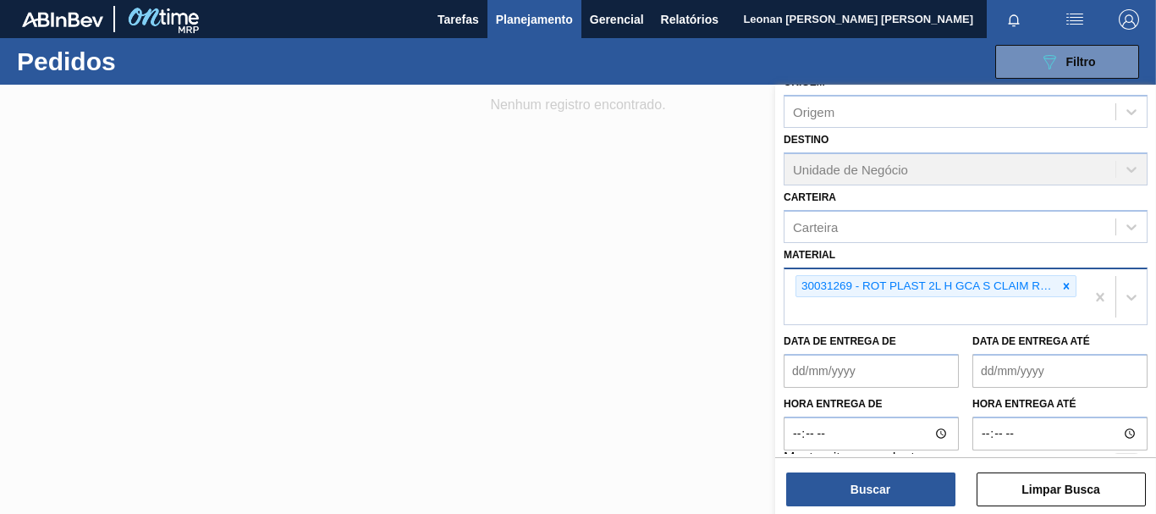
click at [1066, 282] on icon at bounding box center [1066, 286] width 12 height 12
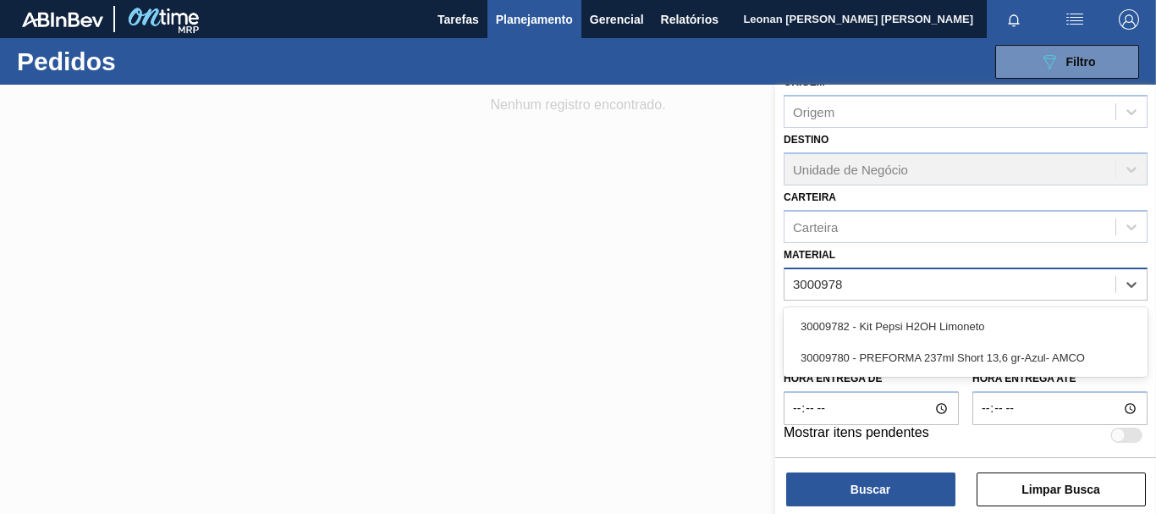
type input "30009782"
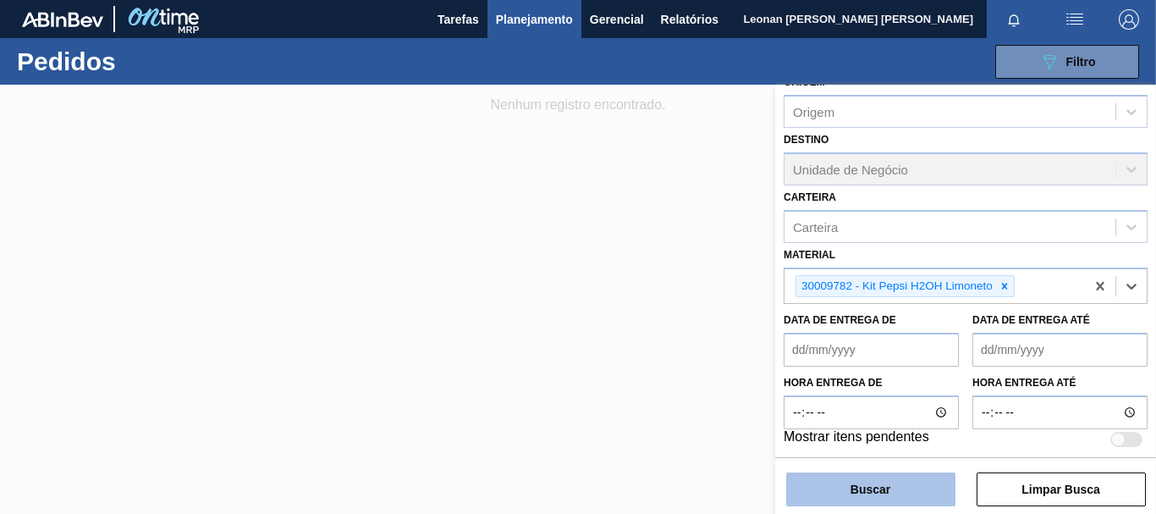
click at [932, 487] on button "Buscar" at bounding box center [870, 489] width 169 height 34
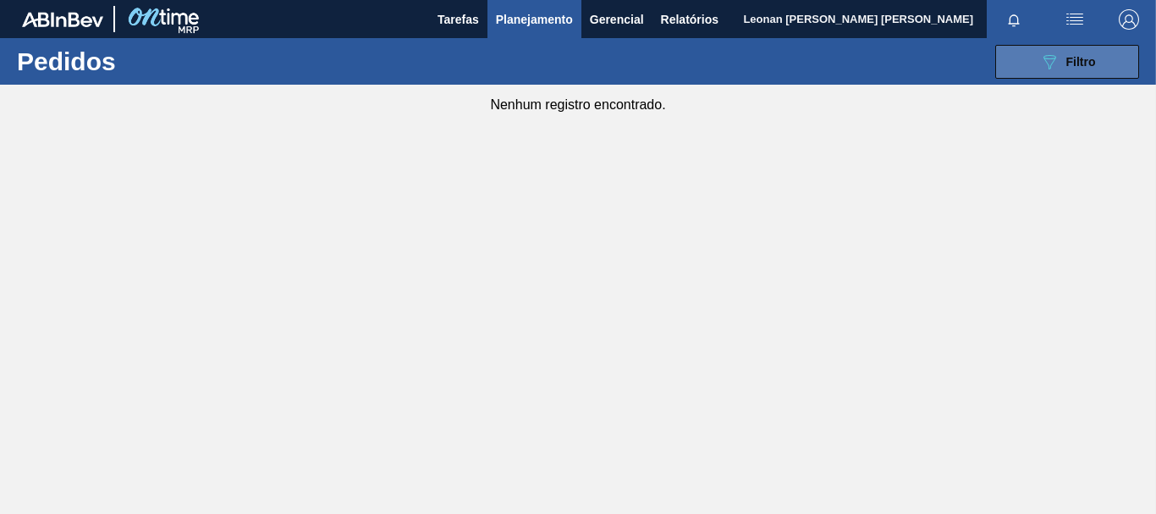
click at [1069, 63] on span "Filtro" at bounding box center [1081, 62] width 30 height 14
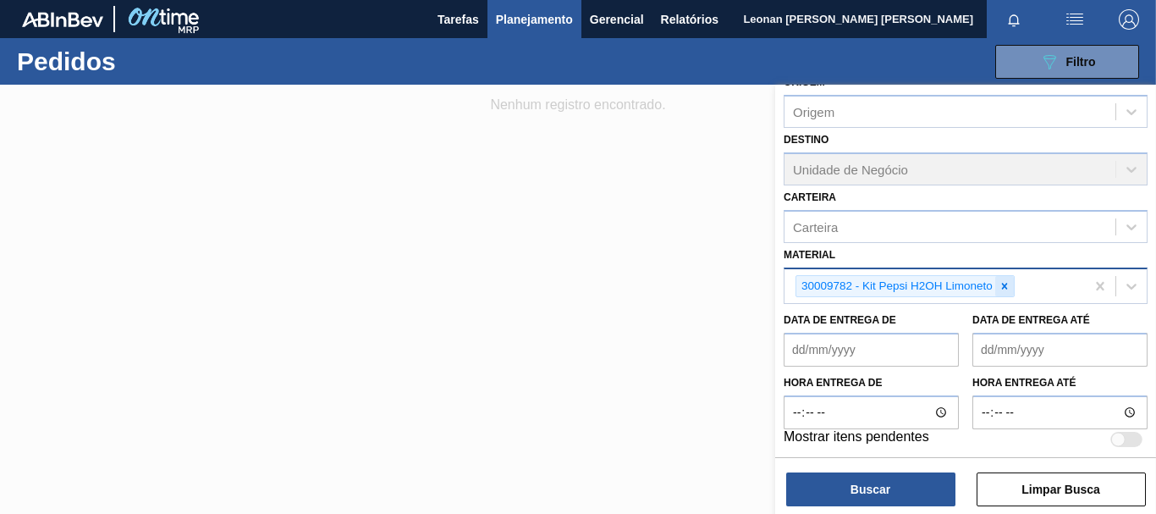
click at [1003, 286] on icon at bounding box center [1005, 286] width 6 height 6
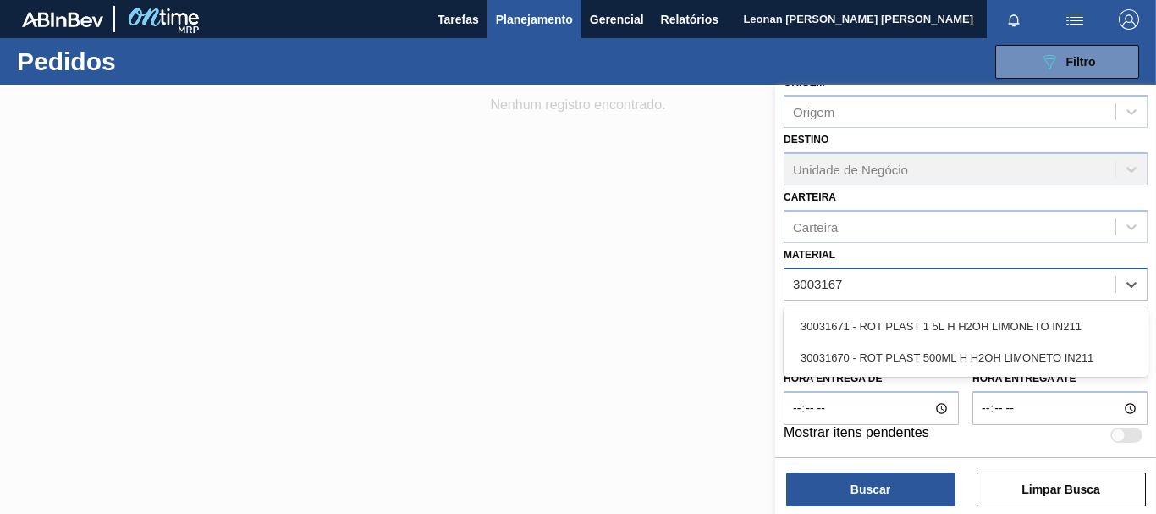
type input "30031671"
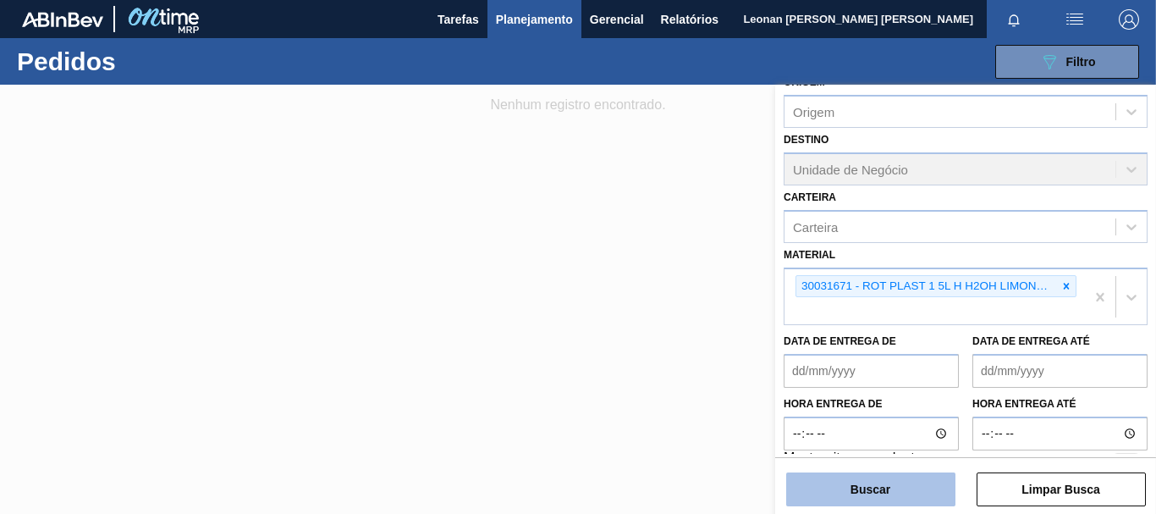
click at [929, 492] on button "Buscar" at bounding box center [870, 489] width 169 height 34
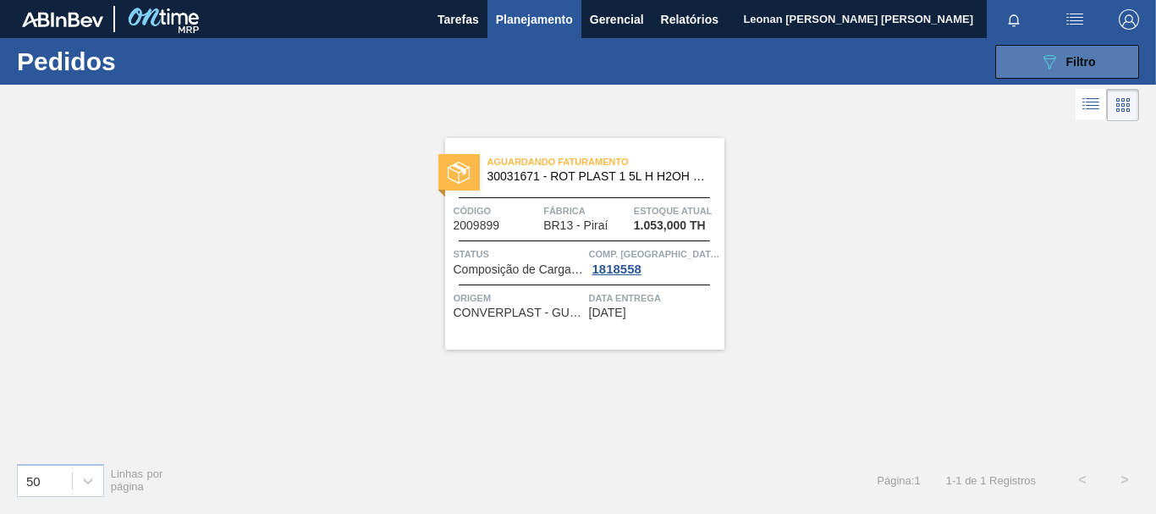
click at [1027, 65] on button "089F7B8B-B2A5-4AFE-B5C0-19BA573D28AC Filtro" at bounding box center [1067, 62] width 144 height 34
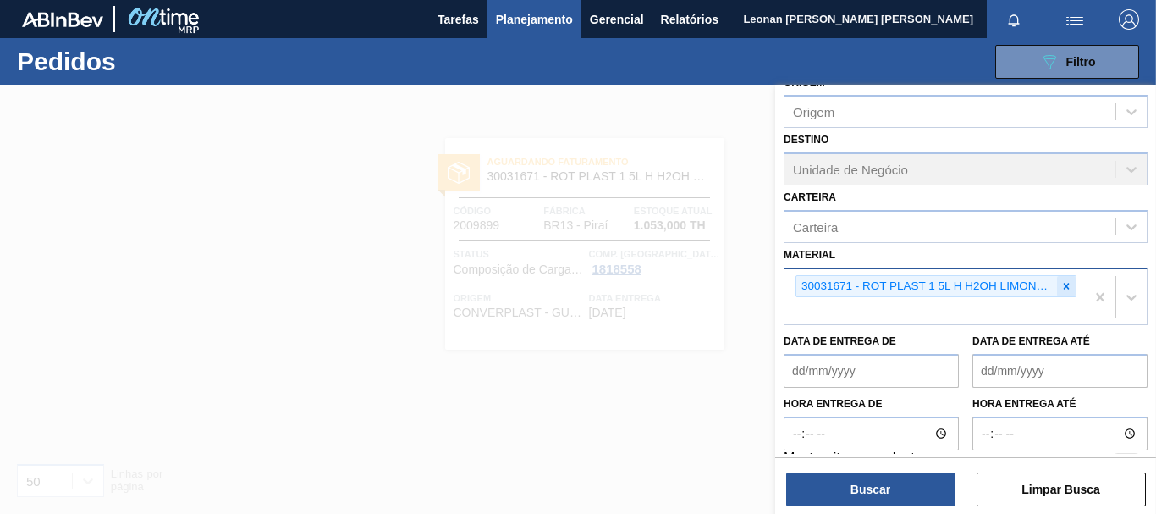
click at [1063, 282] on icon at bounding box center [1066, 286] width 12 height 12
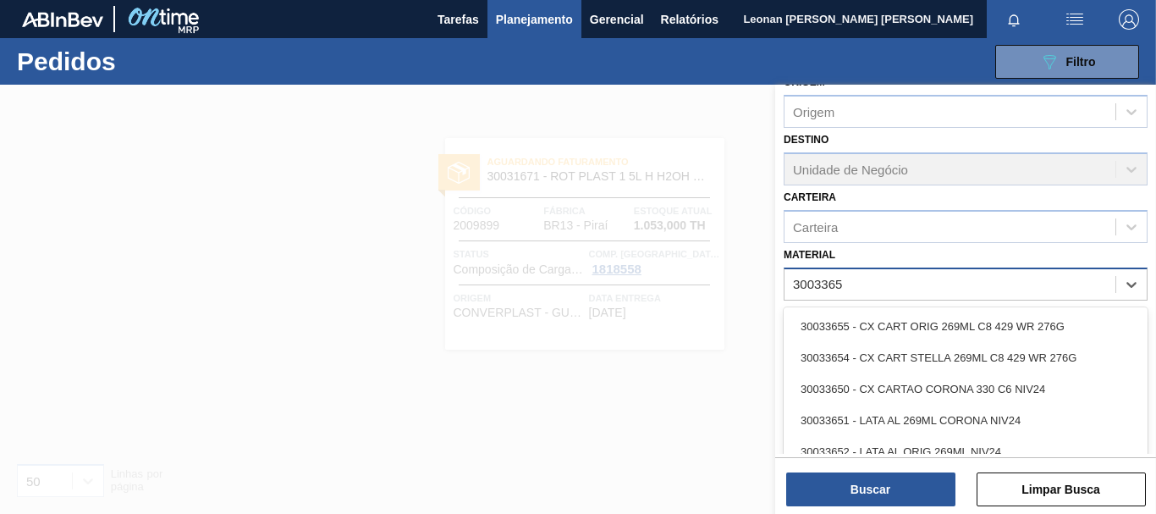
type input "30033655"
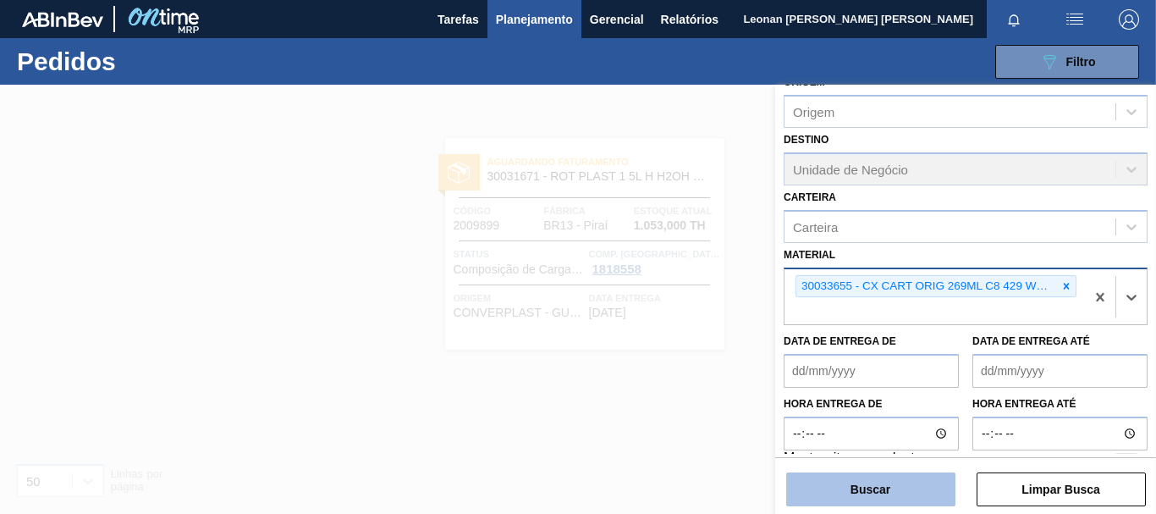
click at [906, 485] on button "Buscar" at bounding box center [870, 489] width 169 height 34
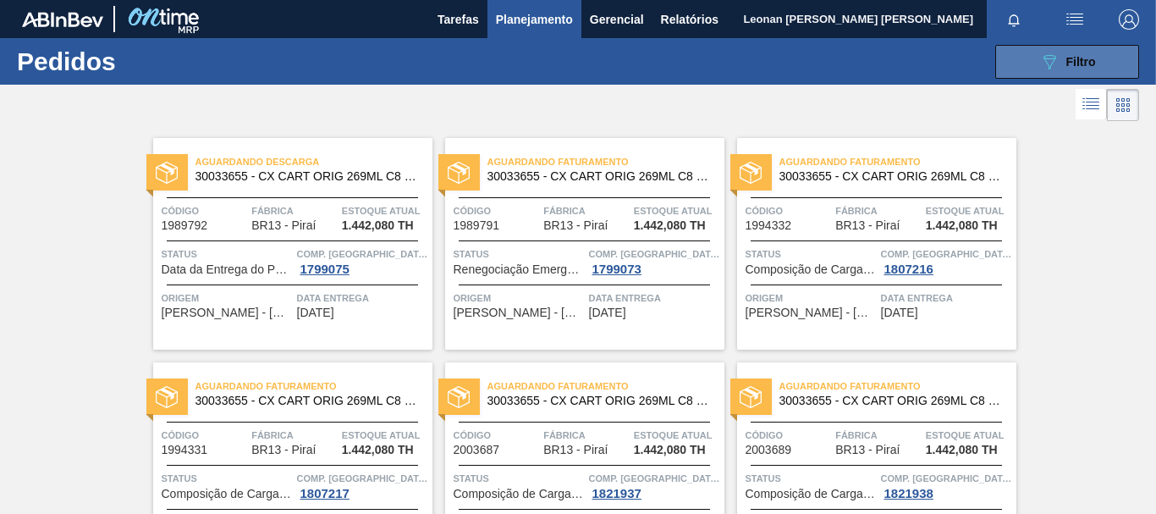
click at [1092, 56] on span "Filtro" at bounding box center [1081, 62] width 30 height 14
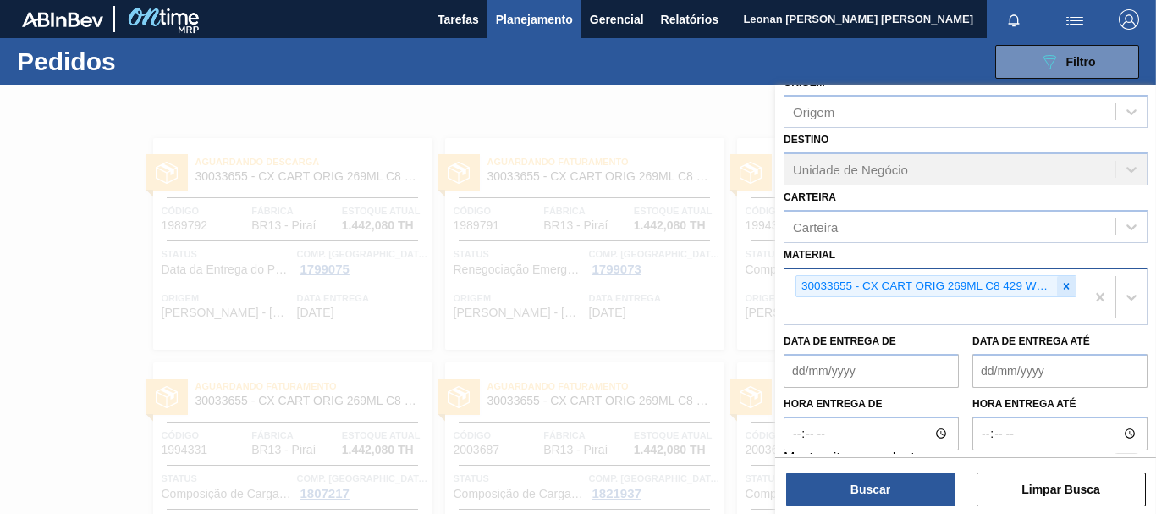
click at [1065, 286] on icon at bounding box center [1066, 286] width 12 height 12
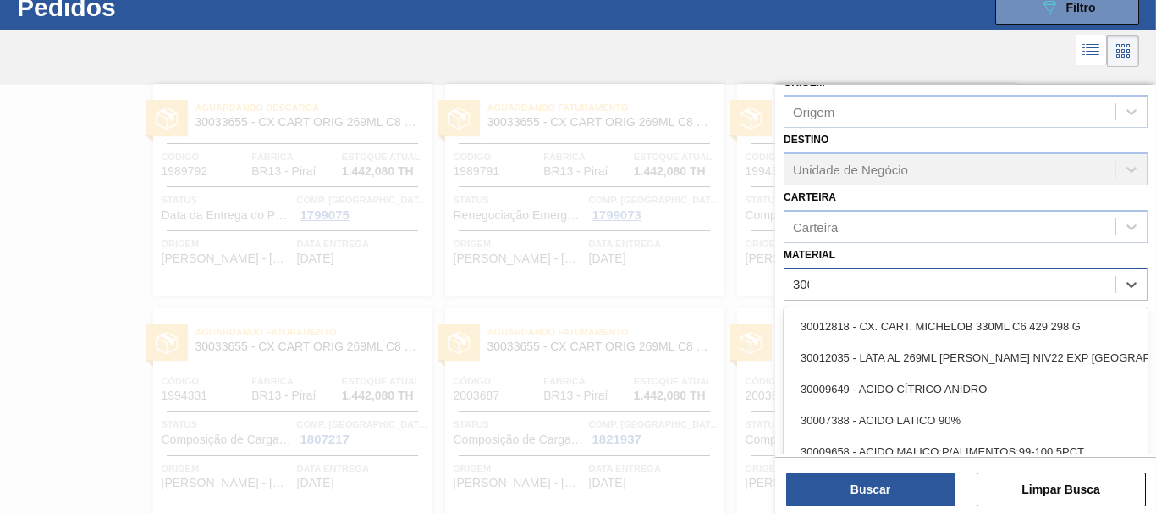
scroll to position [54, 0]
type input "30002821"
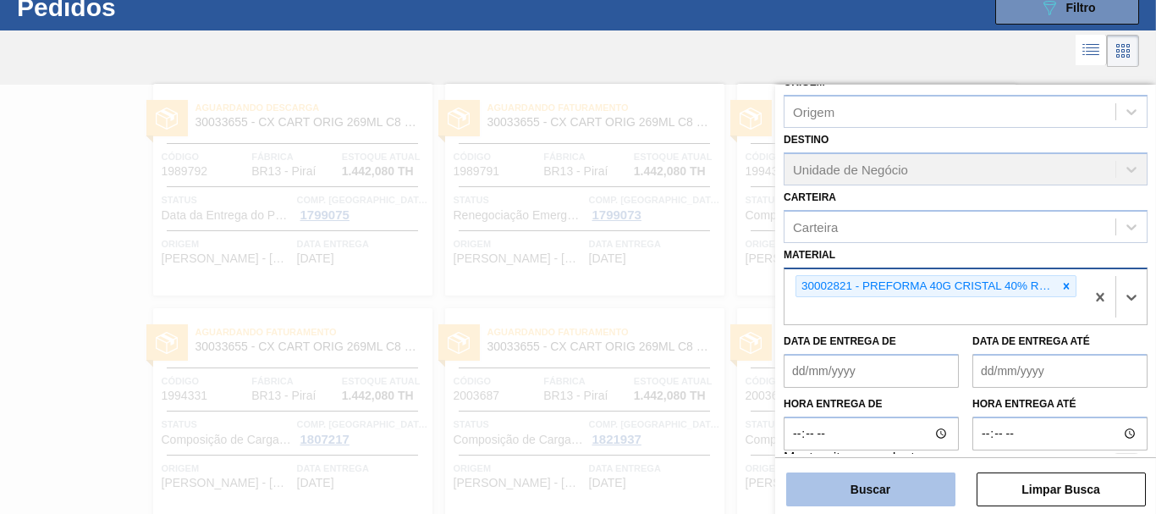
click at [924, 484] on button "Buscar" at bounding box center [870, 489] width 169 height 34
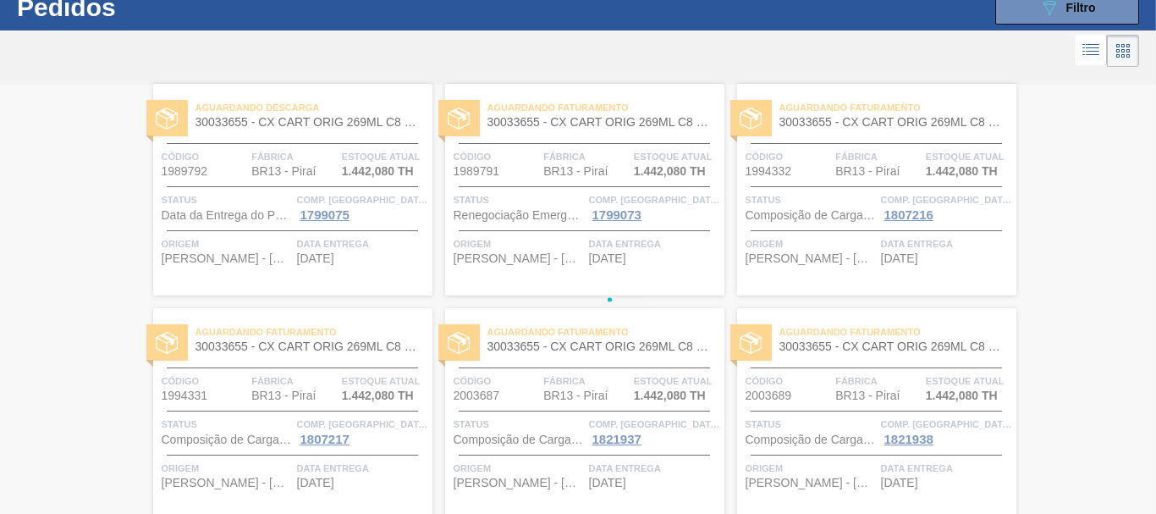
scroll to position [0, 0]
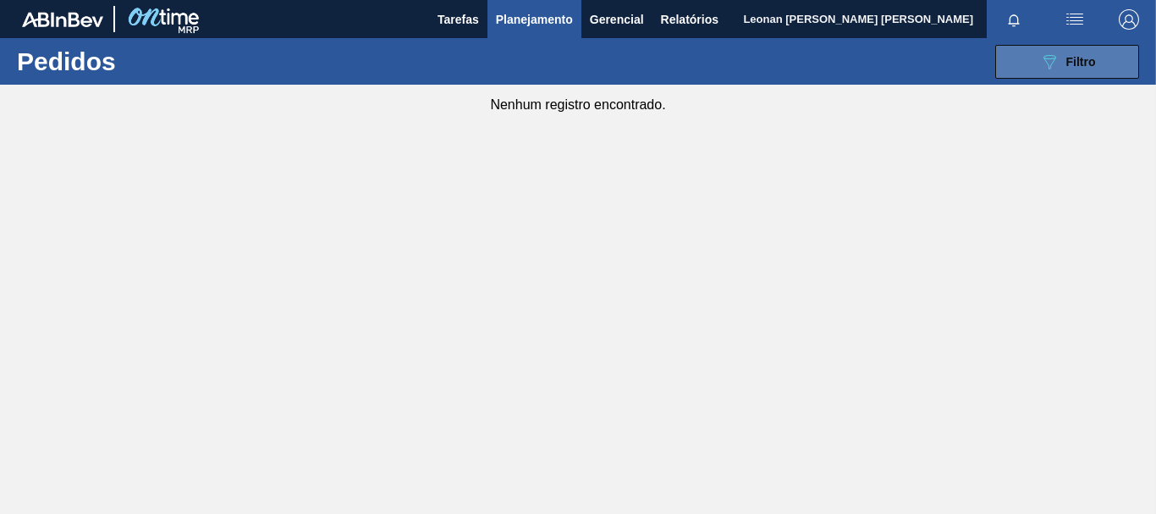
click at [1031, 67] on button "089F7B8B-B2A5-4AFE-B5C0-19BA573D28AC Filtro" at bounding box center [1067, 62] width 144 height 34
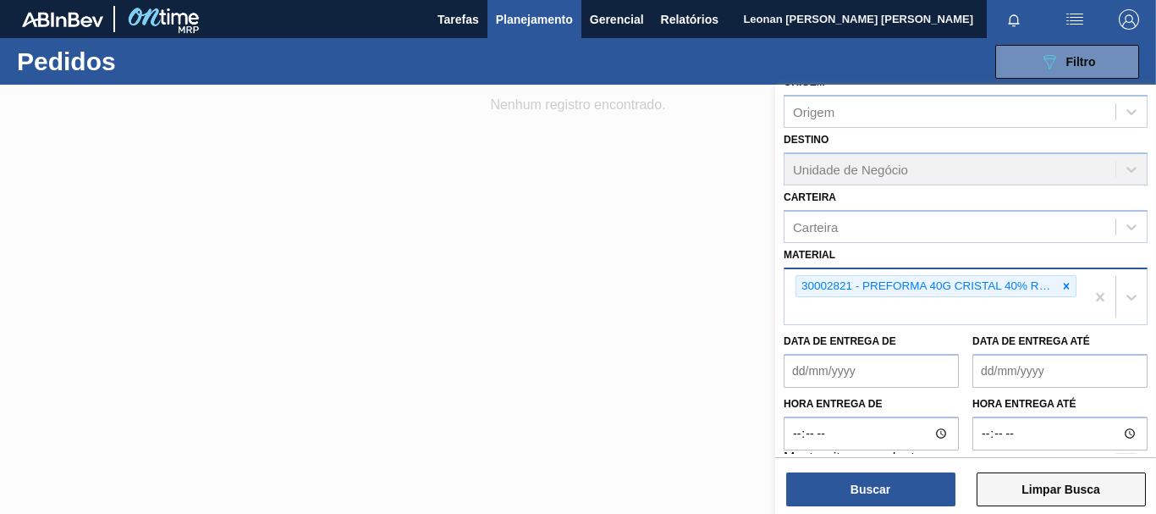
click at [1102, 488] on button "Limpar Busca" at bounding box center [1060, 489] width 169 height 34
